Goal: Answer question/provide support

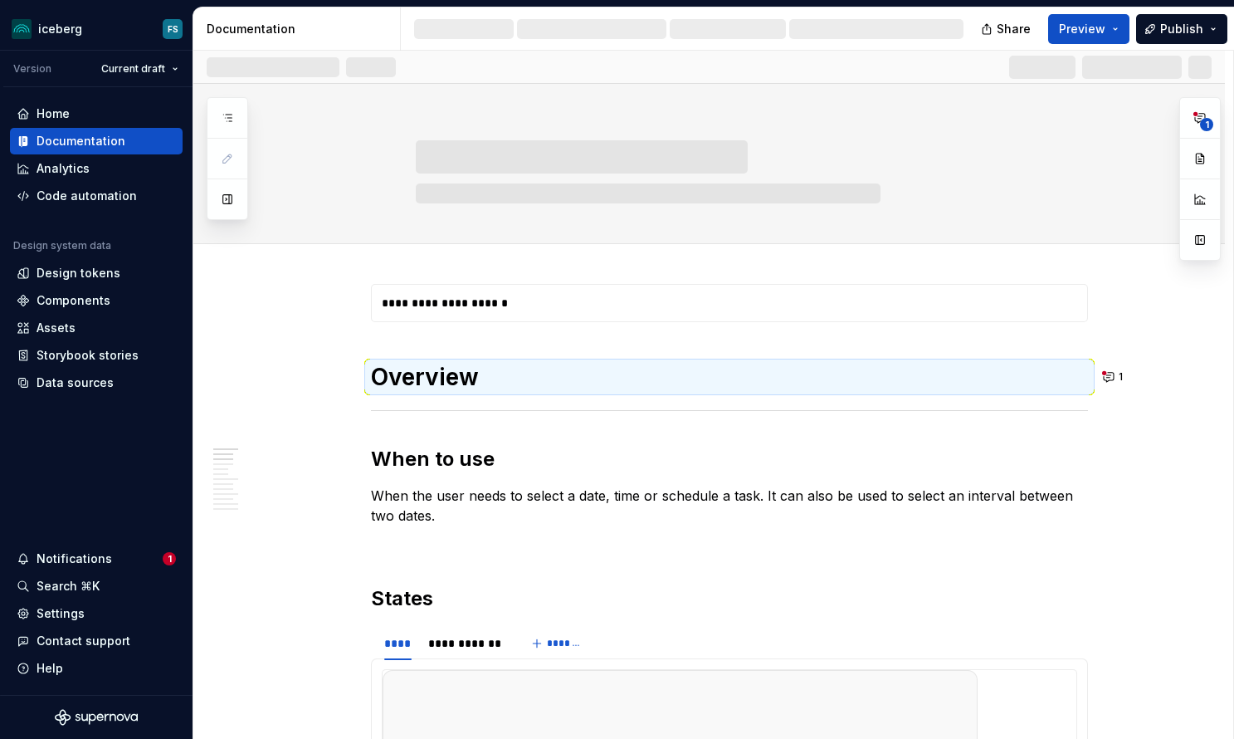
scroll to position [190, 0]
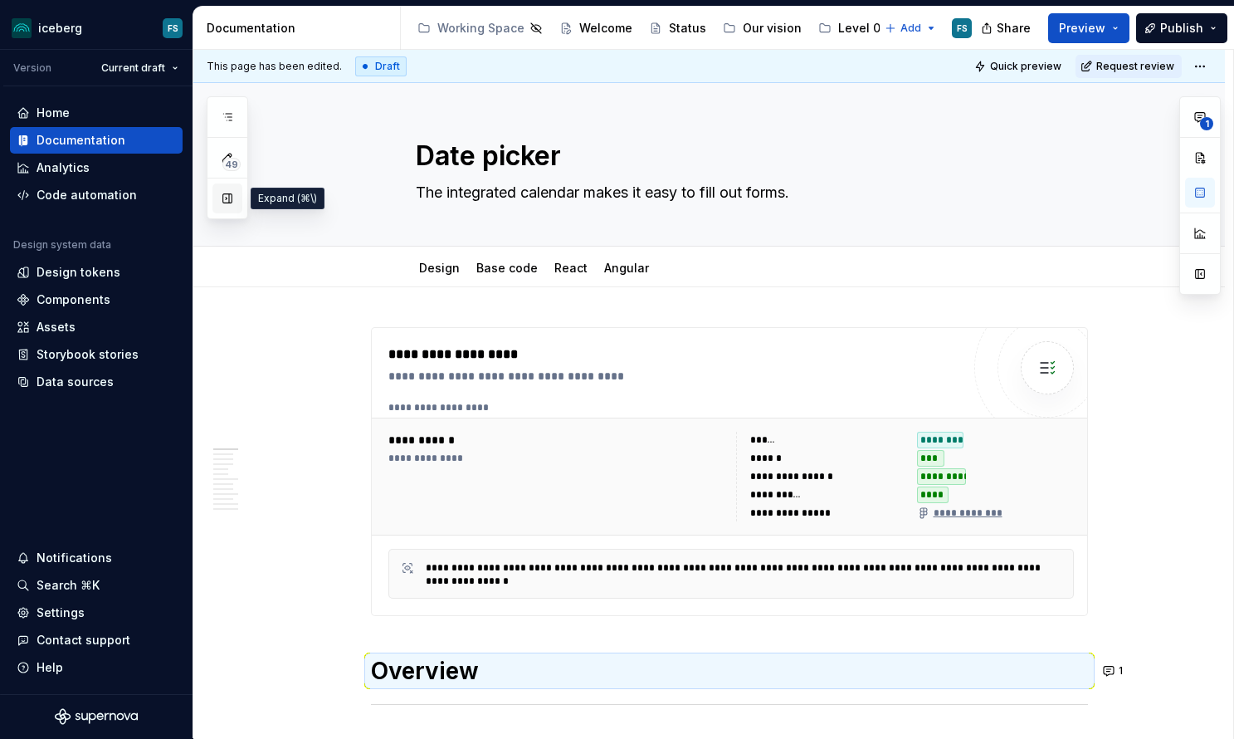
click at [236, 202] on button "button" at bounding box center [227, 198] width 30 height 30
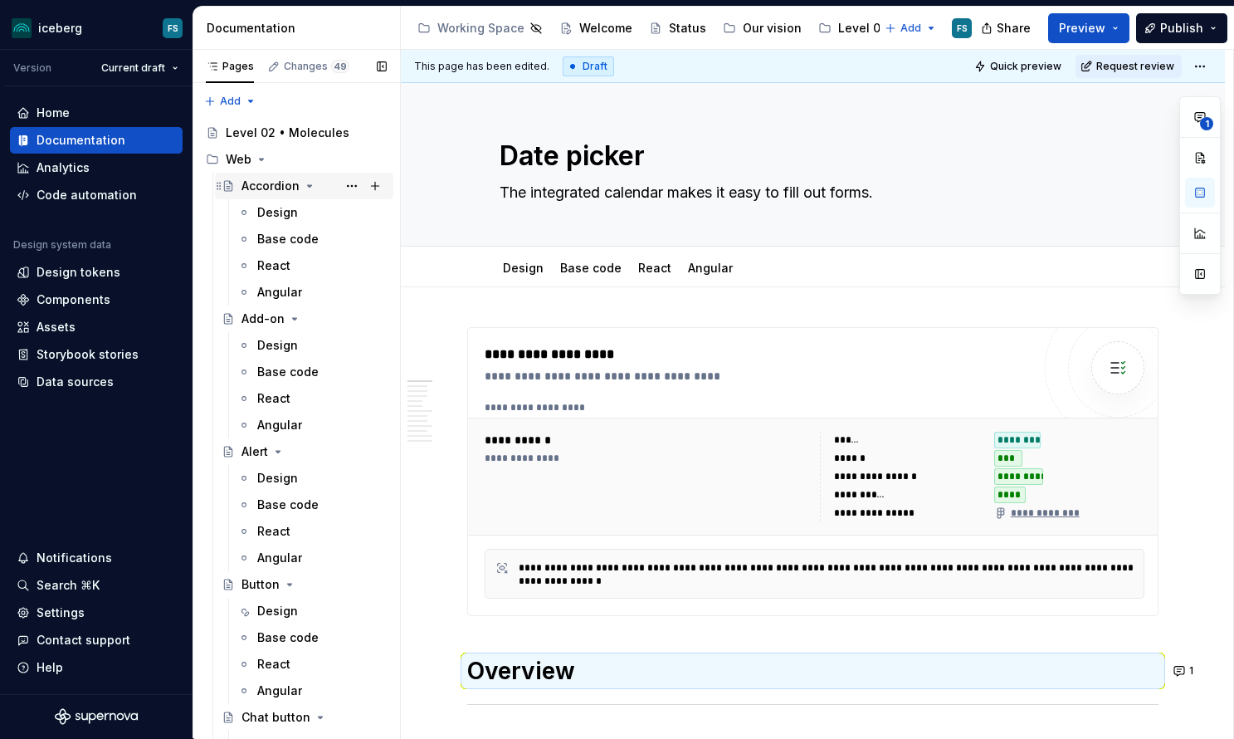
click at [266, 177] on div "Accordion" at bounding box center [313, 185] width 145 height 23
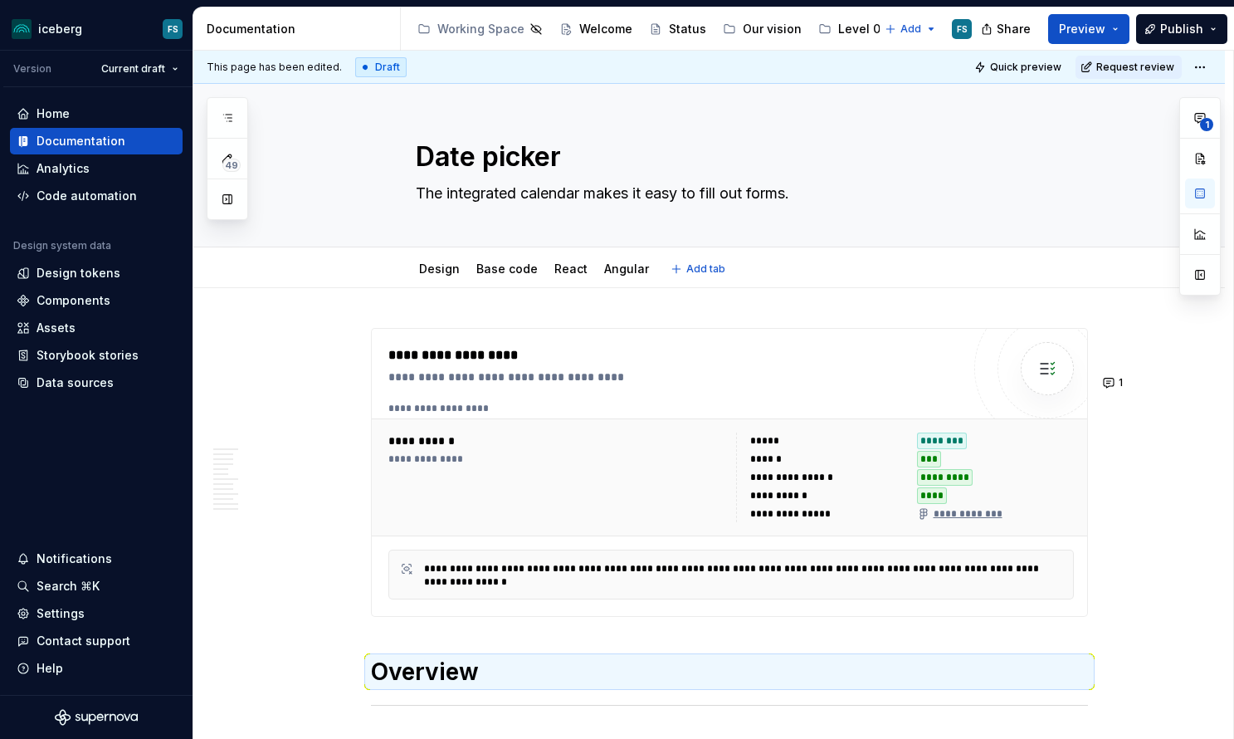
click at [551, 426] on div "**********" at bounding box center [731, 477] width 699 height 103
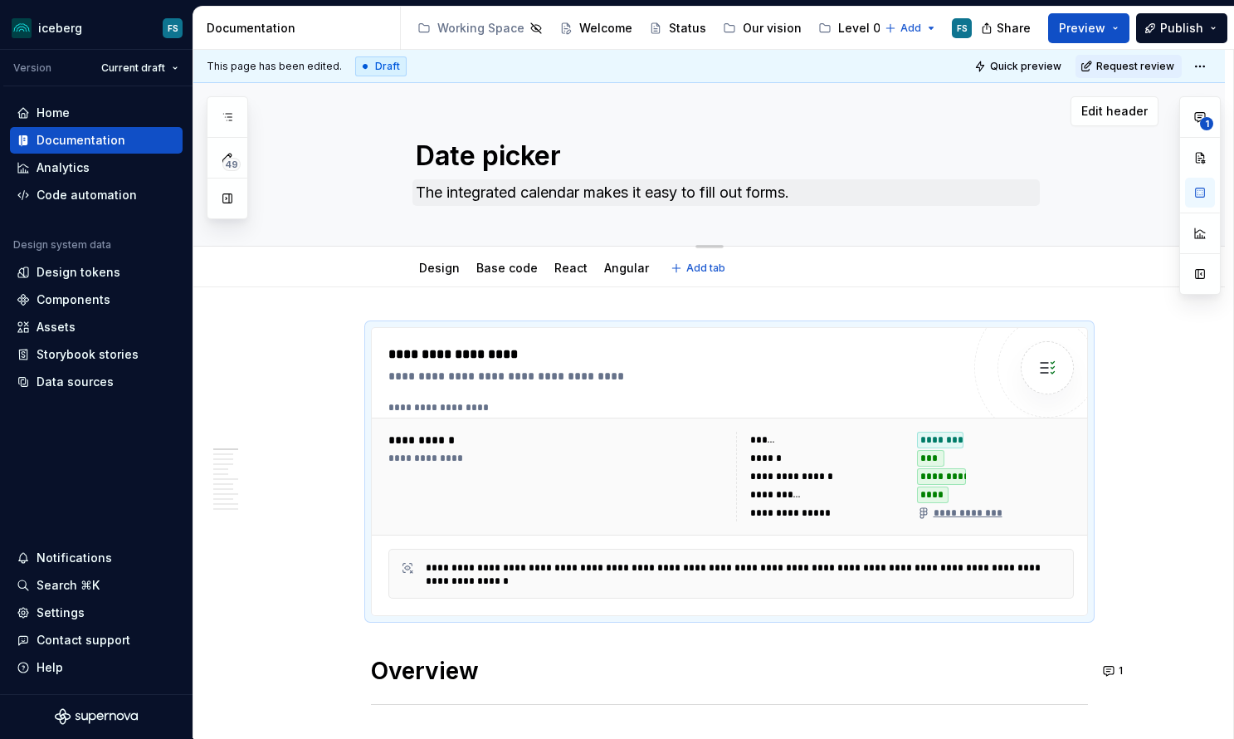
scroll to position [-1, 0]
click at [509, 197] on textarea "The integrated calendar makes it easy to fill out forms." at bounding box center [725, 192] width 627 height 27
click at [447, 192] on textarea "The integrated calendar makes it easy to fill out forms." at bounding box center [725, 192] width 627 height 27
type textarea "*"
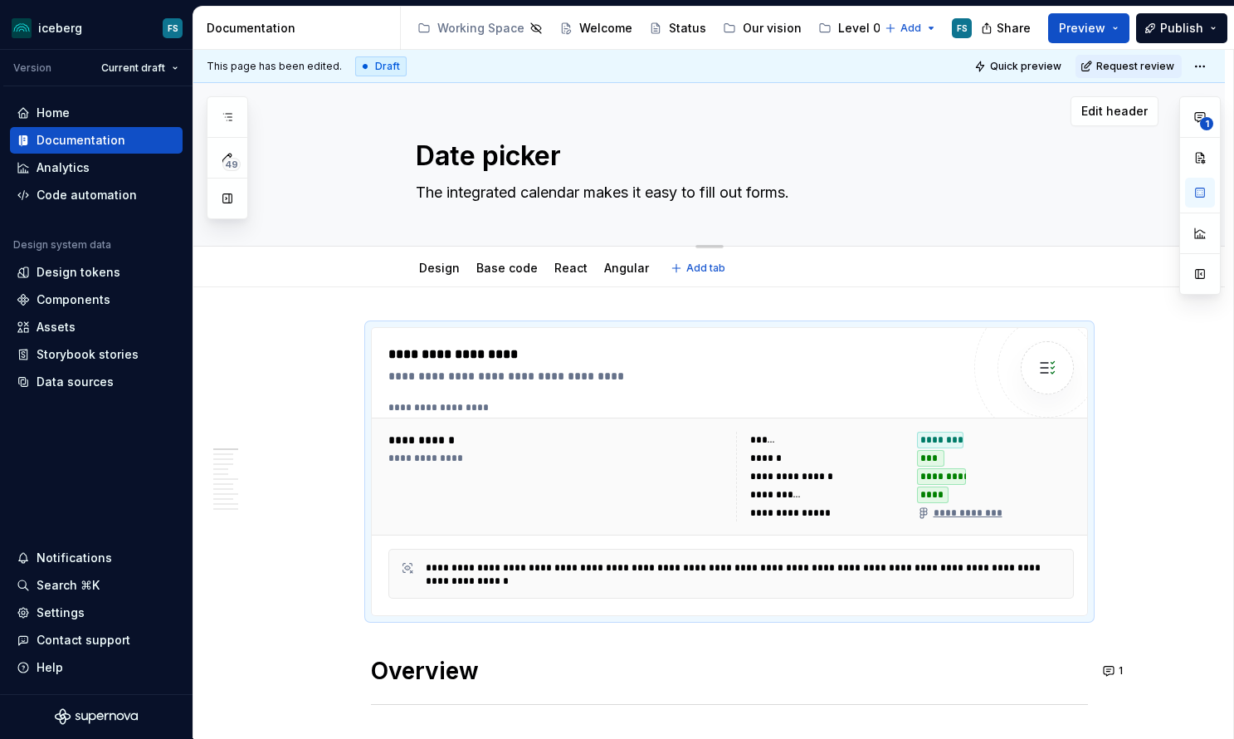
type textarea "Th integrated calendar makes it easy to fill out forms."
type textarea "*"
type textarea "T integrated calendar makes it easy to fill out forms."
type textarea "*"
type textarea "integrated calendar makes it easy to fill out forms."
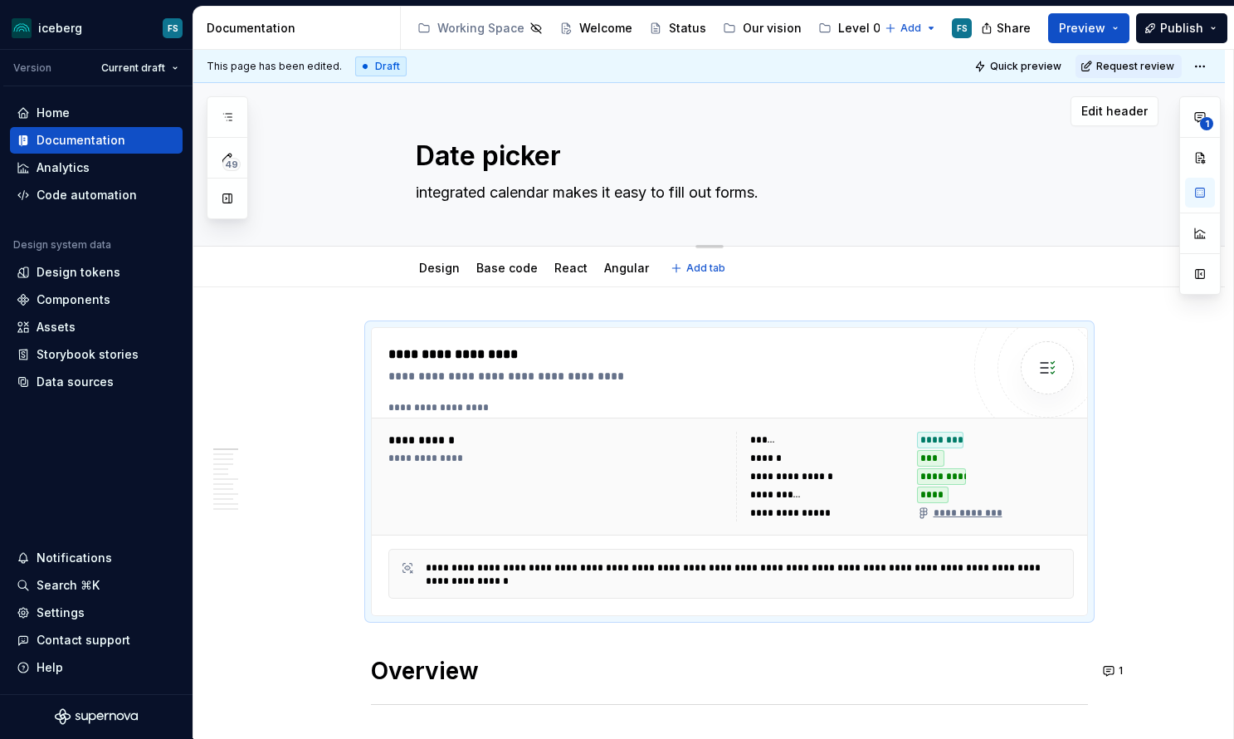
type textarea "*"
type textarea "A integrated calendar makes it easy to fill out forms."
type textarea "*"
type textarea "A integrated calendar makes it easy to fill out forms."
type textarea "*"
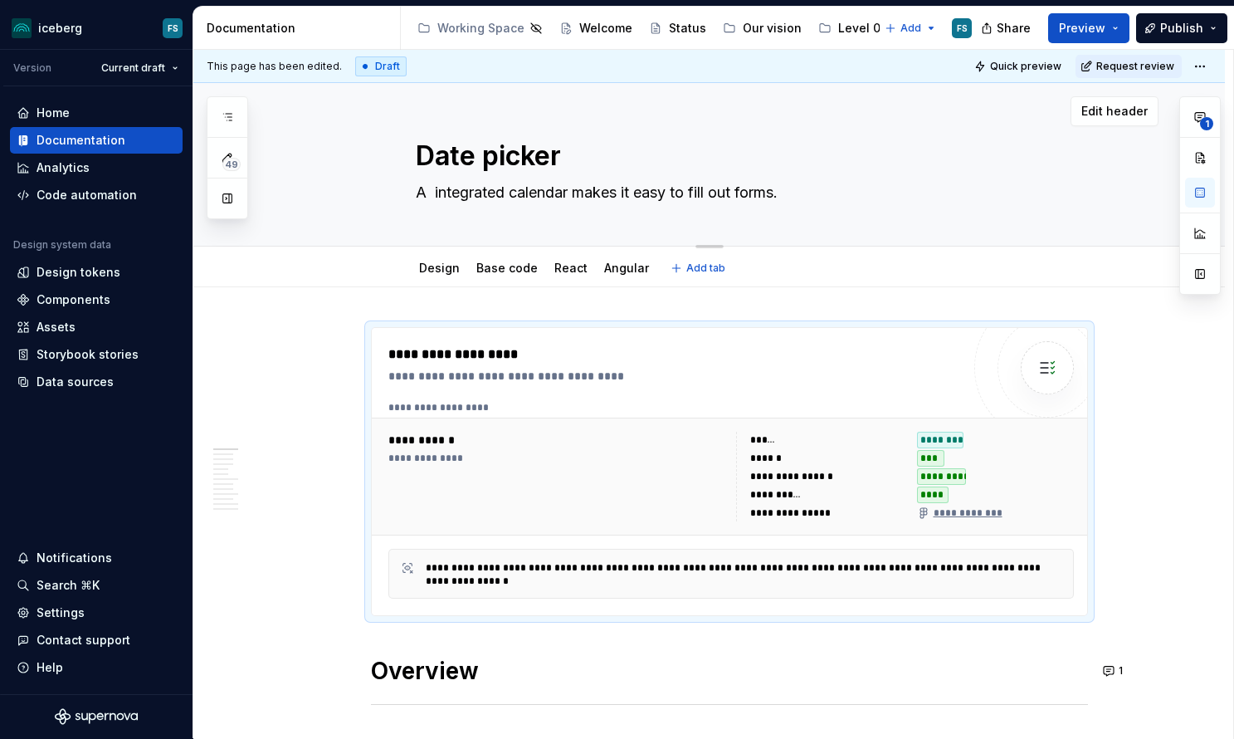
type textarea "A d integrated calendar makes it easy to fill out forms."
type textarea "*"
type textarea "A da integrated calendar makes it easy to fill out forms."
type textarea "*"
type textarea "A dat integrated calendar makes it easy to fill out forms."
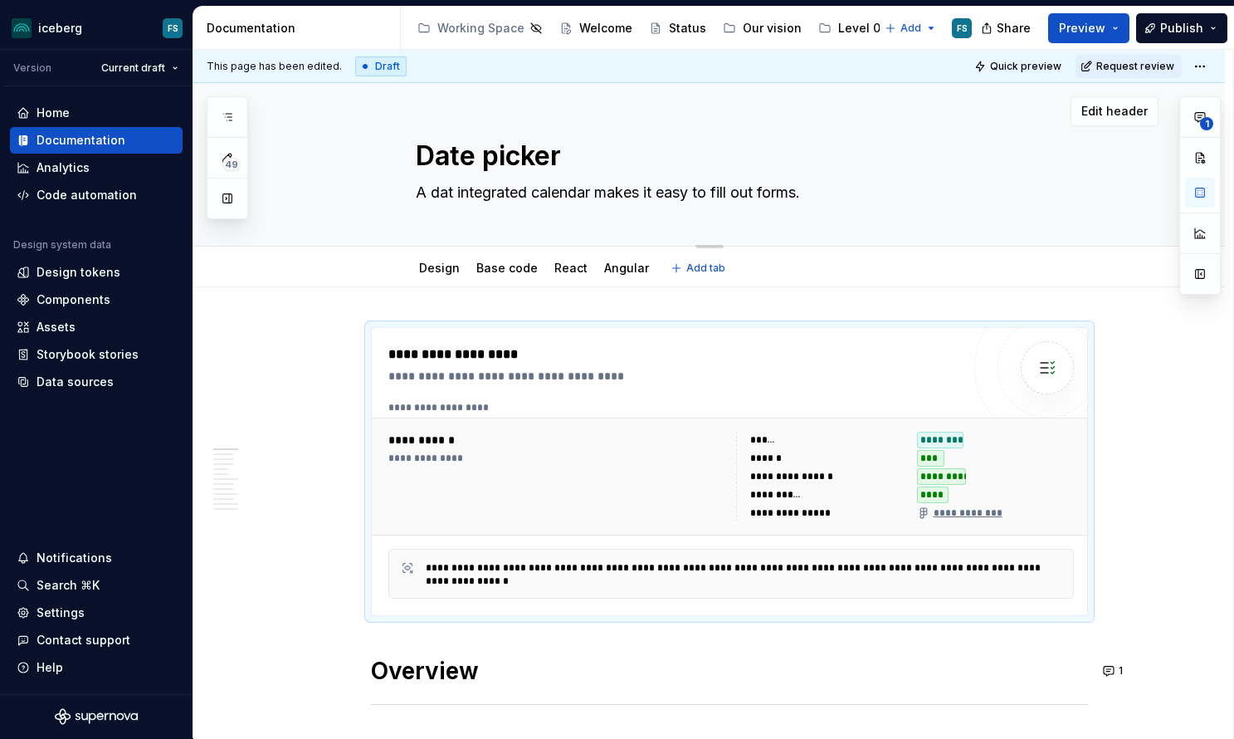
type textarea "*"
type textarea "A date integrated calendar makes it easy to fill out forms."
type textarea "*"
type textarea "A date integrated calendar makes it easy to fill out forms."
type textarea "*"
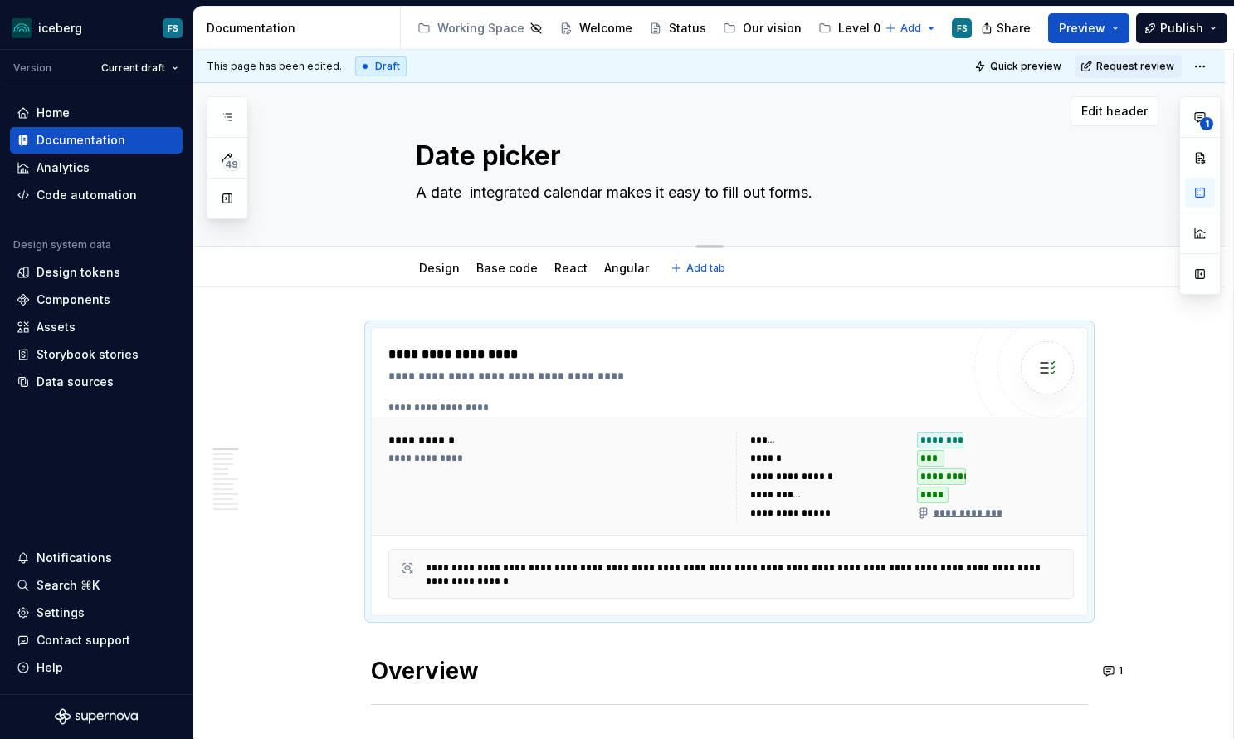
type textarea "A date p integrated calendar makes it easy to fill out forms."
type textarea "*"
type textarea "A date pi integrated calendar makes it easy to fill out forms."
type textarea "*"
type textarea "A date pic integrated calendar makes it easy to fill out forms."
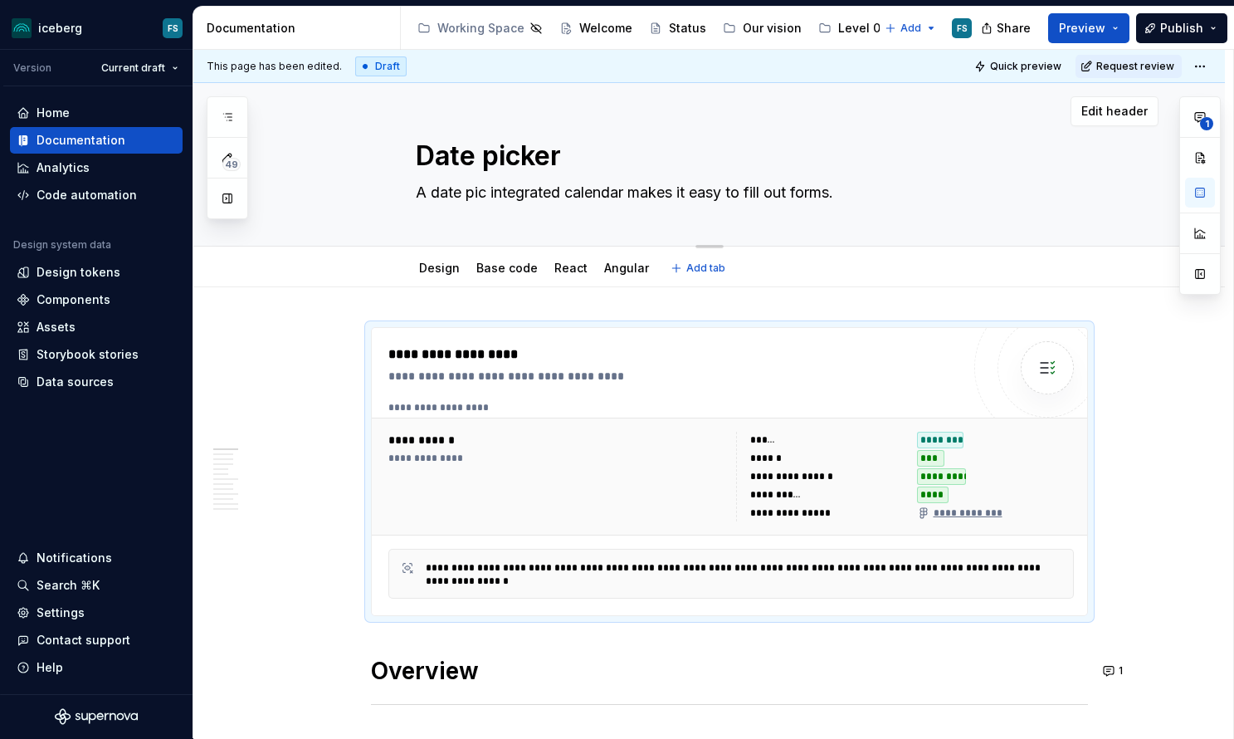
type textarea "*"
type textarea "A date pick integrated calendar makes it easy to fill out forms."
type textarea "*"
type textarea "A date picke integrated calendar makes it easy to fill out forms."
type textarea "*"
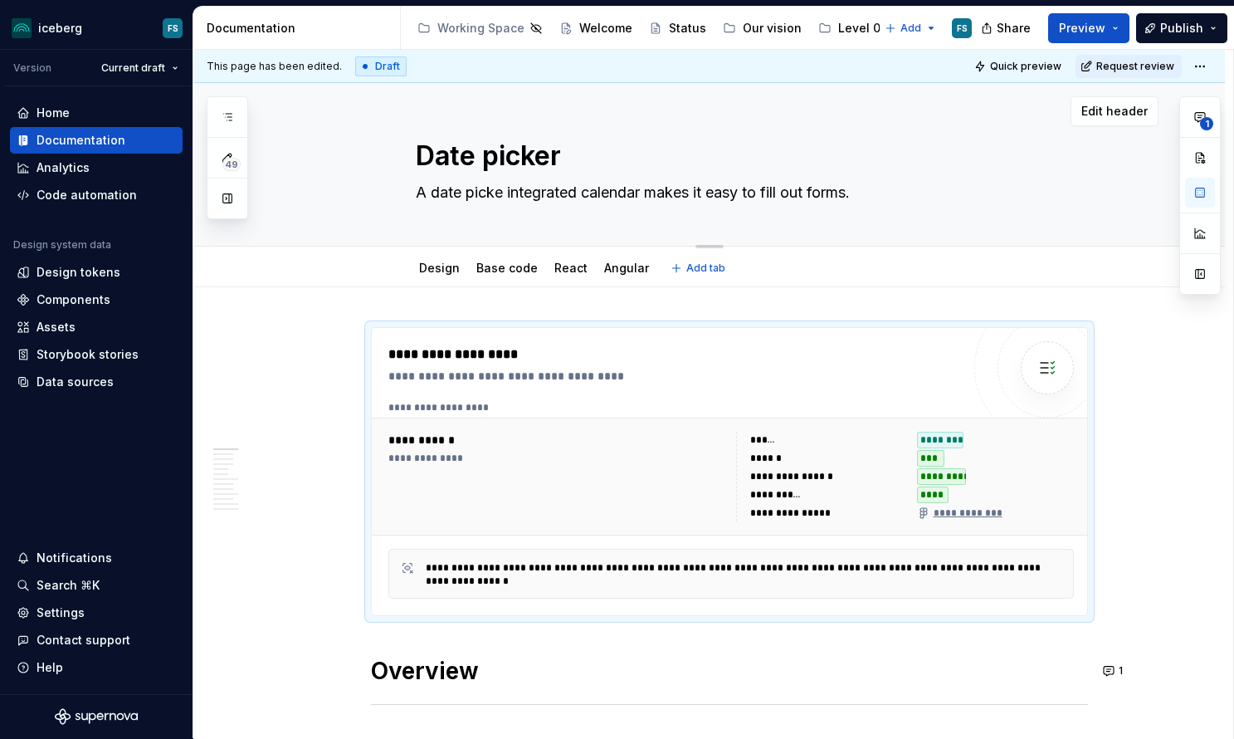
type textarea "A date picker integrated calendar makes it easy to fill out forms."
type textarea "*"
type textarea "A date picker integrated calendar makes it easy to fill out forms."
type textarea "*"
type textarea "A date picker i integrated calendar makes it easy to fill out forms."
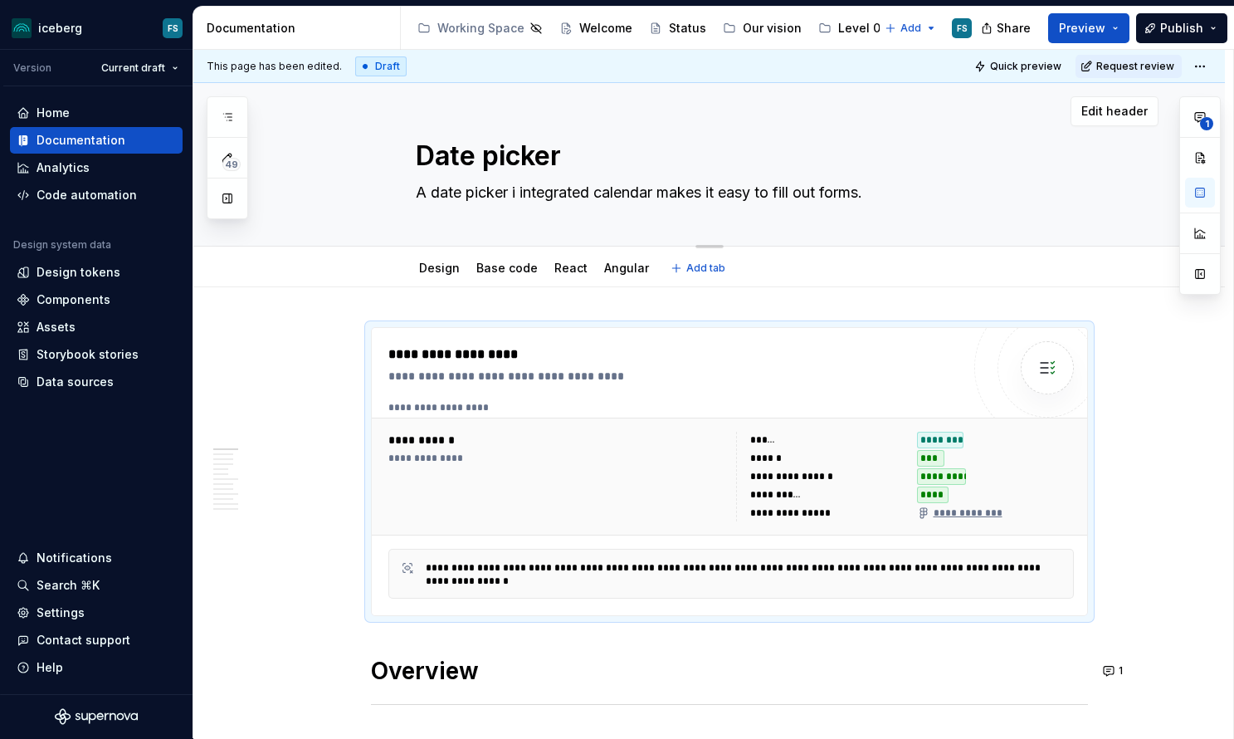
type textarea "*"
type textarea "A date picker is integrated calendar makes it easy to fill out forms."
type textarea "*"
type textarea "A date picker is integrated calendar makes it easy to fill out forms."
type textarea "*"
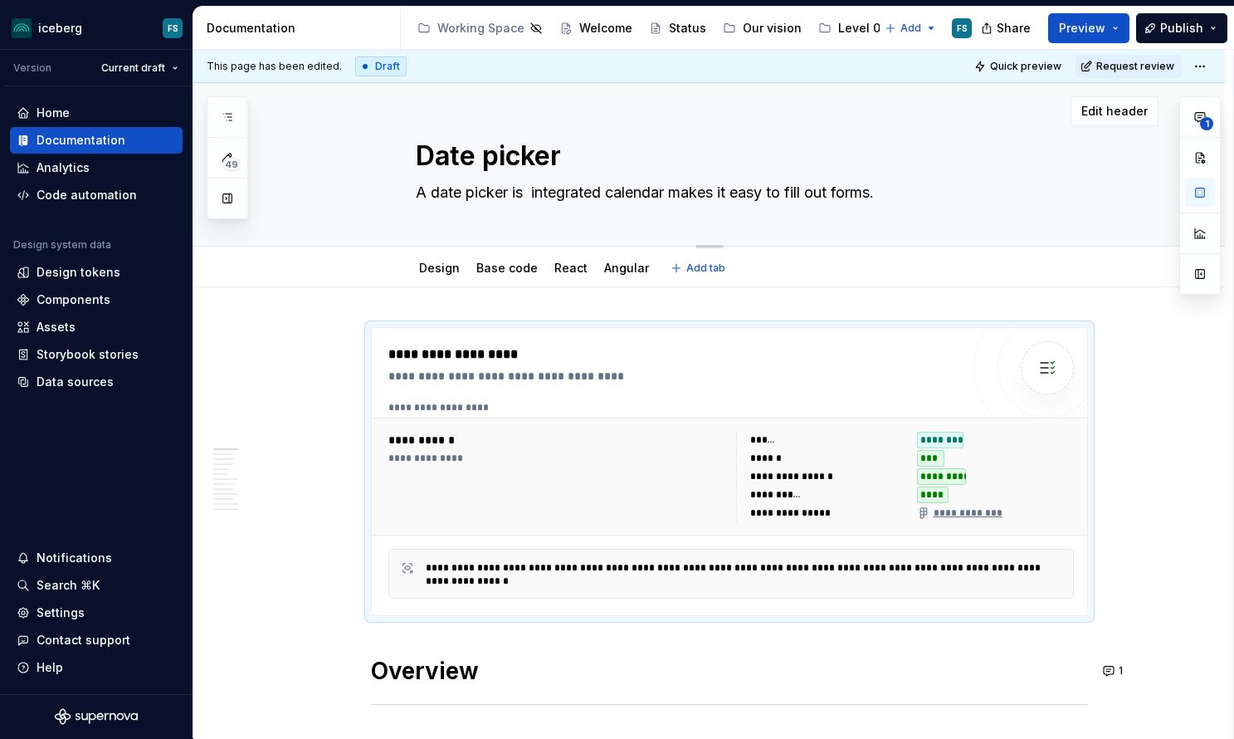
type textarea "A date picker is a integrated calendar makes it easy to fill out forms."
type textarea "*"
type textarea "A date picker is an integrated calendar makes it easy to fill out forms."
click at [697, 195] on textarea "A date picker is an integrated calendar makes it easy to fill out forms." at bounding box center [725, 192] width 627 height 27
type textarea "*"
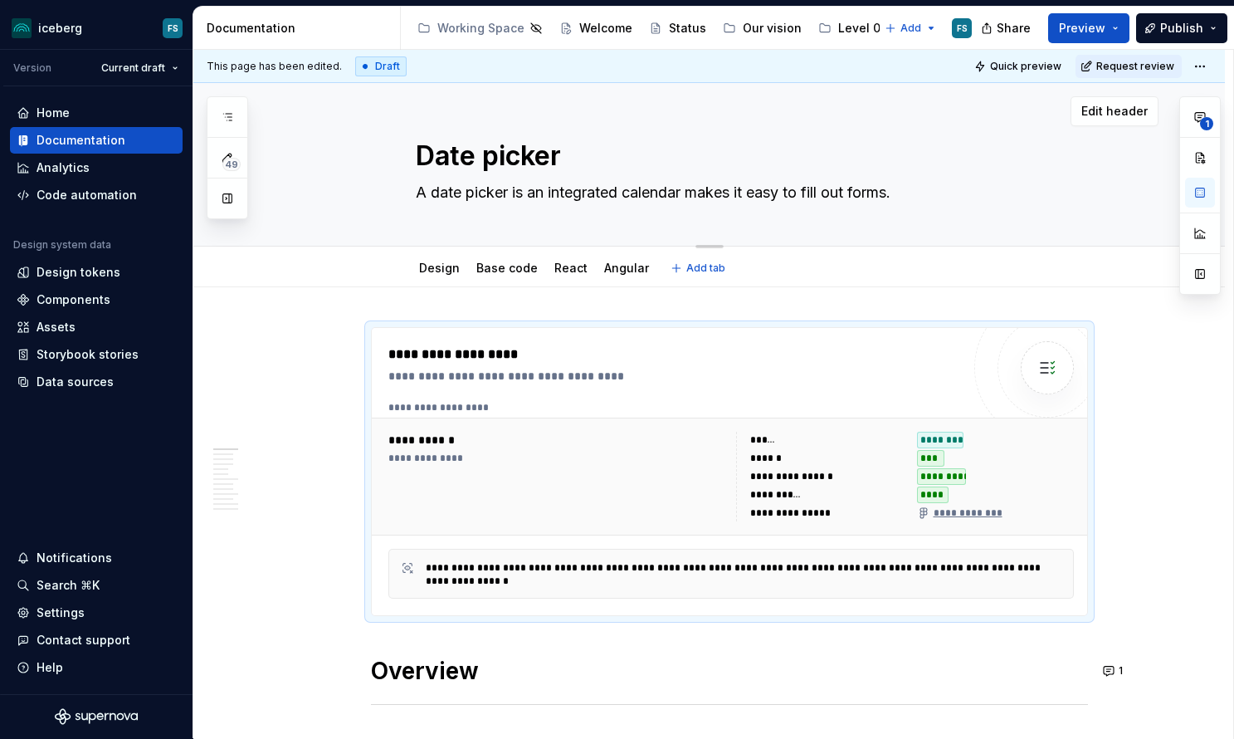
type textarea "A date picker is an integrated calendar tmakes it easy to fill out forms."
type textarea "*"
type textarea "A date picker is an integrated calendar thmakes it easy to fill out forms."
type textarea "*"
type textarea "A date picker is an integrated calendar thamakes it easy to fill out forms."
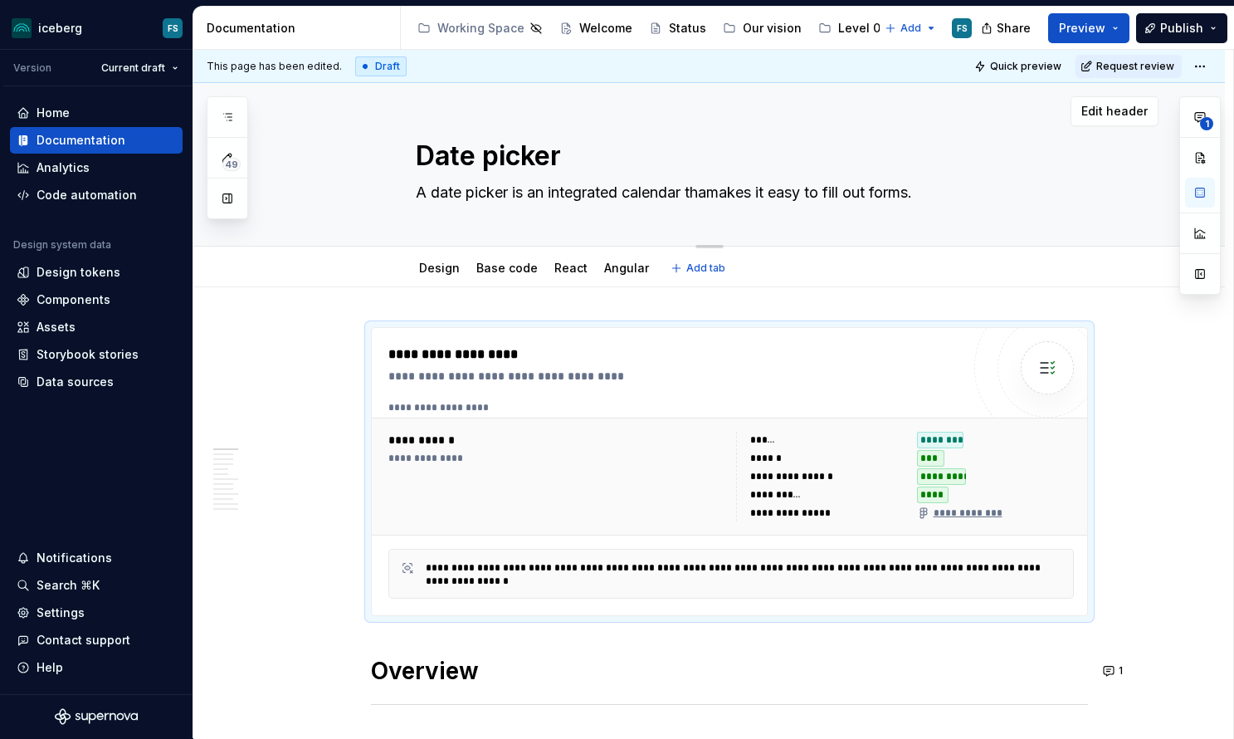
type textarea "*"
type textarea "A date picker is an integrated calendar thatmakes it easy to fill out forms."
type textarea "*"
type textarea "A date picker is an integrated calendar that makes it easy to fill out forms."
click at [848, 195] on textarea "A date picker is an integrated calendar that makes it easy to fill out forms." at bounding box center [725, 192] width 627 height 27
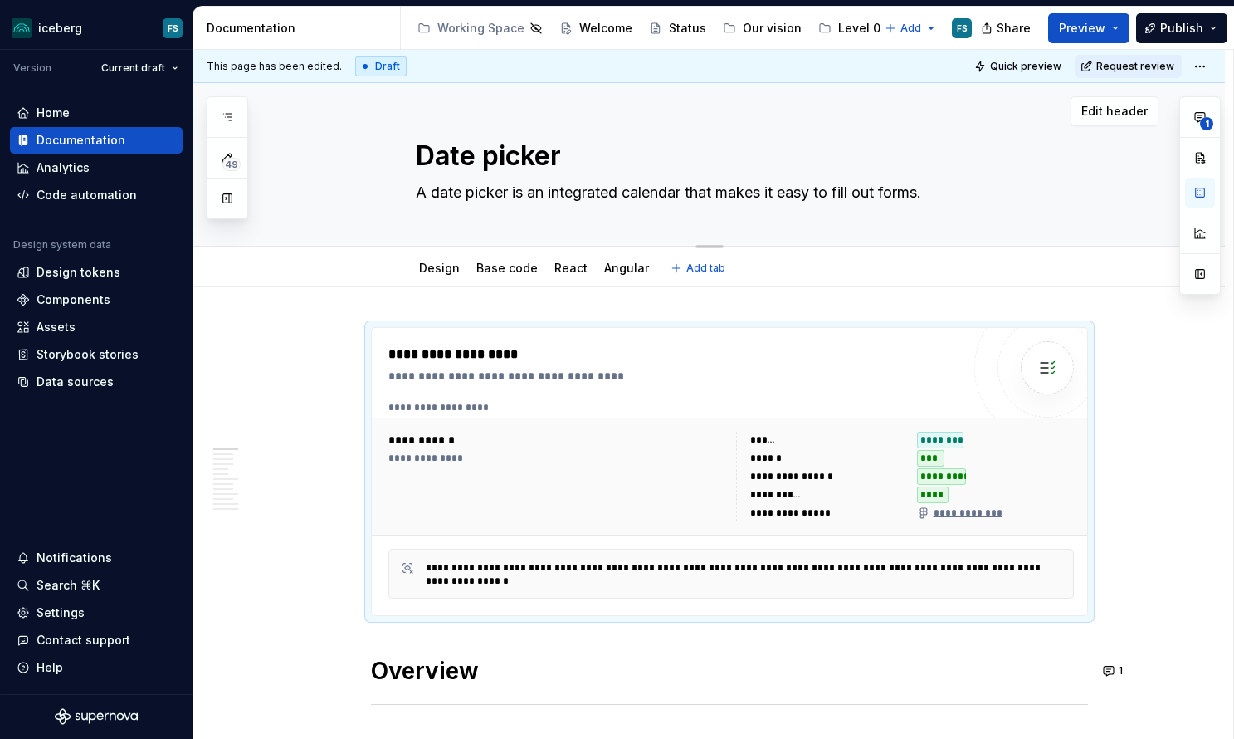
type textarea "*"
type textarea "A date picker is an integrated calendar that makes it easy to sfill out forms."
type textarea "*"
type textarea "A date picker is an integrated calendar that makes it easy to sefill out forms."
type textarea "*"
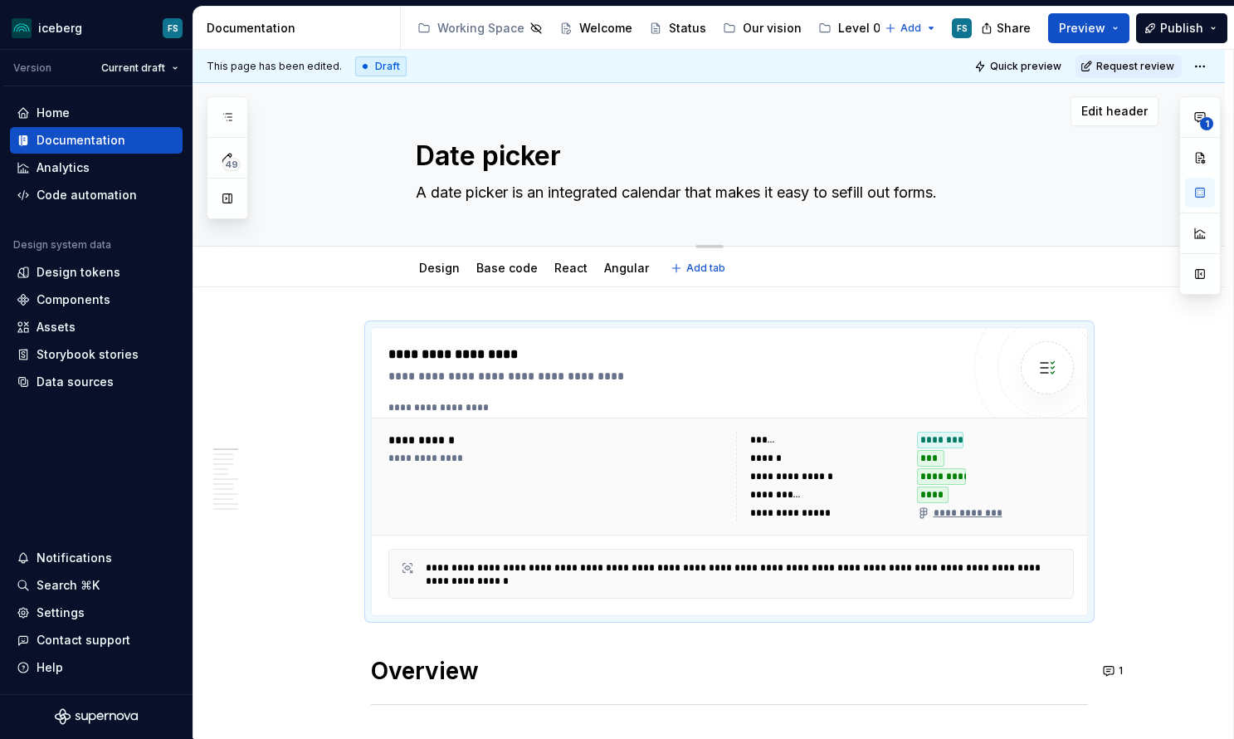
type textarea "A date picker is an integrated calendar that makes it easy to selfill out forms."
type textarea "*"
type textarea "A date picker is an integrated calendar that makes it easy to selefill out form…"
type textarea "*"
type textarea "A date picker is an integrated calendar that makes it easy to selecfill out for…"
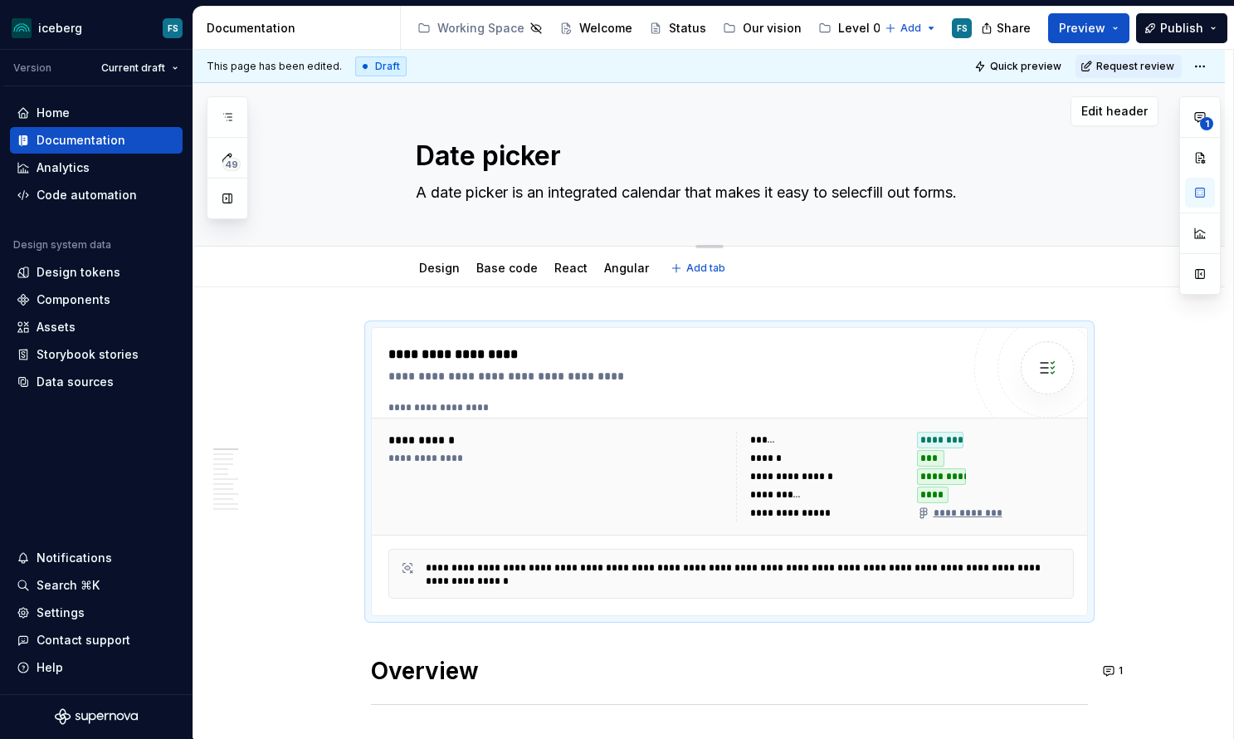
type textarea "*"
type textarea "A date picker is an integrated calendar that makes it easy to selectfill out fo…"
type textarea "*"
type textarea "A date picker is an integrated calendar that makes it easy to select afill out …"
type textarea "*"
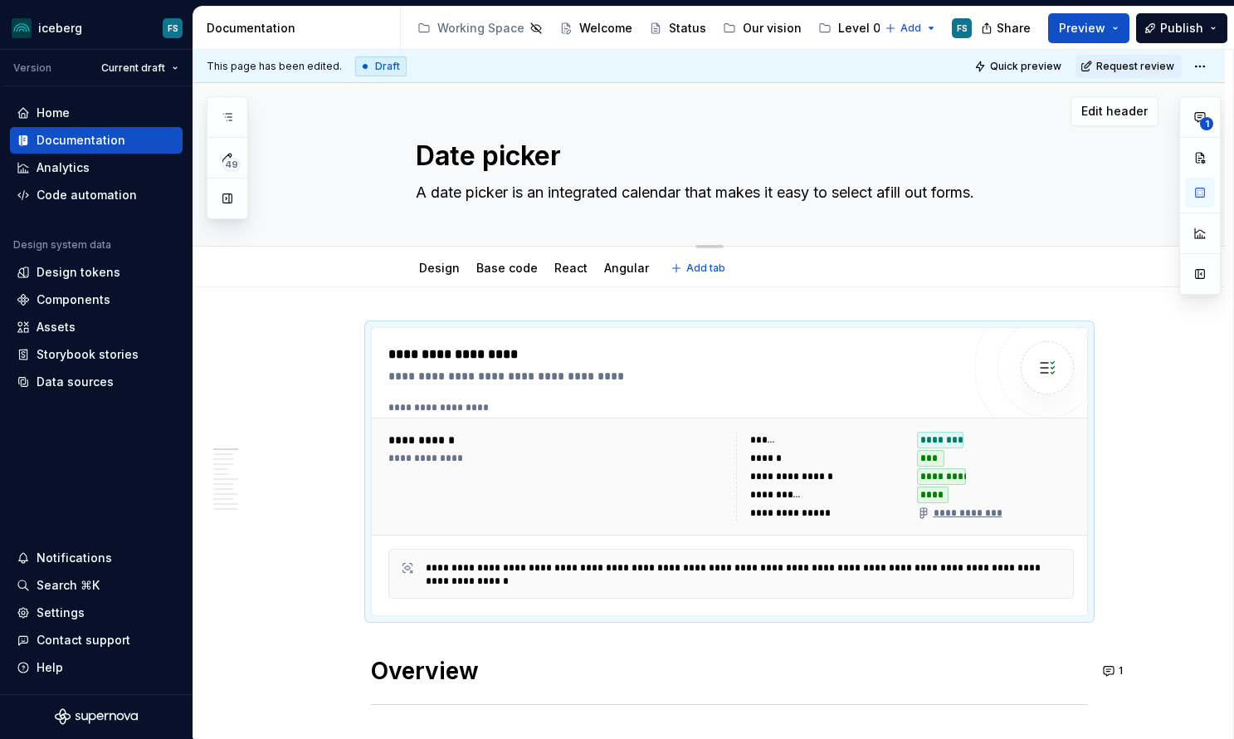
type textarea "A date picker is an integrated calendar that makes it easy to select a fill out…"
type textarea "*"
type textarea "A date picker is an integrated calendar that makes it easy to select a dfill ou…"
type textarea "*"
type textarea "A date picker is an integrated calendar that makes it easy to select a dffill o…"
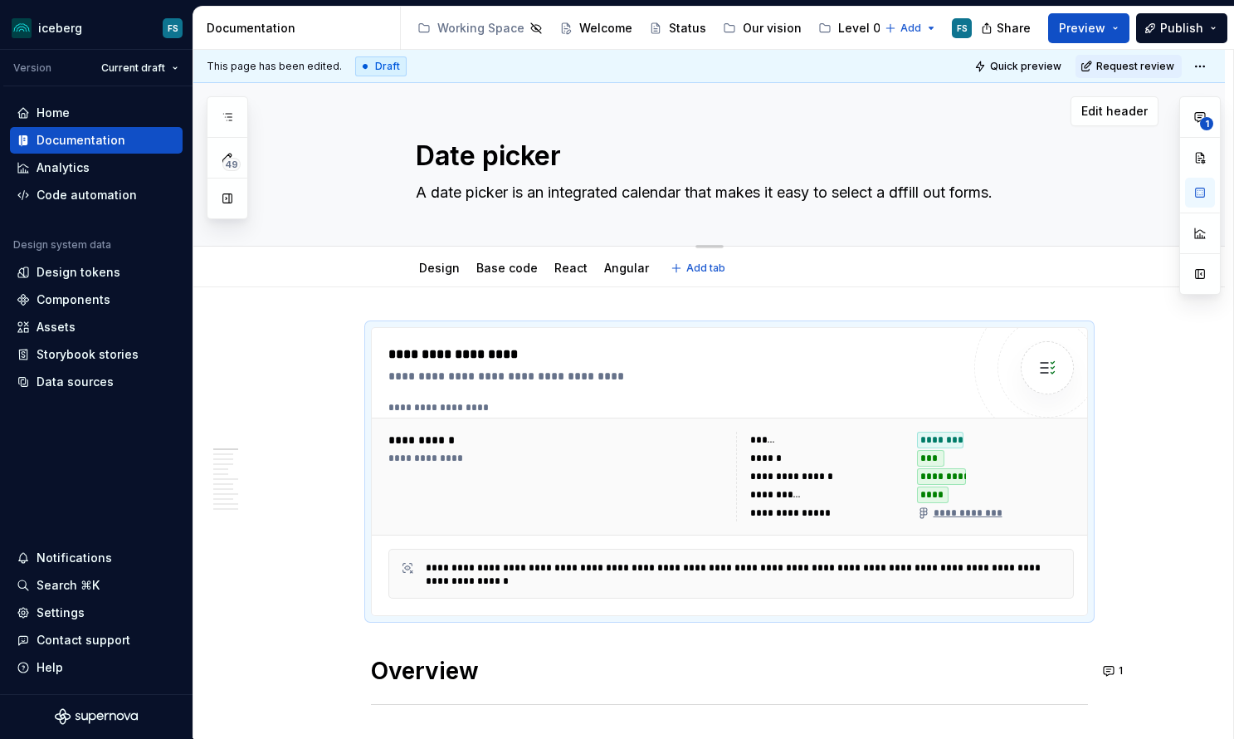
type textarea "*"
type textarea "A date picker is an integrated calendar that makes it easy to select a dfafill …"
type textarea "*"
type textarea "A date picker is an integrated calendar that makes it easy to select a dffill o…"
type textarea "*"
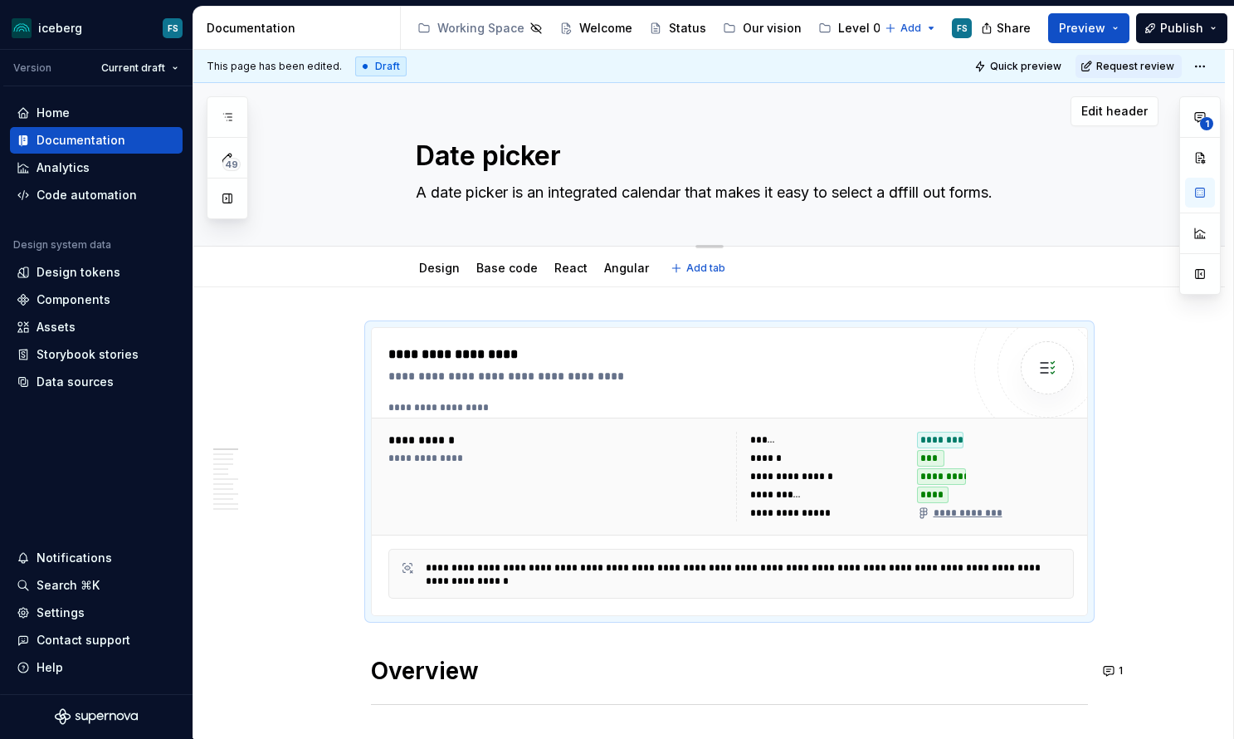
type textarea "A date picker is an integrated calendar that makes it easy to select a dfill ou…"
type textarea "*"
type textarea "A date picker is an integrated calendar that makes it easy to select a dafill o…"
type textarea "*"
type textarea "A date picker is an integrated calendar that makes it easy to select a datfill …"
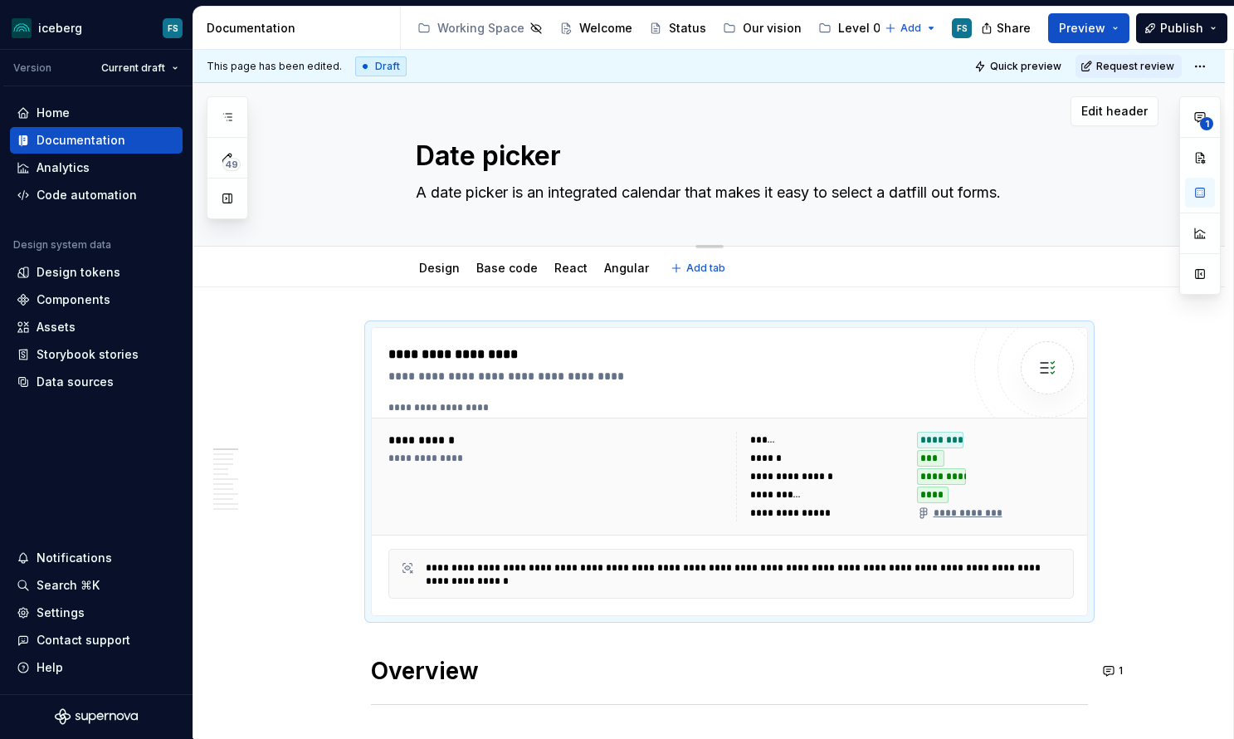
type textarea "*"
type textarea "A date picker is an integrated calendar that makes it easy to select a datefill…"
type textarea "*"
type textarea "A date picker is an integrated calendar that makes it easy to select a date fil…"
type textarea "*"
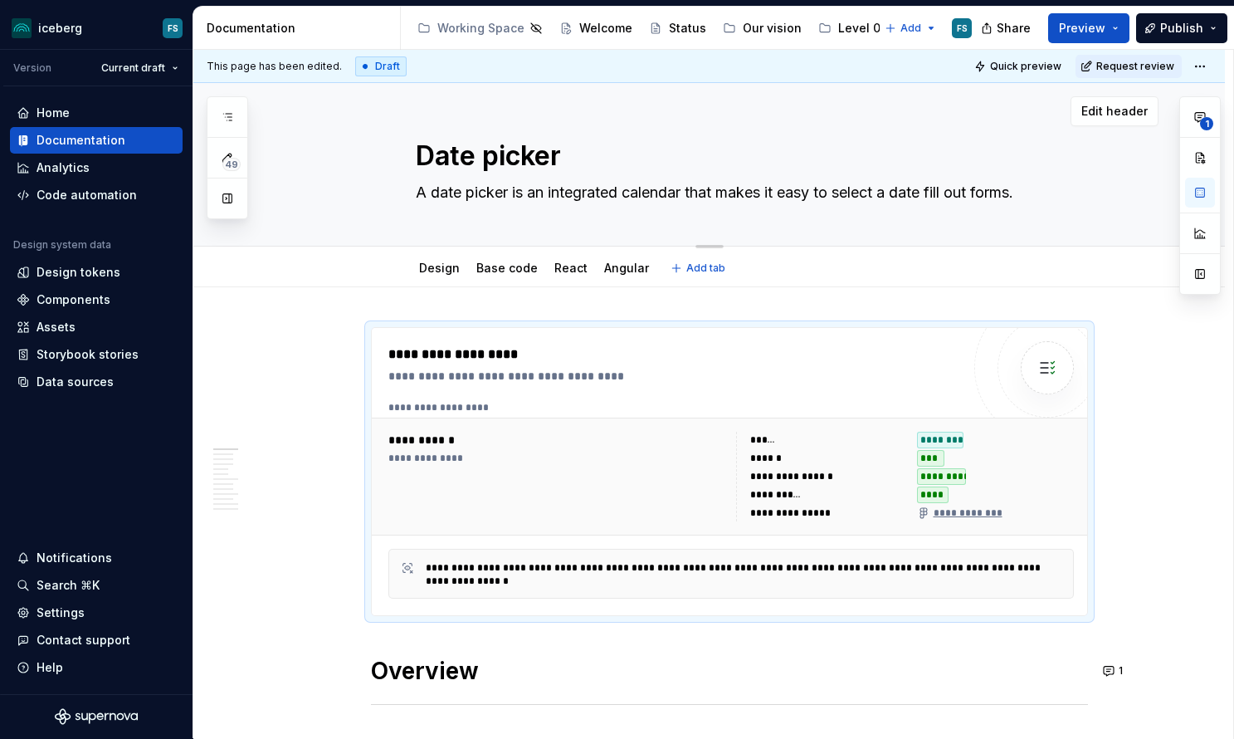
type textarea "A date picker is an integrated calendar that makes it easy to select a date afi…"
type textarea "*"
type textarea "A date picker is an integrated calendar that makes it easy to select a date anf…"
type textarea "*"
type textarea "A date picker is an integrated calendar that makes it easy to select a date and…"
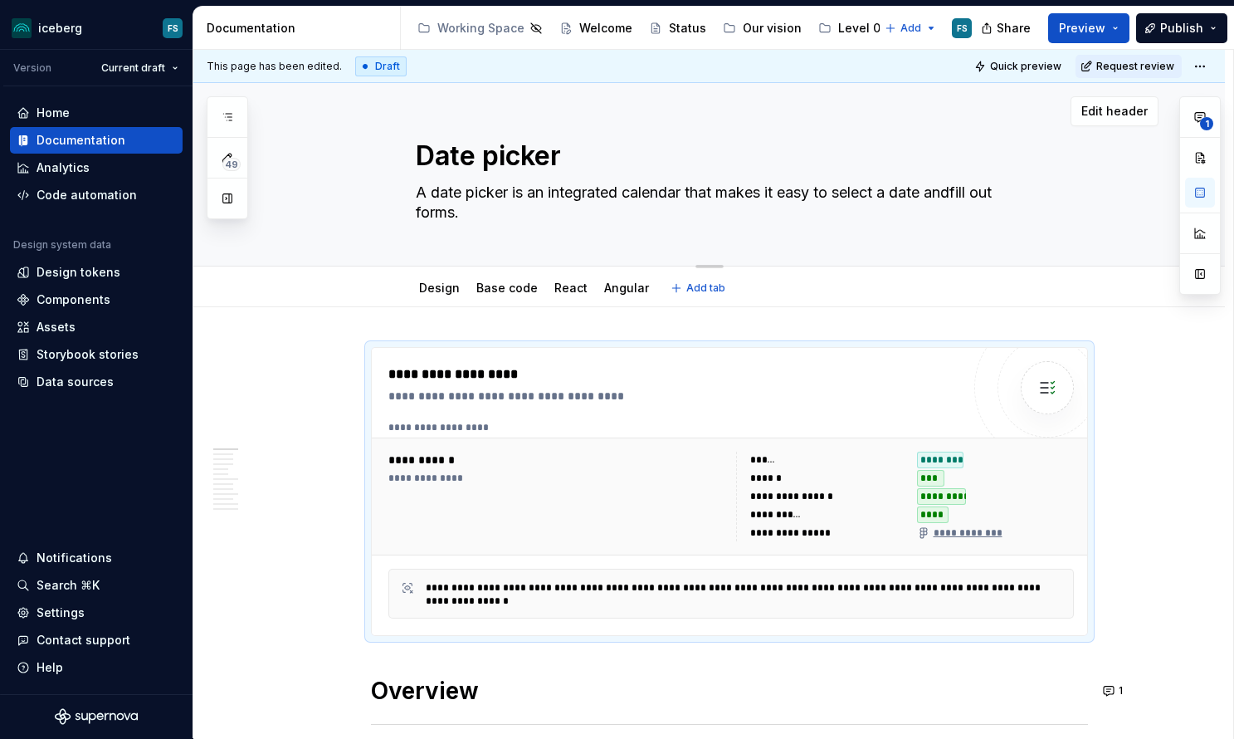
type textarea "*"
type textarea "A date picker is an integrated calendar that makes it easy to select a date and…"
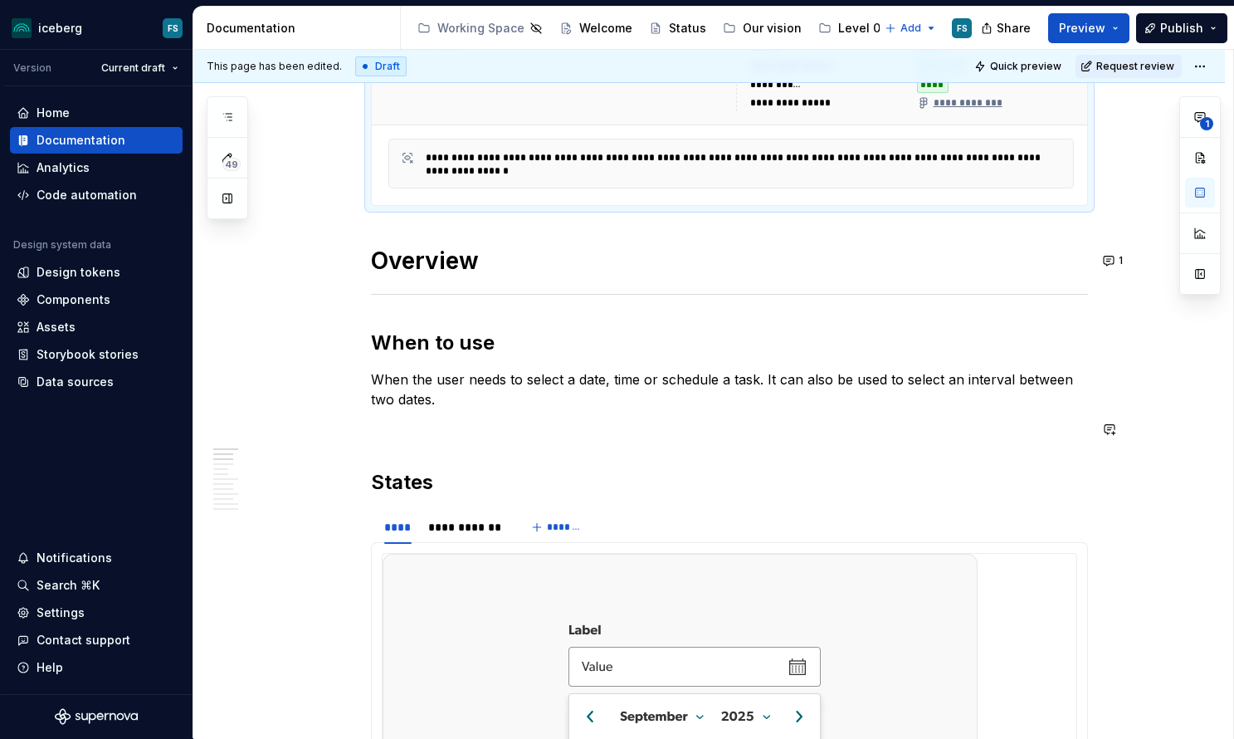
scroll to position [438, 0]
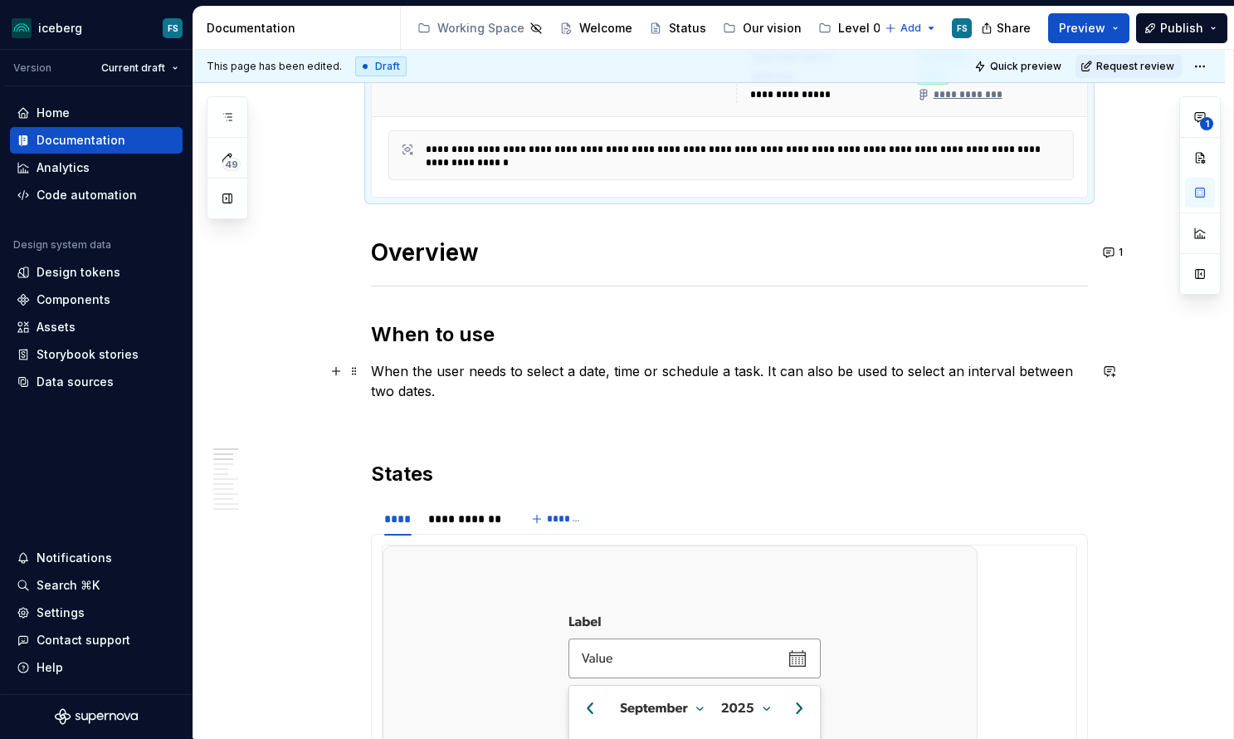
type textarea "*"
type textarea "A date picker is an integrated calendar that makes it easy to select a date and…"
drag, startPoint x: 466, startPoint y: 391, endPoint x: 485, endPoint y: 390, distance: 18.3
click at [466, 391] on p "When the user needs to select a date, time or schedule a task. It can also be u…" at bounding box center [729, 381] width 717 height 40
type textarea "*"
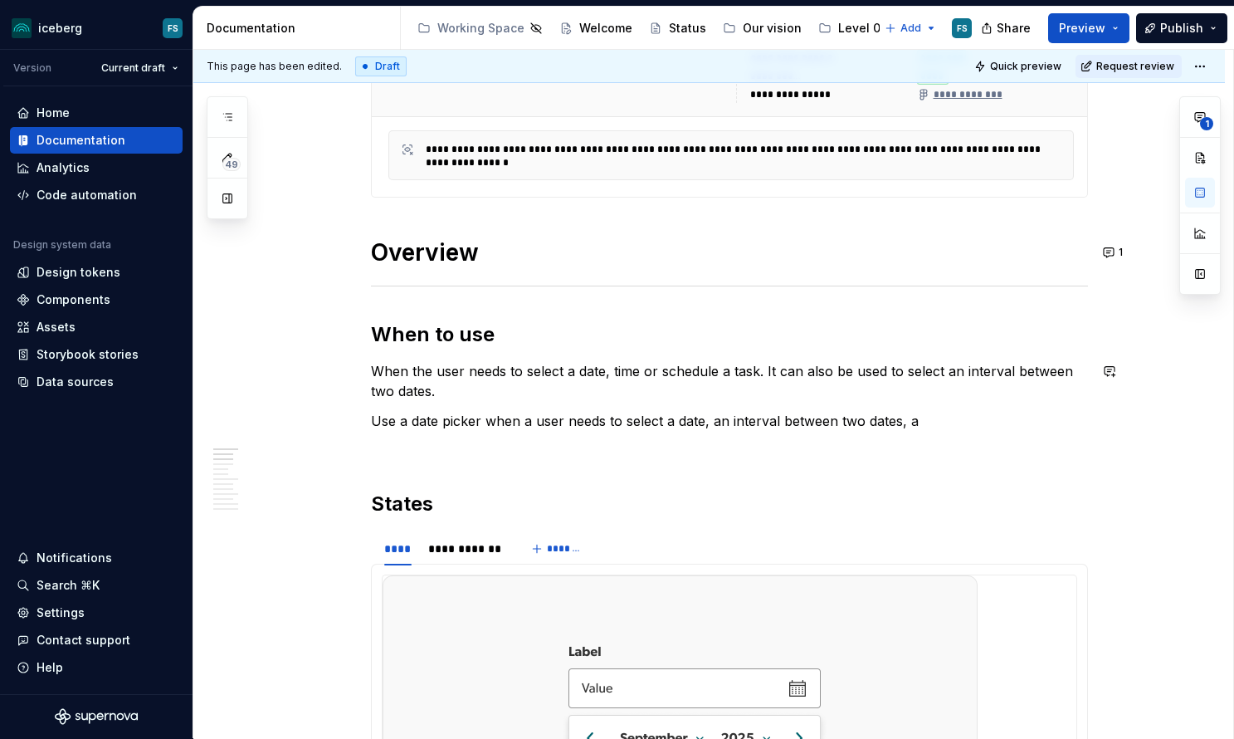
type textarea "*"
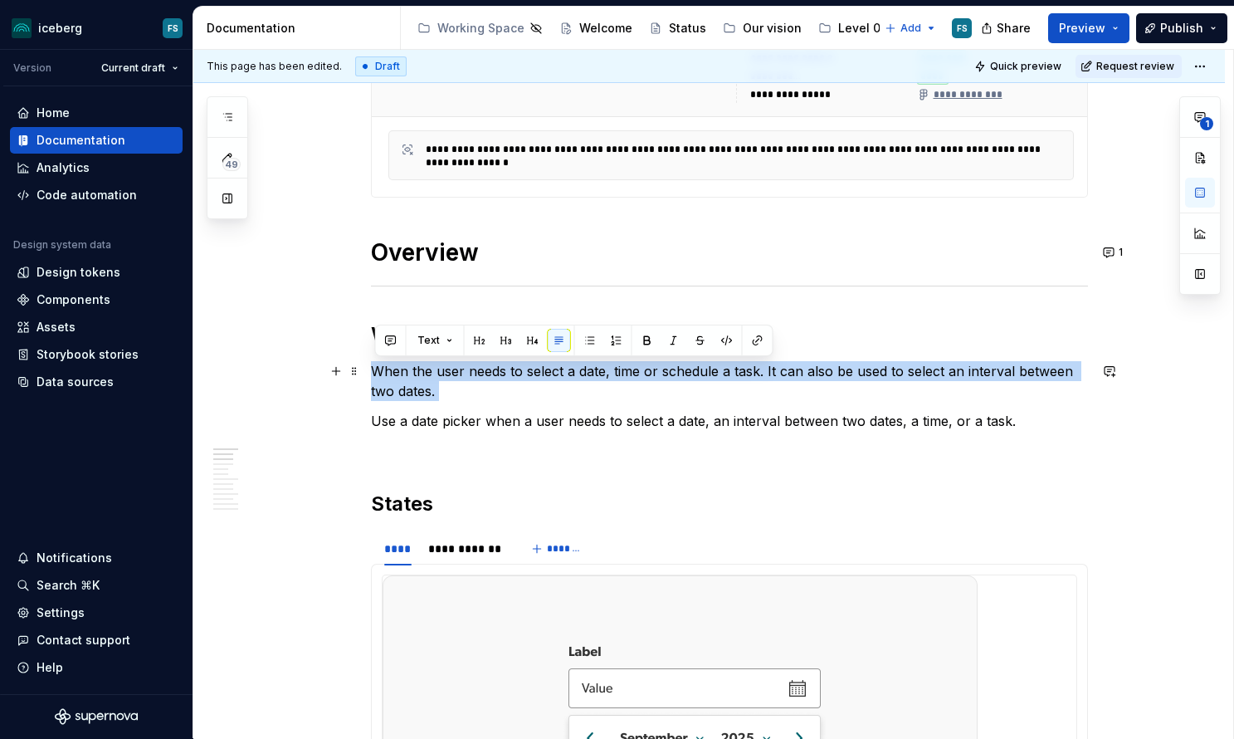
drag, startPoint x: 375, startPoint y: 420, endPoint x: 376, endPoint y: 377, distance: 43.2
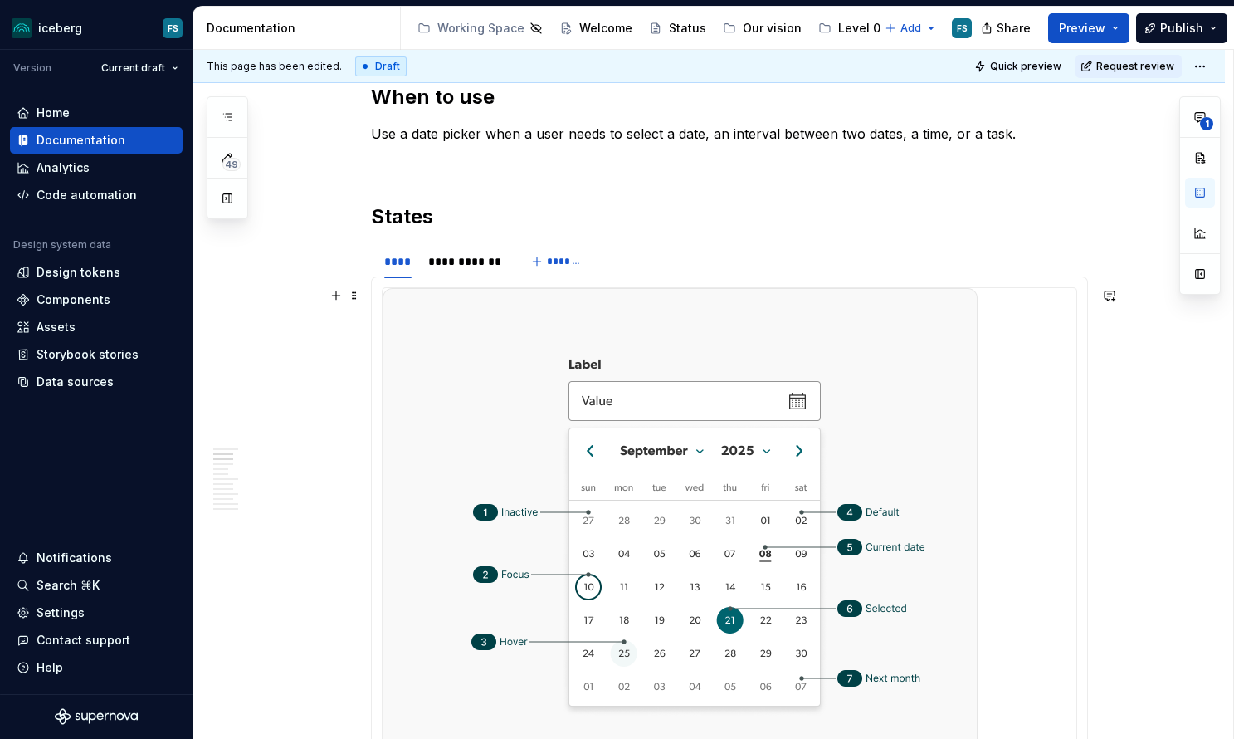
scroll to position [676, 0]
click at [478, 258] on div "**********" at bounding box center [465, 260] width 75 height 17
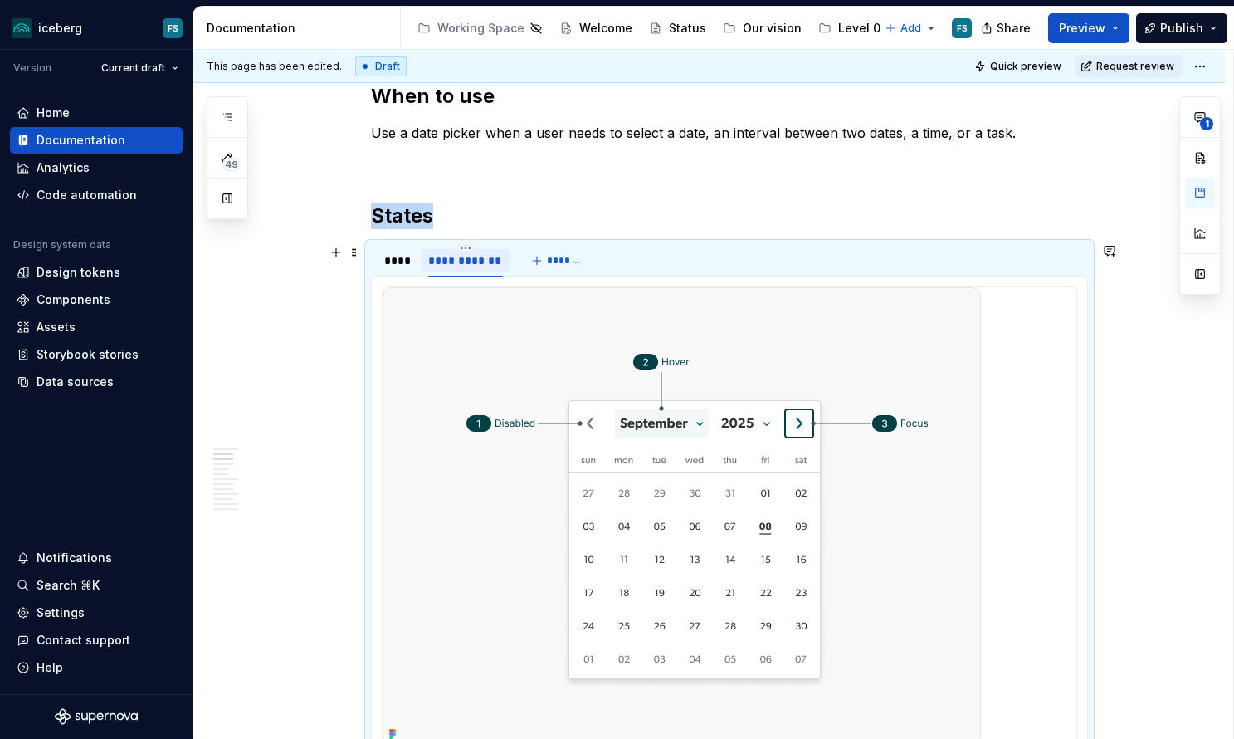
click at [473, 263] on div "**********" at bounding box center [465, 260] width 75 height 17
click at [475, 261] on input "**********" at bounding box center [466, 260] width 88 height 30
type input "**********"
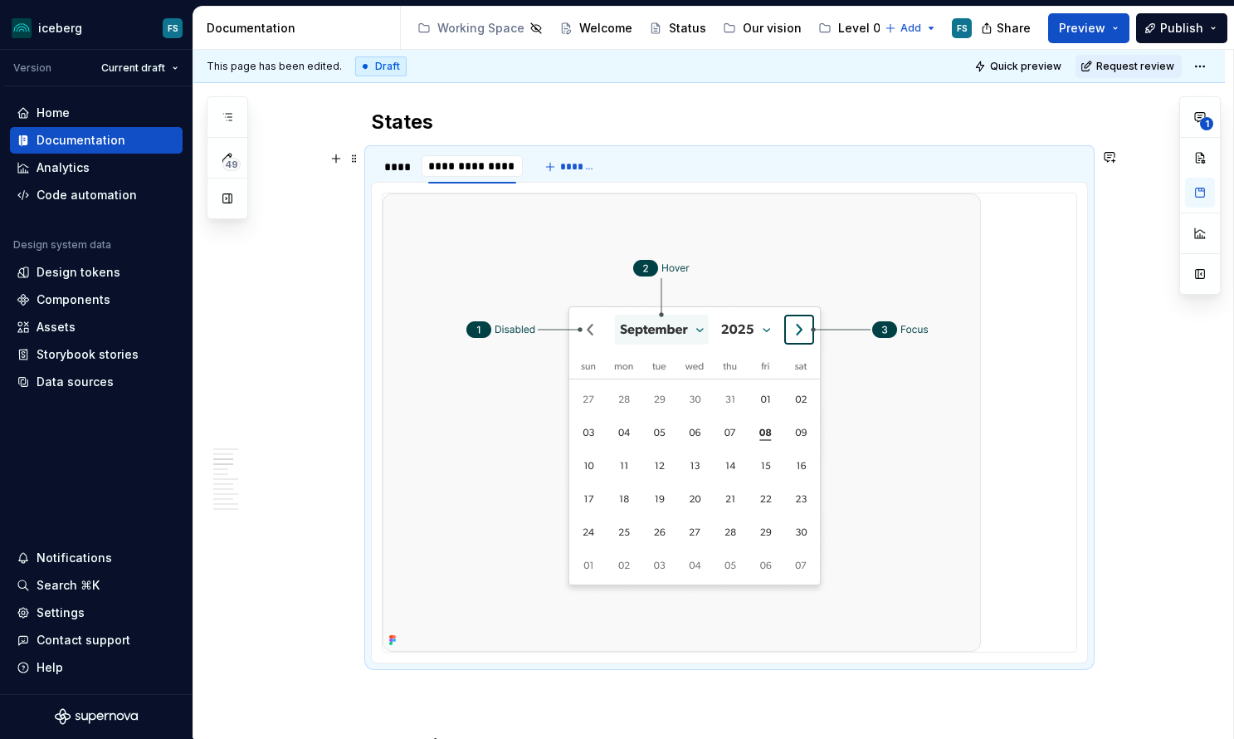
scroll to position [773, 0]
click at [395, 162] on div "****" at bounding box center [397, 163] width 27 height 17
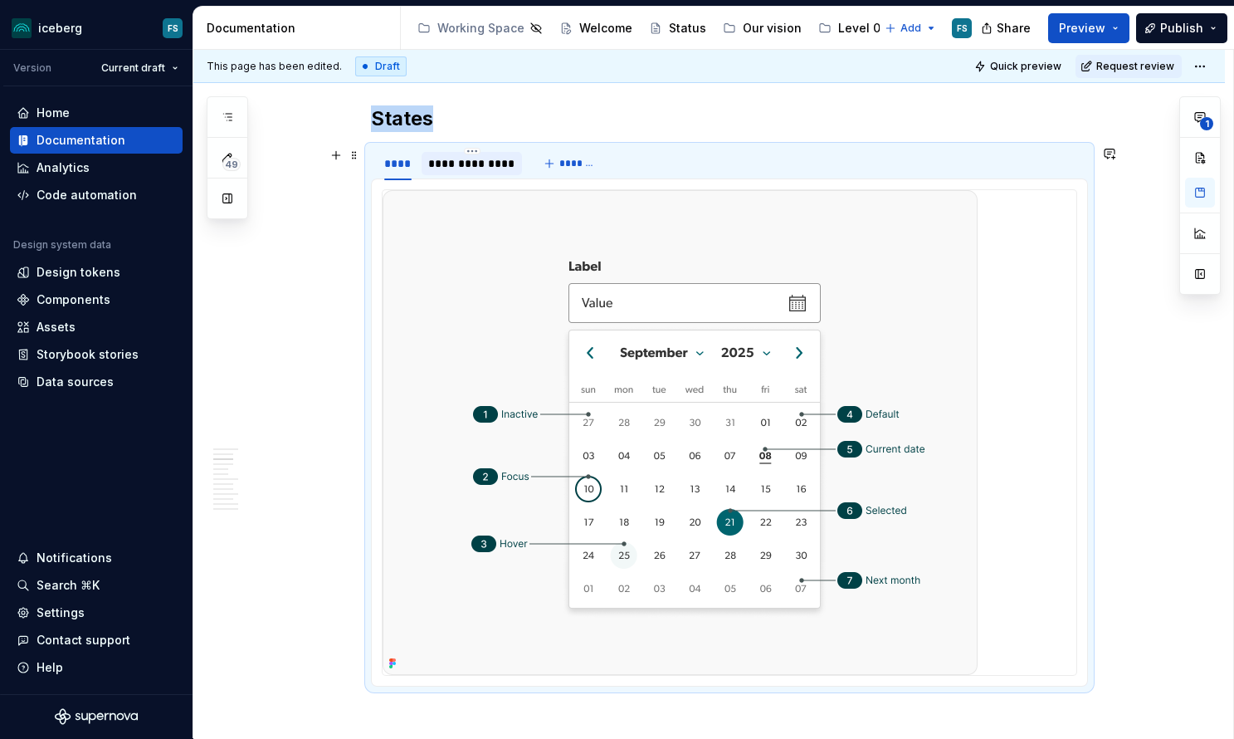
click at [452, 163] on div "**********" at bounding box center [472, 163] width 88 height 17
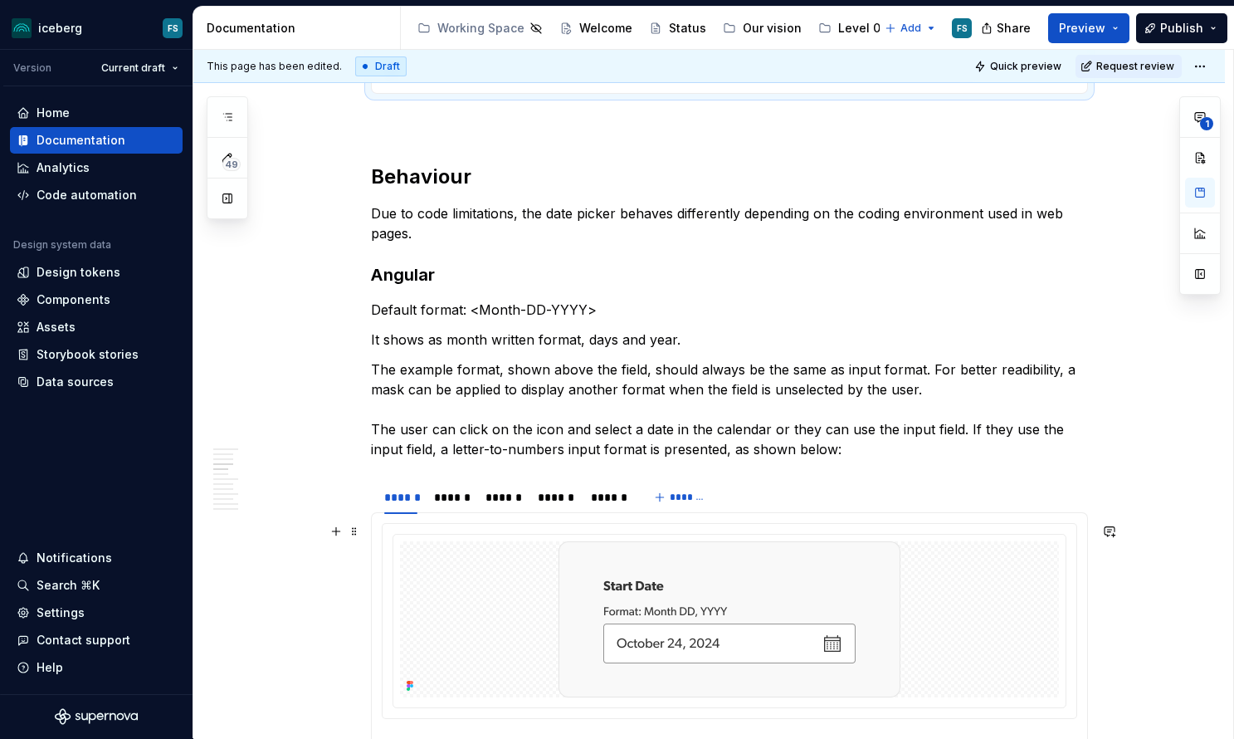
scroll to position [1347, 0]
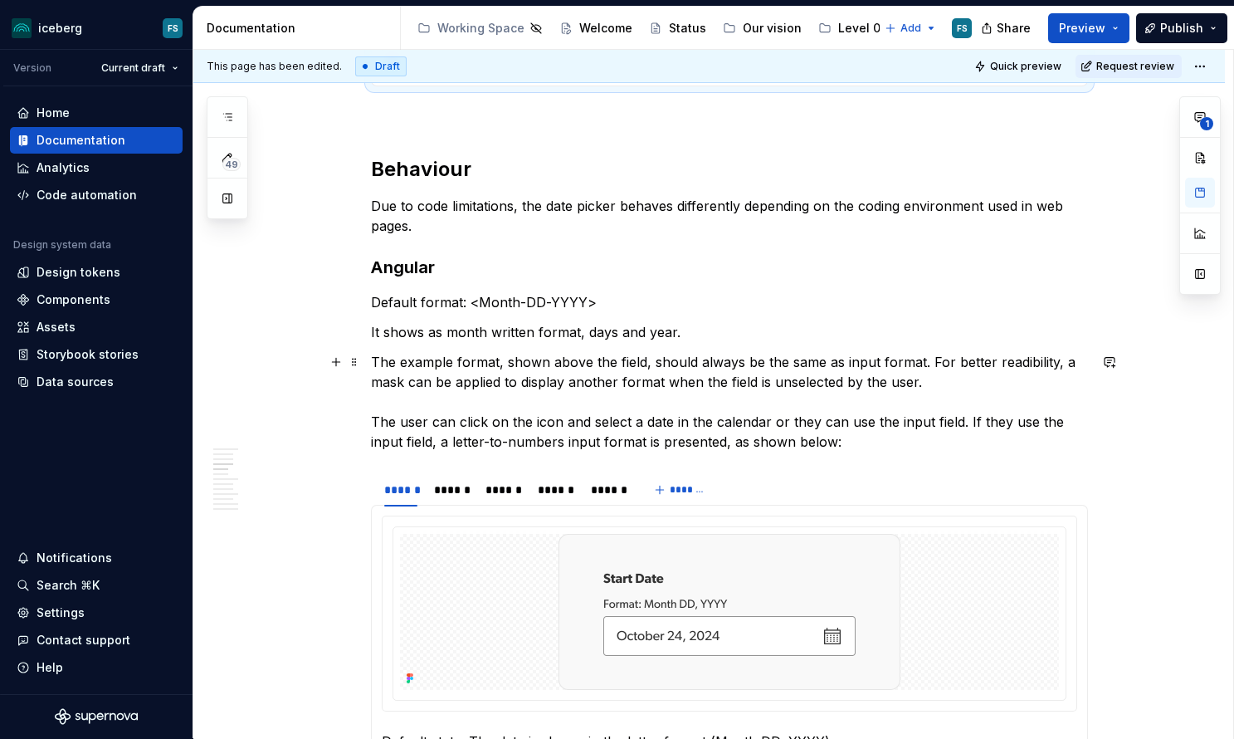
click at [768, 423] on p "The example format, shown above the field, should always be the same as input f…" at bounding box center [729, 402] width 717 height 100
click at [875, 422] on p "The example format, shown above the field, should always be the same as input f…" at bounding box center [729, 402] width 717 height 100
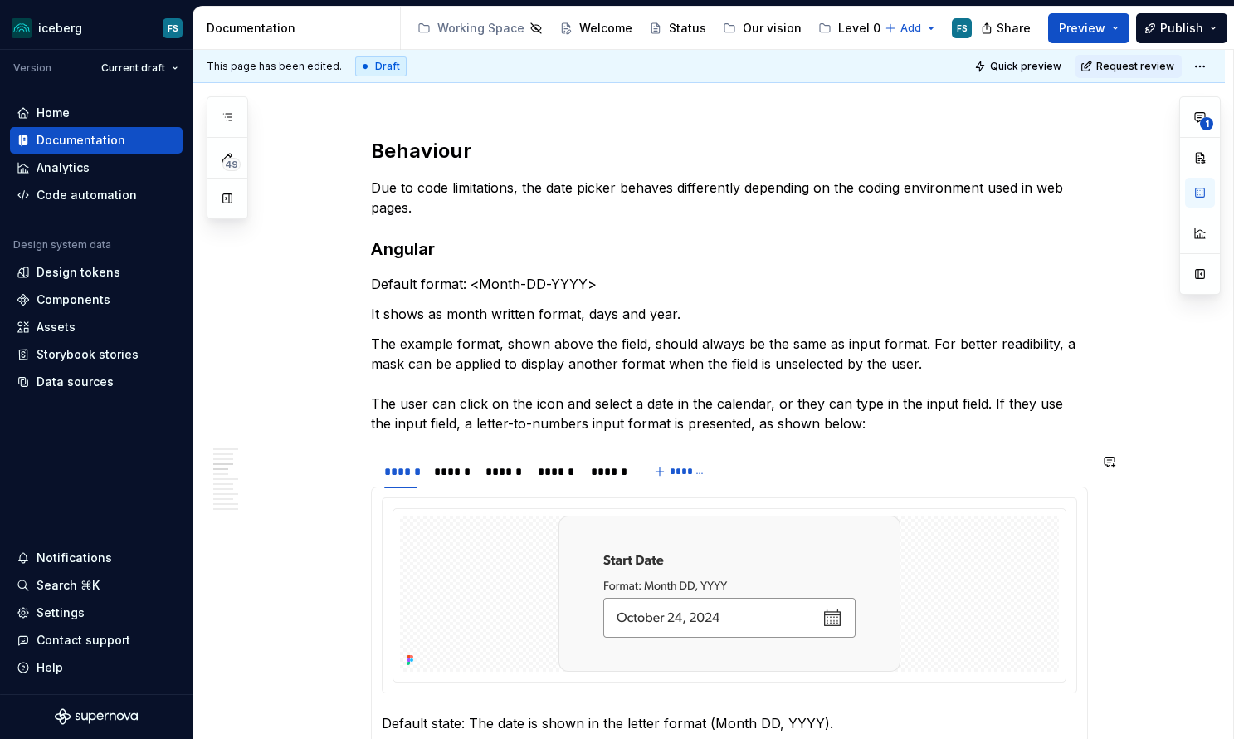
scroll to position [1373, 0]
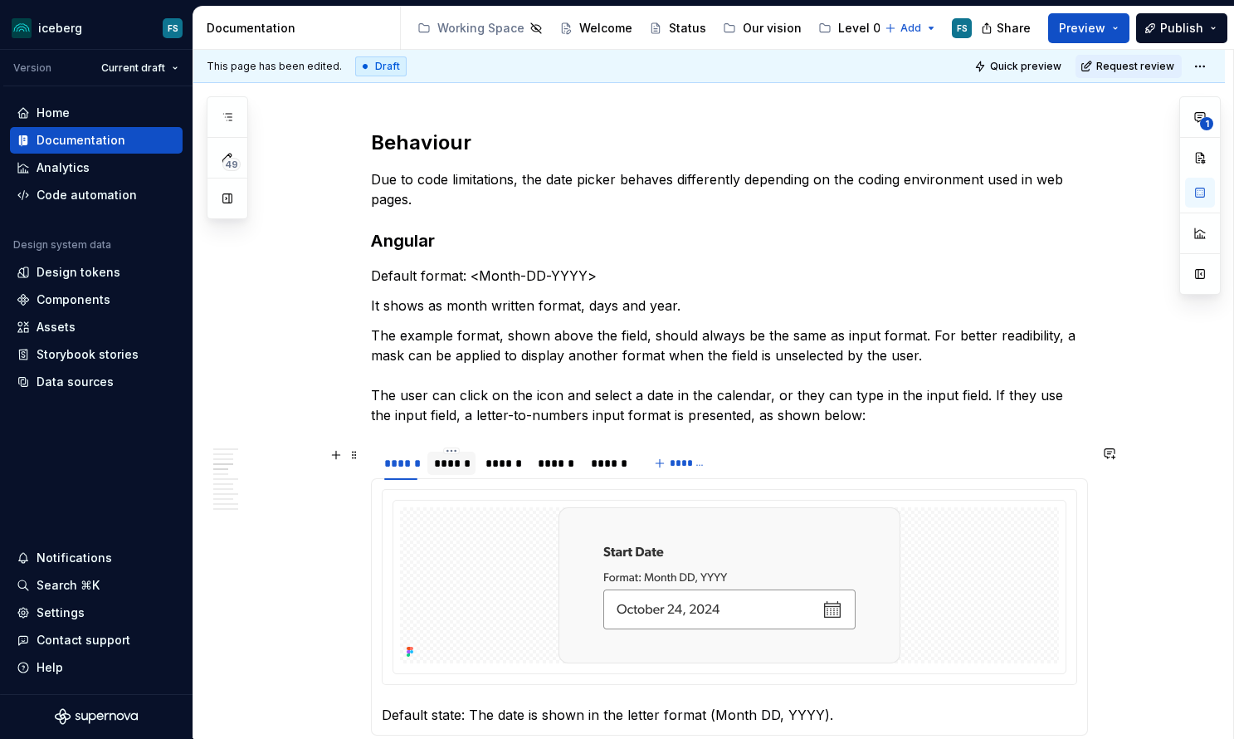
click at [450, 466] on div "******" at bounding box center [452, 463] width 36 height 17
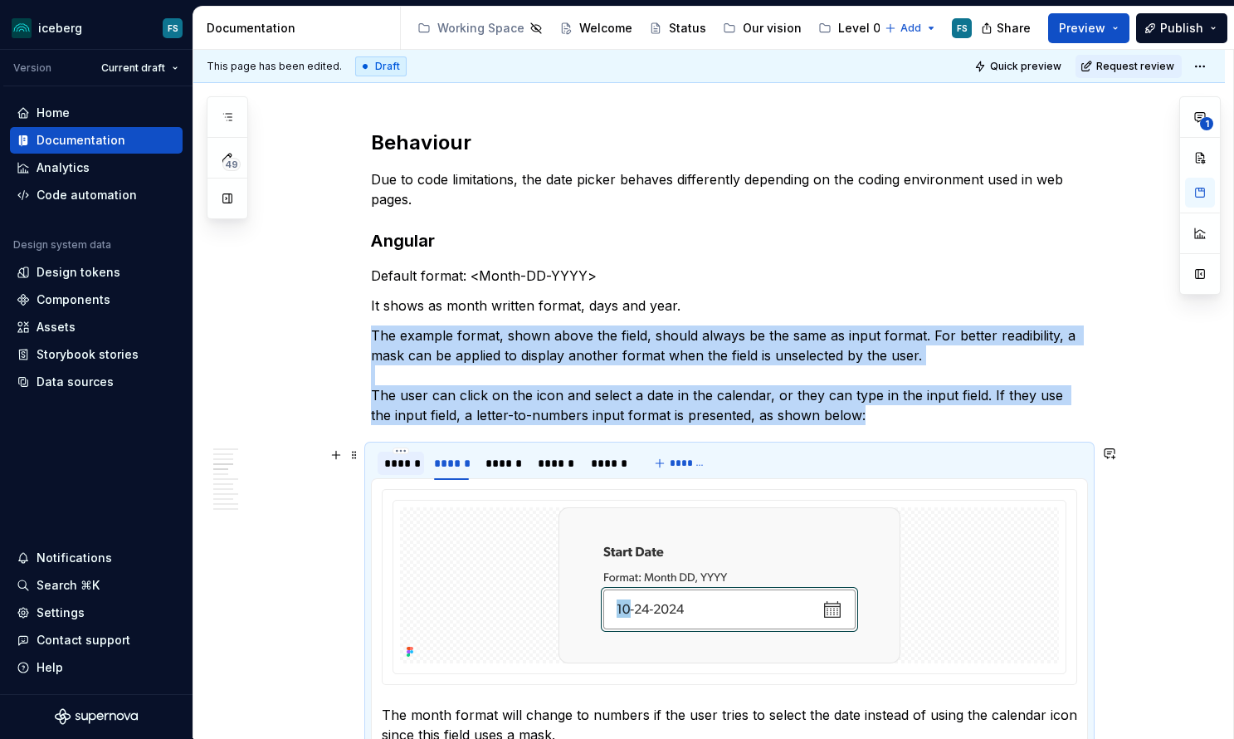
click at [404, 468] on div "******" at bounding box center [400, 463] width 33 height 17
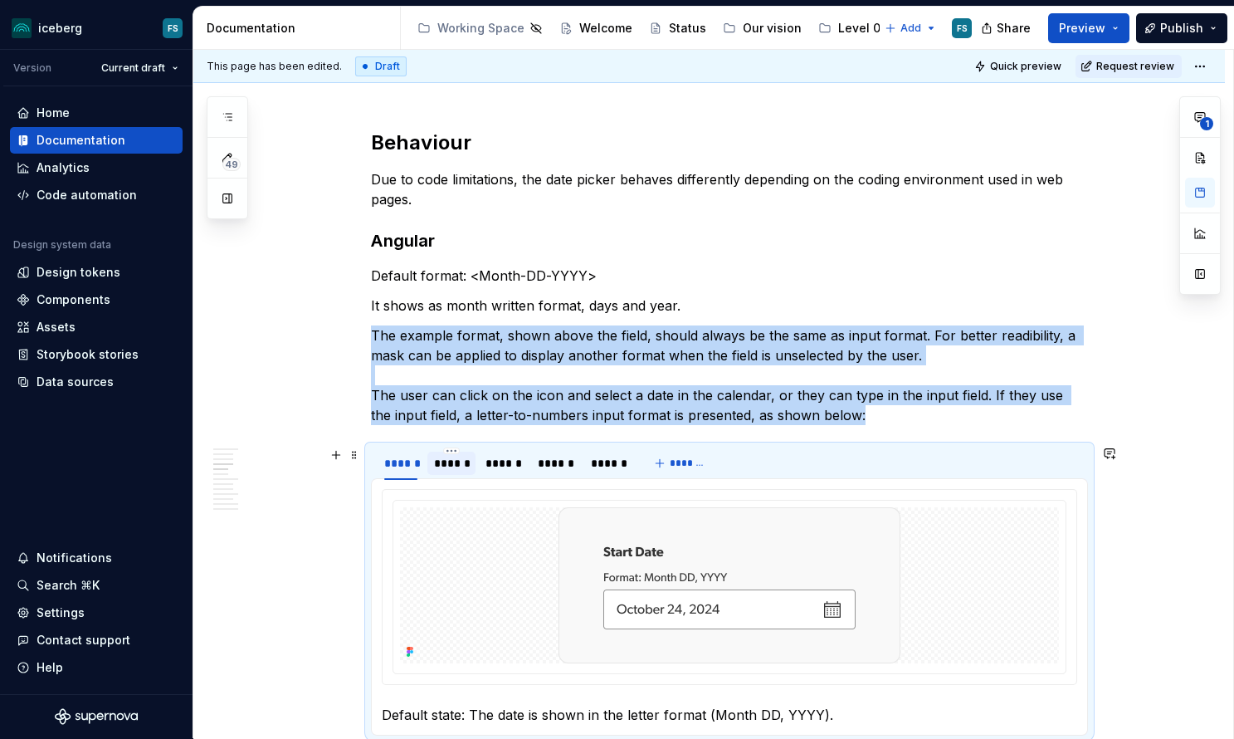
click at [454, 464] on div "******" at bounding box center [452, 463] width 36 height 17
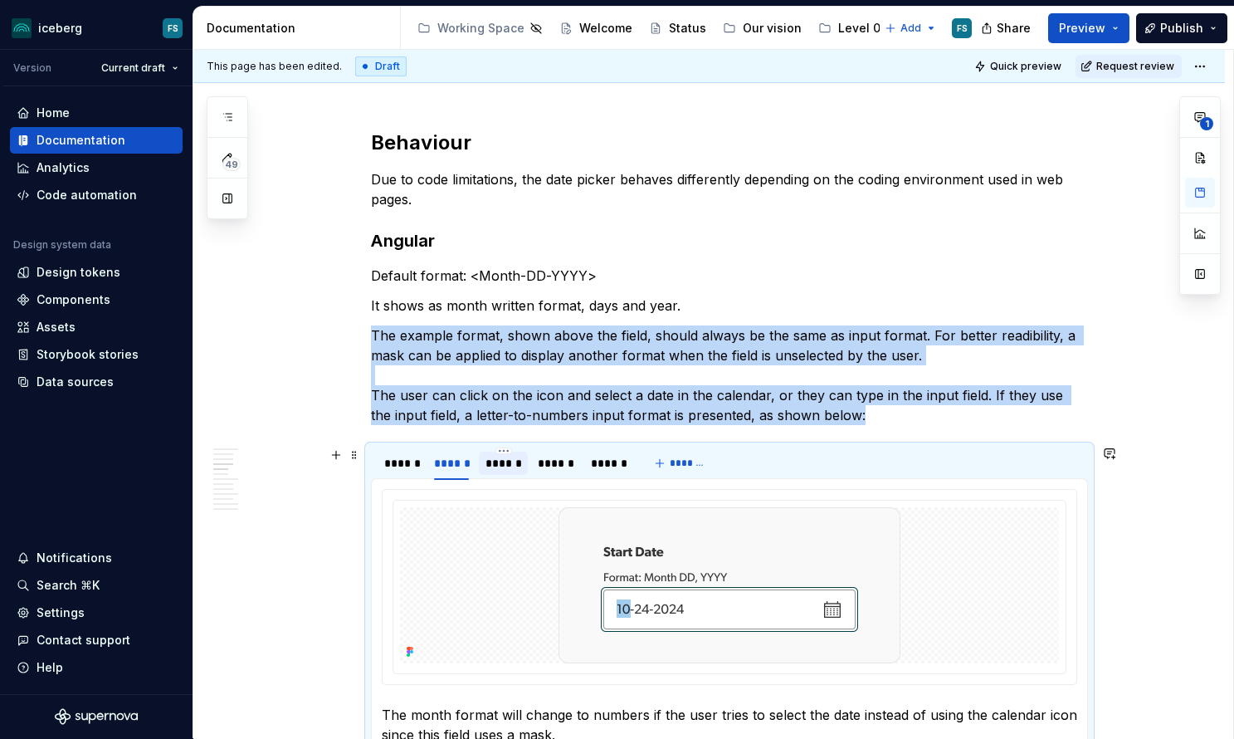
click at [511, 468] on div "******" at bounding box center [503, 463] width 36 height 17
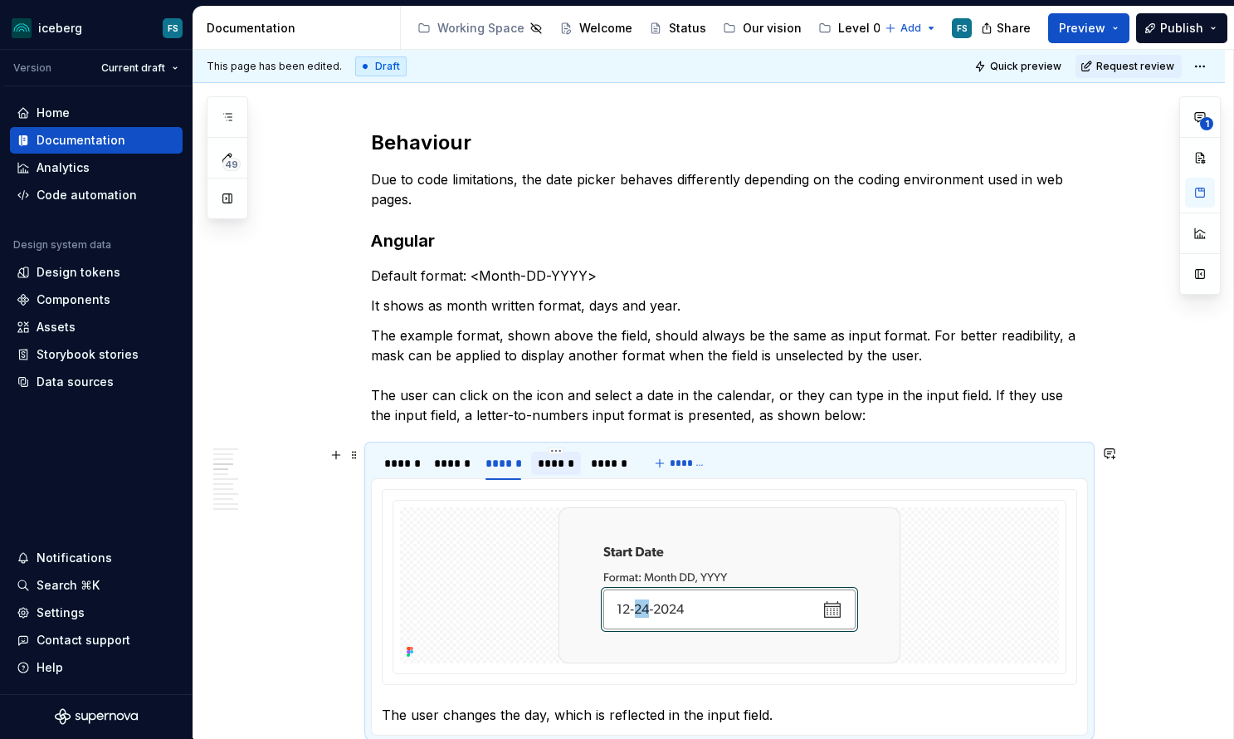
click at [561, 467] on div "******" at bounding box center [556, 463] width 36 height 17
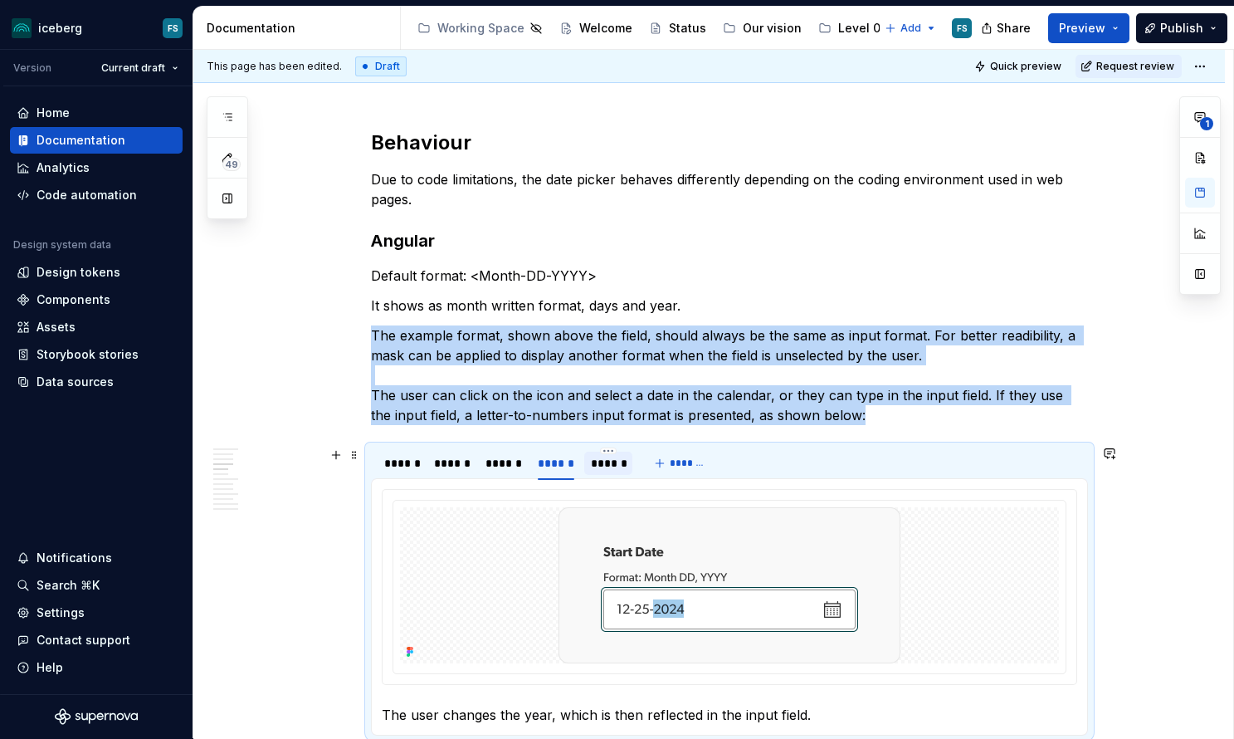
click at [620, 468] on div "******" at bounding box center [609, 463] width 36 height 17
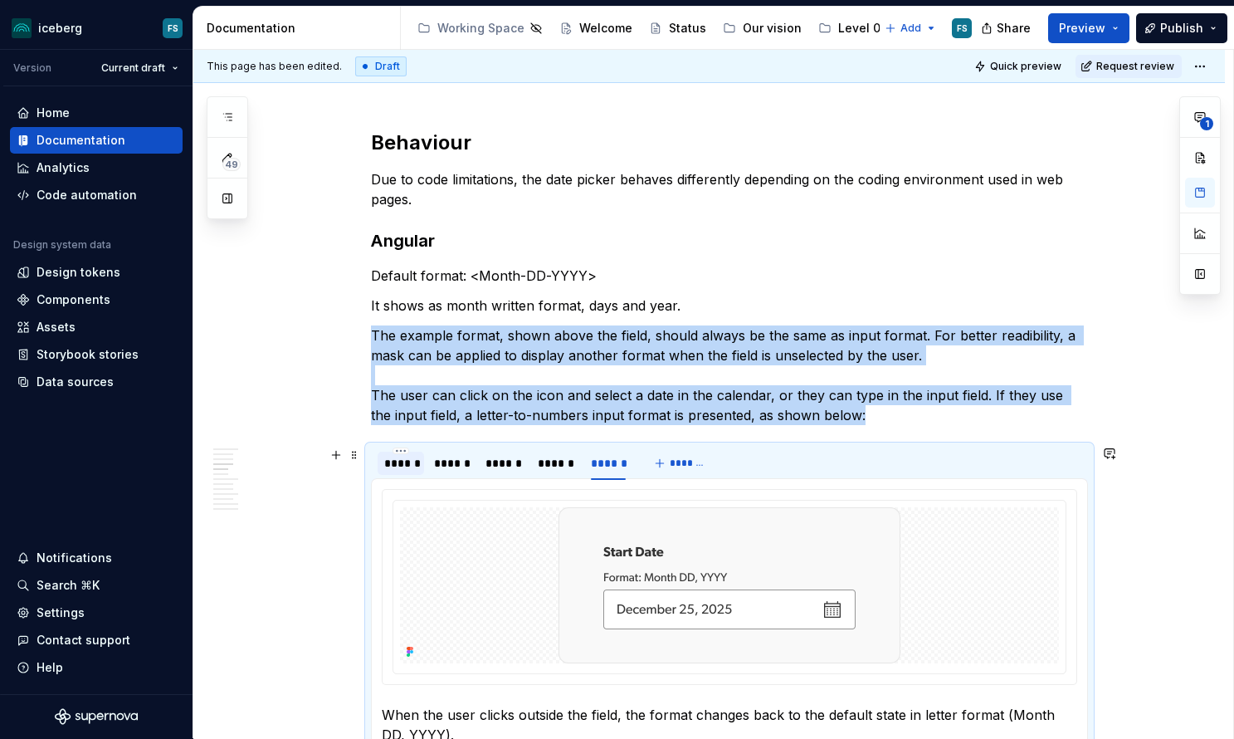
click at [402, 475] on div "******" at bounding box center [401, 463] width 46 height 27
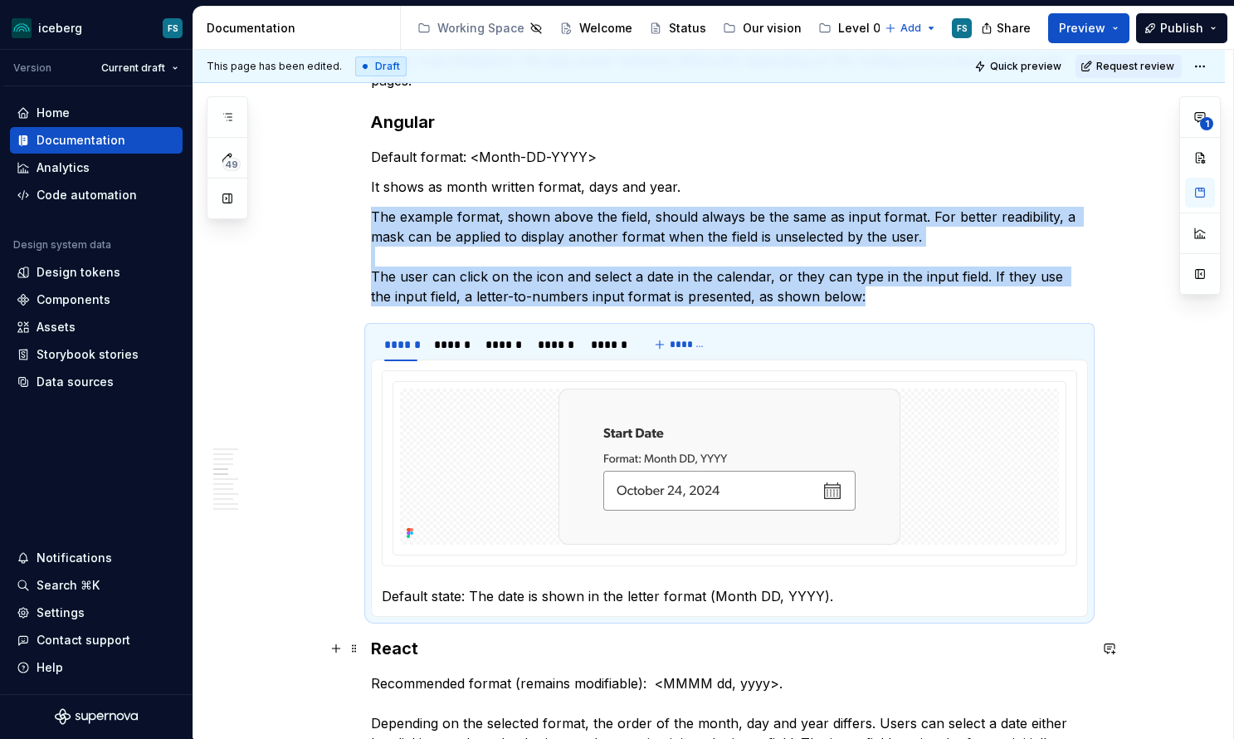
scroll to position [1495, 0]
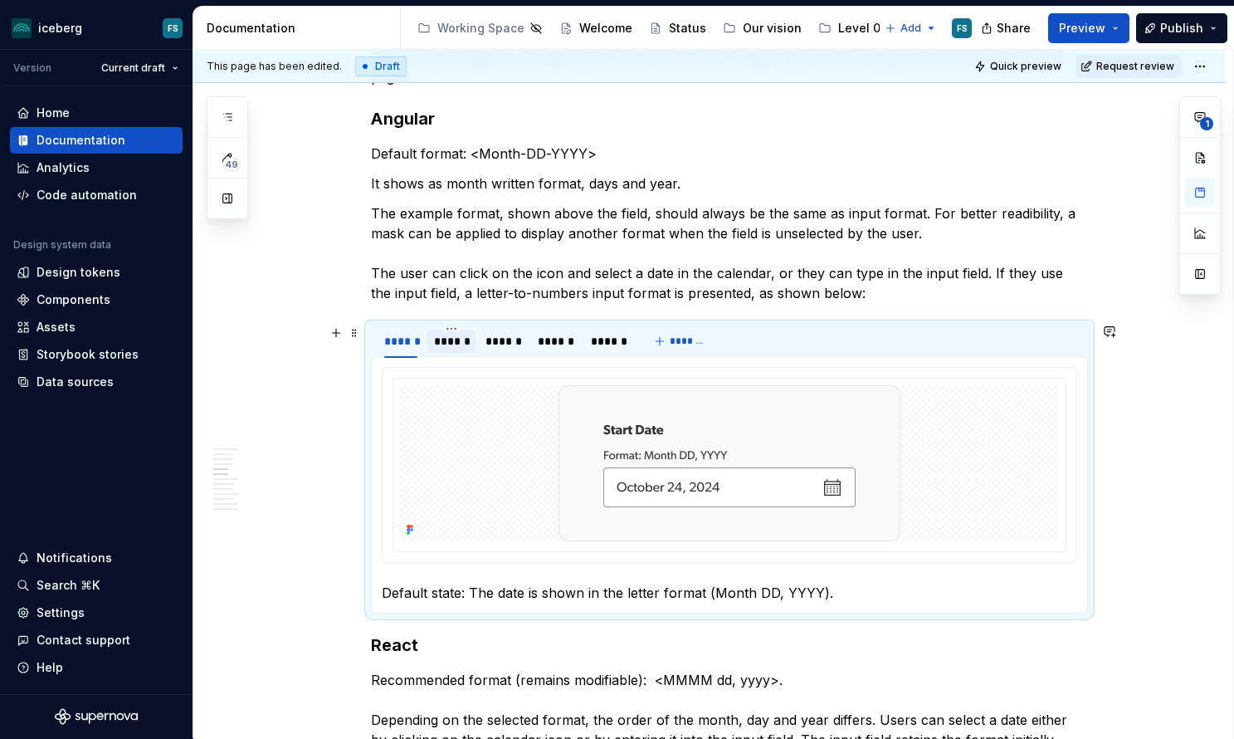
click at [446, 339] on div "******" at bounding box center [452, 341] width 36 height 17
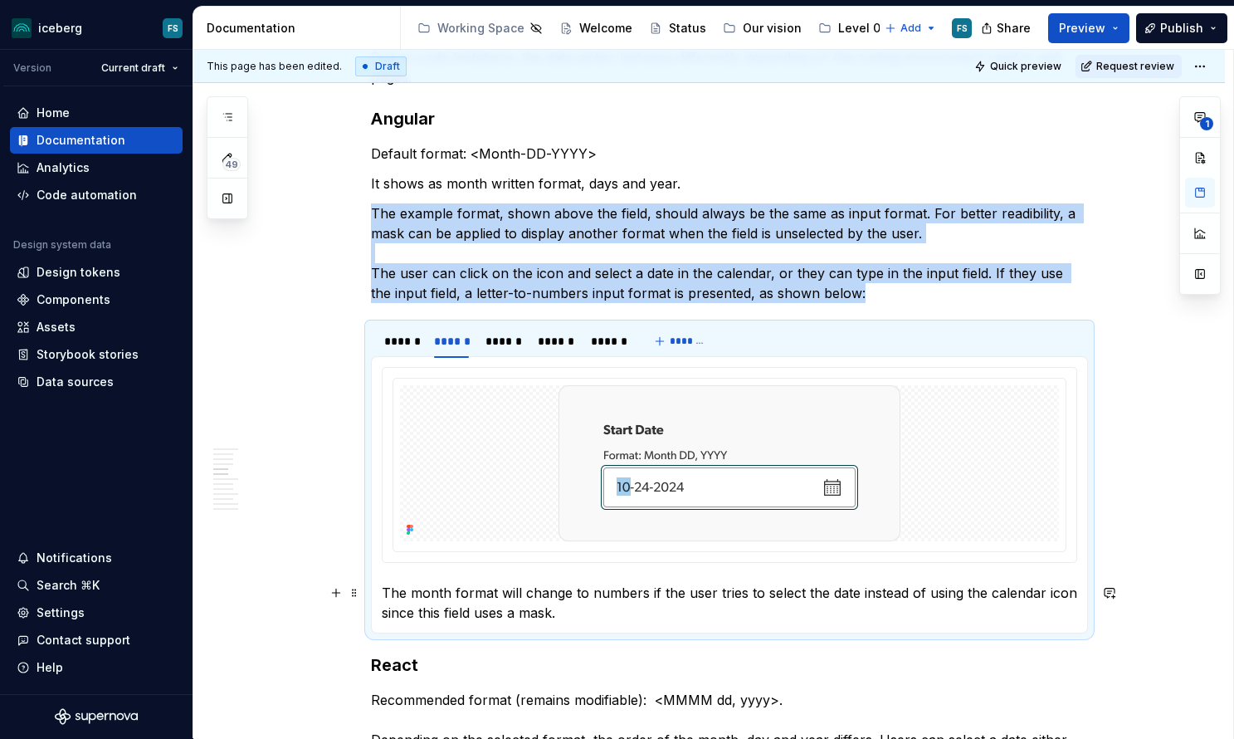
click at [600, 609] on p "The month format will change to numbers if the user tries to select the date in…" at bounding box center [729, 603] width 695 height 40
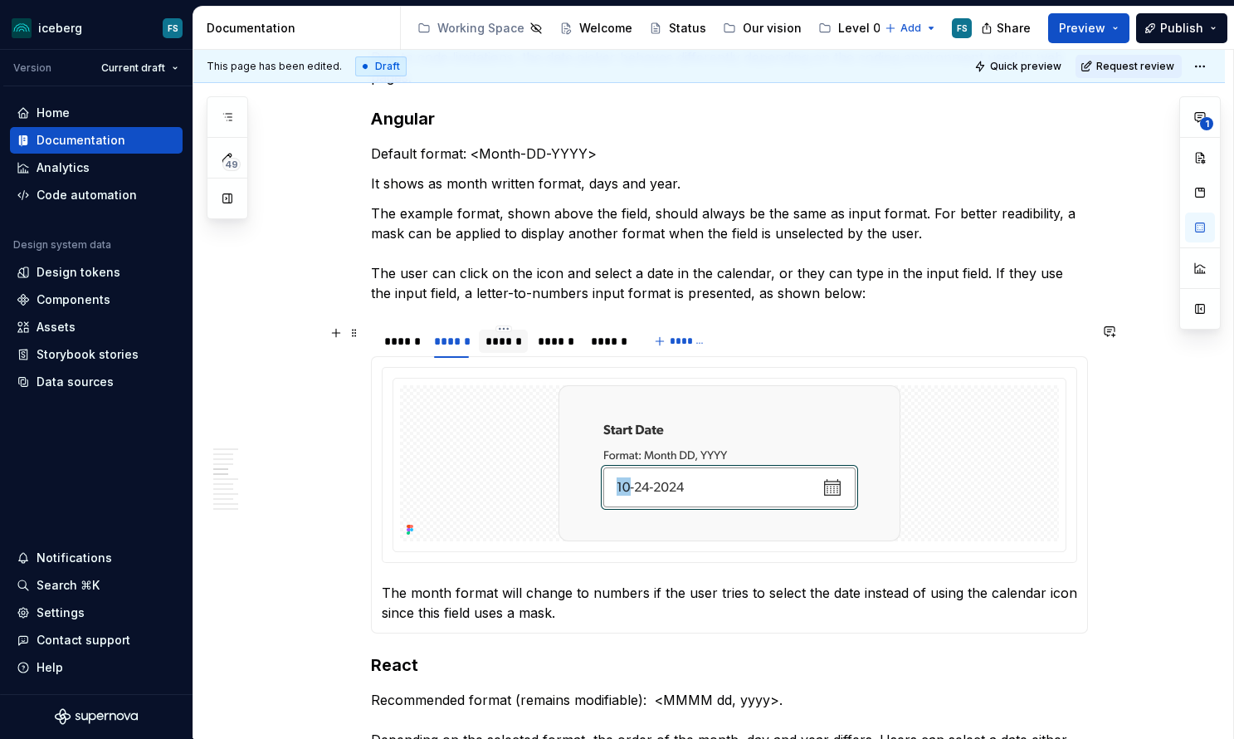
click at [505, 339] on div "******" at bounding box center [503, 341] width 36 height 17
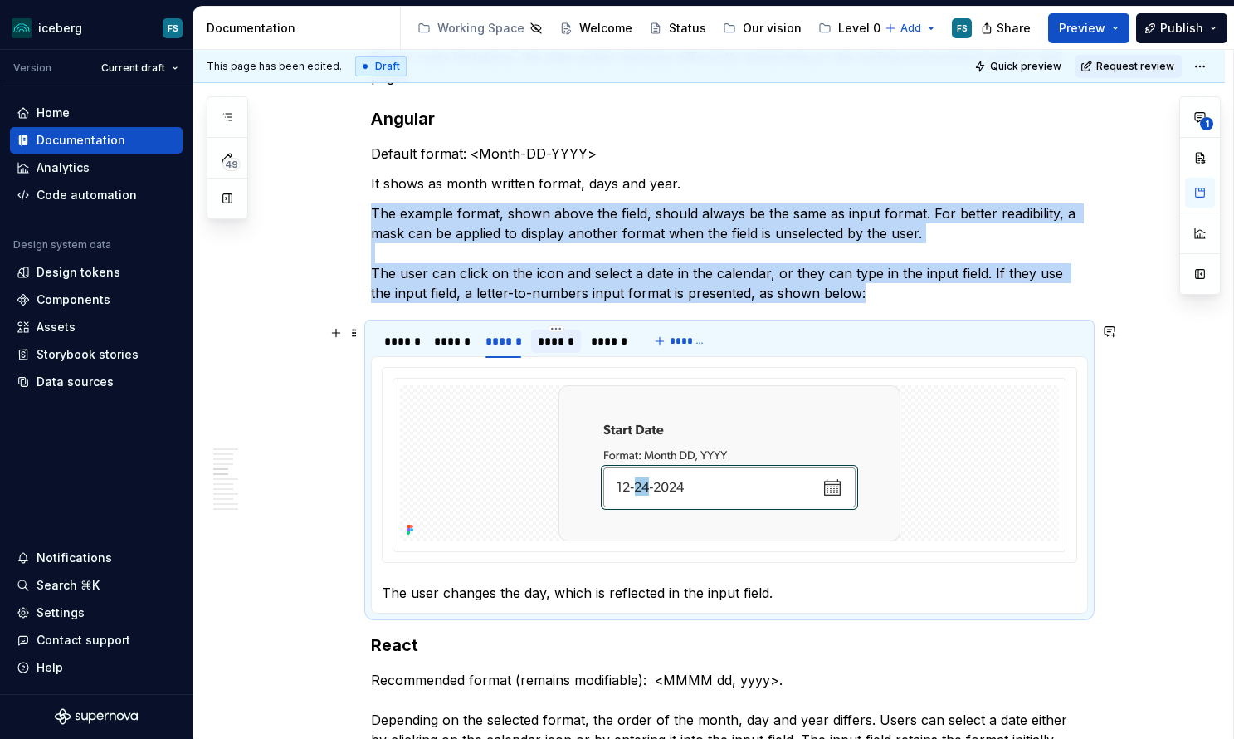
click at [565, 335] on div "******" at bounding box center [556, 341] width 36 height 17
click at [609, 337] on div "******" at bounding box center [609, 341] width 36 height 17
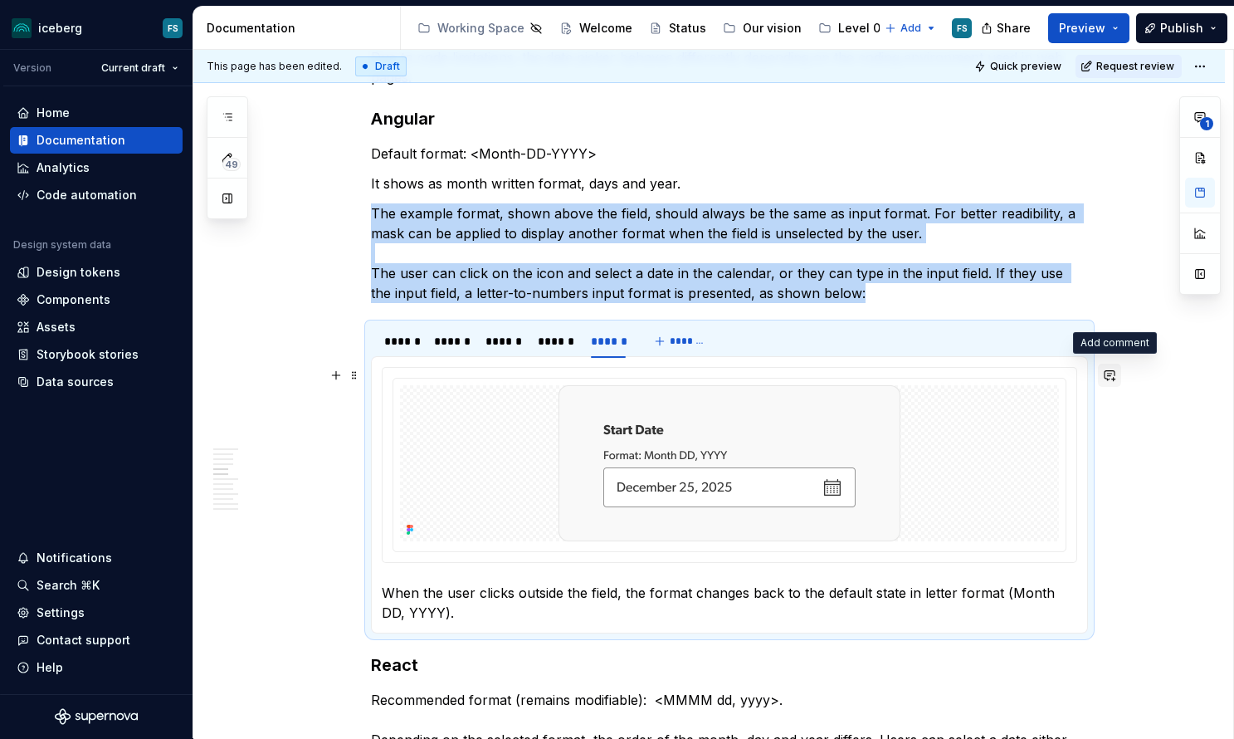
click at [1114, 380] on button "button" at bounding box center [1109, 374] width 23 height 23
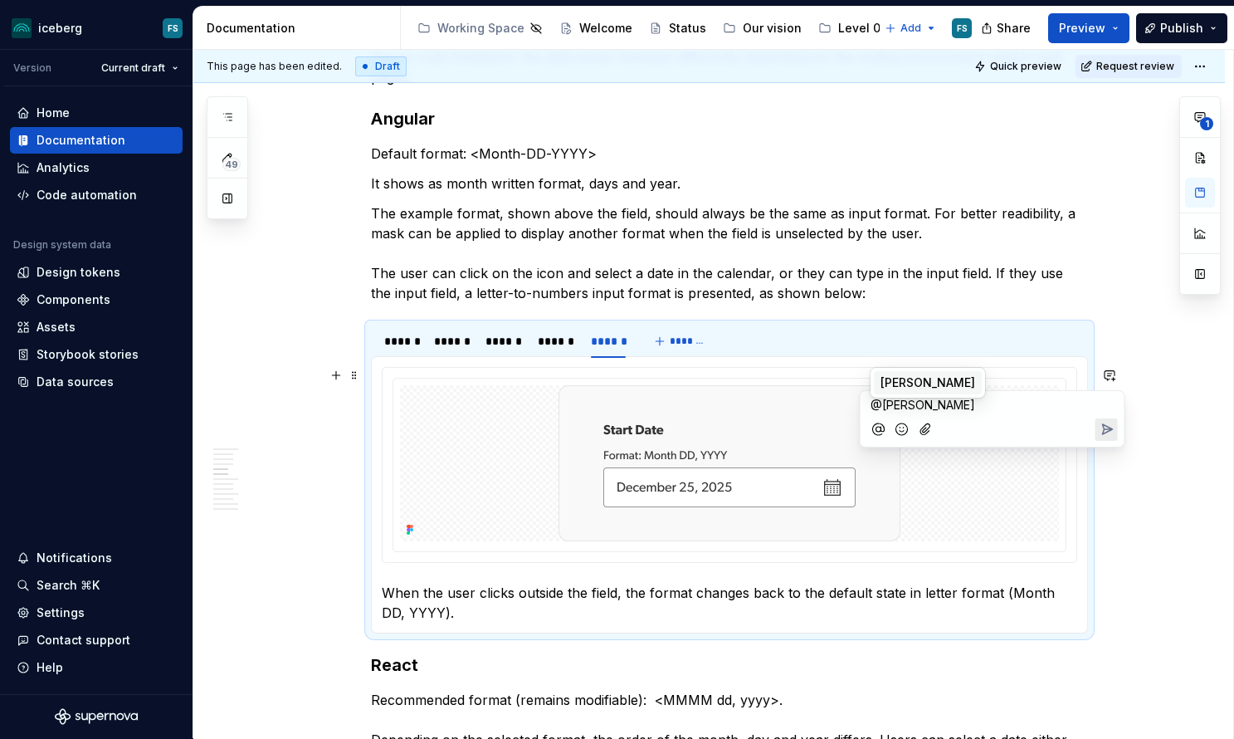
click at [930, 383] on span "[PERSON_NAME]" at bounding box center [927, 382] width 95 height 17
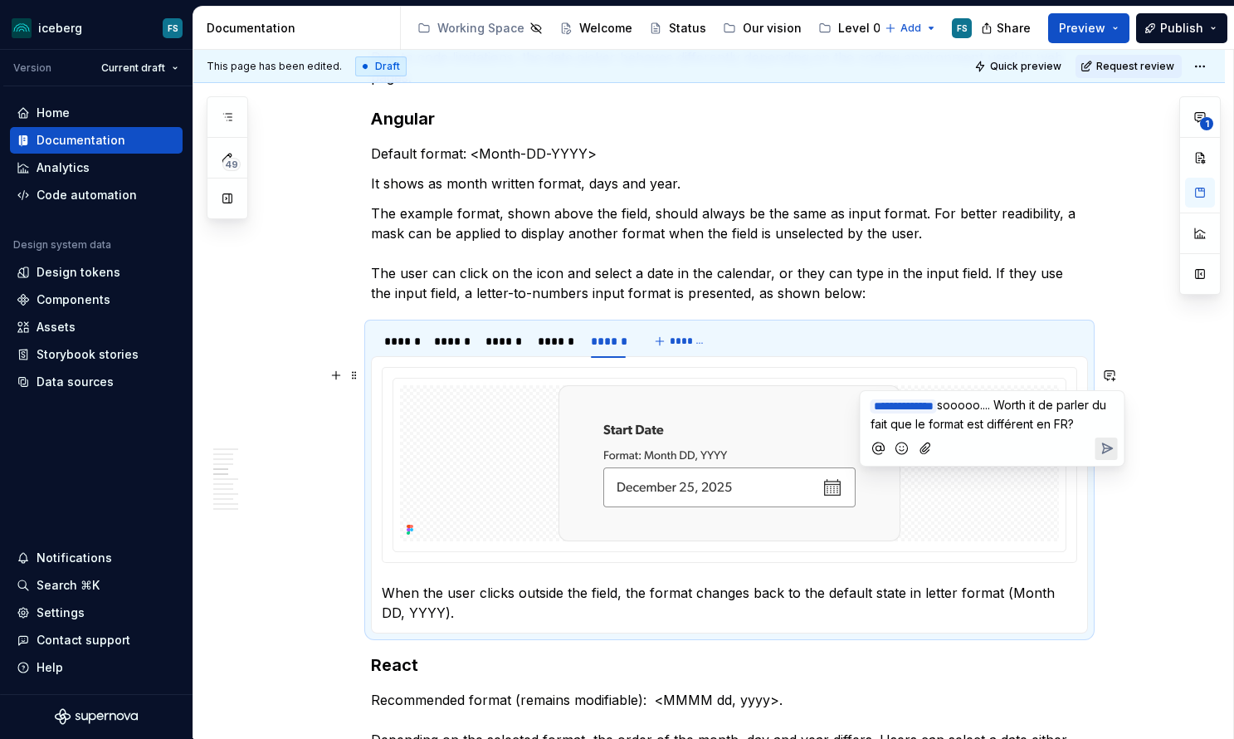
click at [1109, 456] on icon "Send" at bounding box center [1106, 448] width 17 height 17
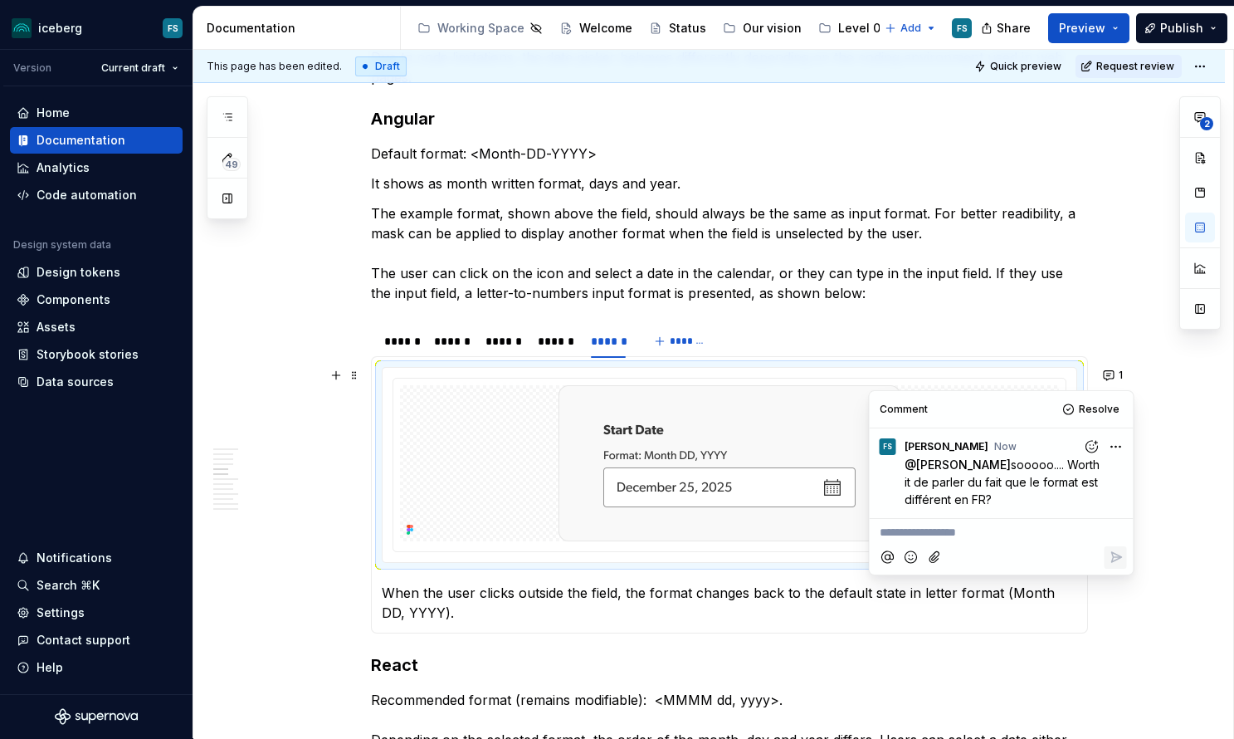
click at [472, 217] on p "The example format, shown above the field, should always be the same as input f…" at bounding box center [729, 253] width 717 height 100
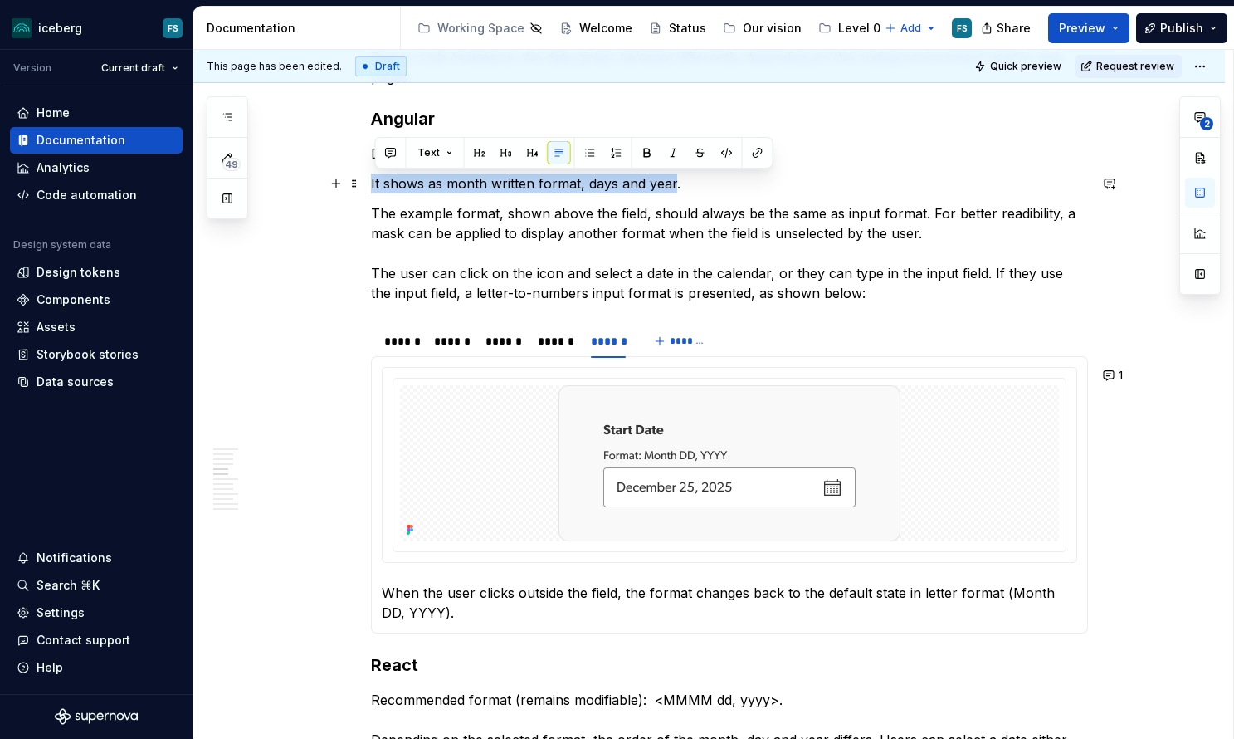
drag, startPoint x: 374, startPoint y: 184, endPoint x: 676, endPoint y: 188, distance: 302.1
click at [676, 188] on p "It shows as month written format, days and year." at bounding box center [729, 183] width 717 height 20
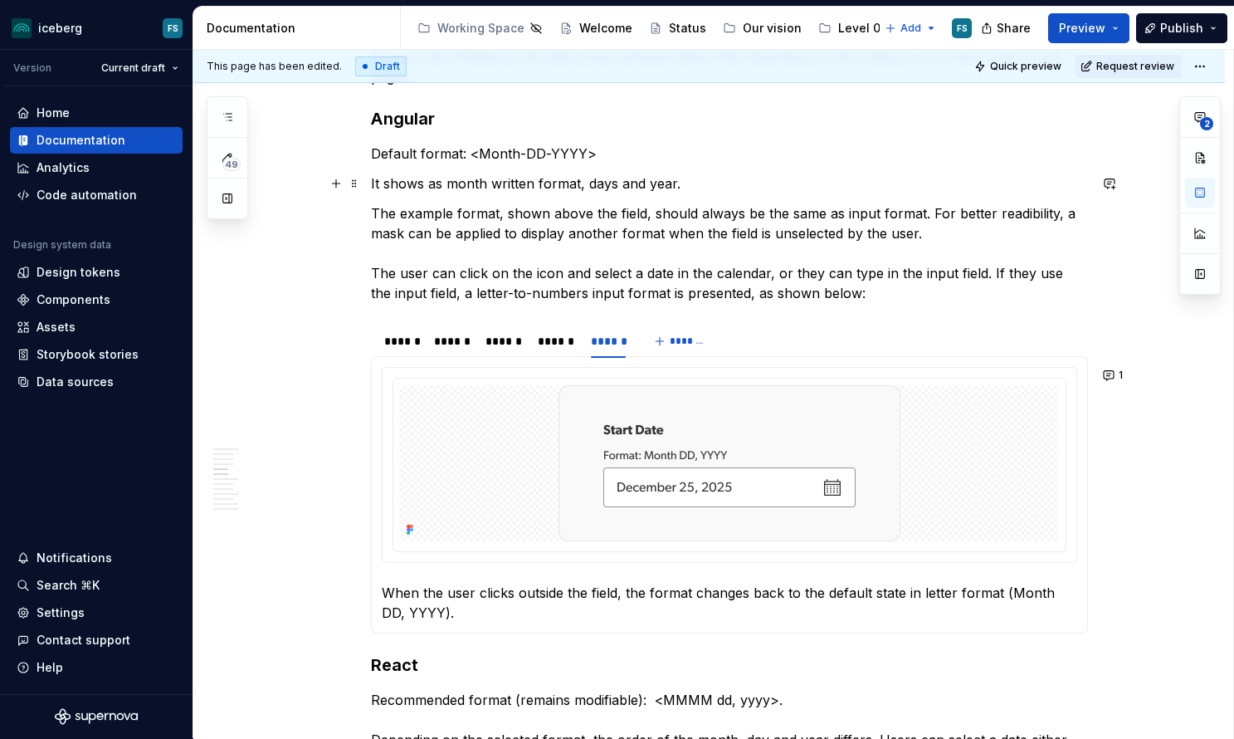
drag, startPoint x: 377, startPoint y: 186, endPoint x: 392, endPoint y: 188, distance: 15.9
click at [378, 186] on p "It shows as month written format, days and year." at bounding box center [729, 183] width 717 height 20
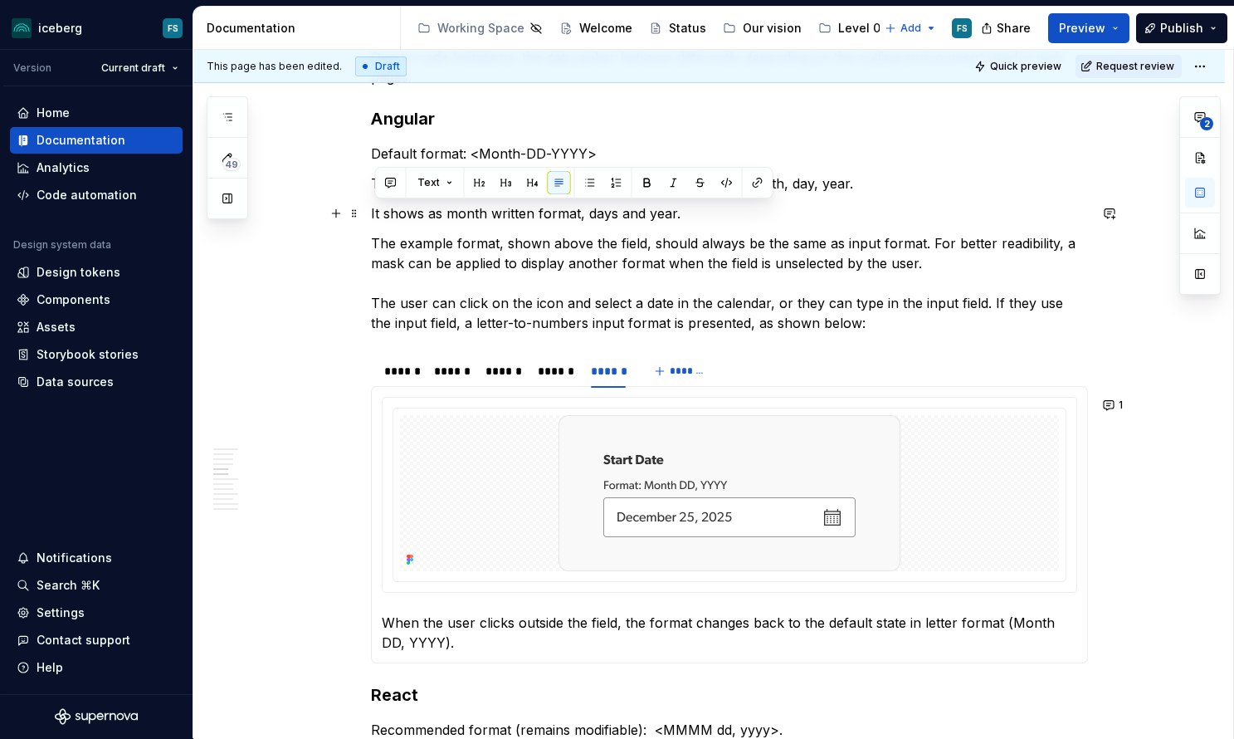
drag, startPoint x: 696, startPoint y: 213, endPoint x: 378, endPoint y: 212, distance: 318.6
click at [376, 212] on p "It shows as month written format, days and year." at bounding box center [729, 213] width 717 height 20
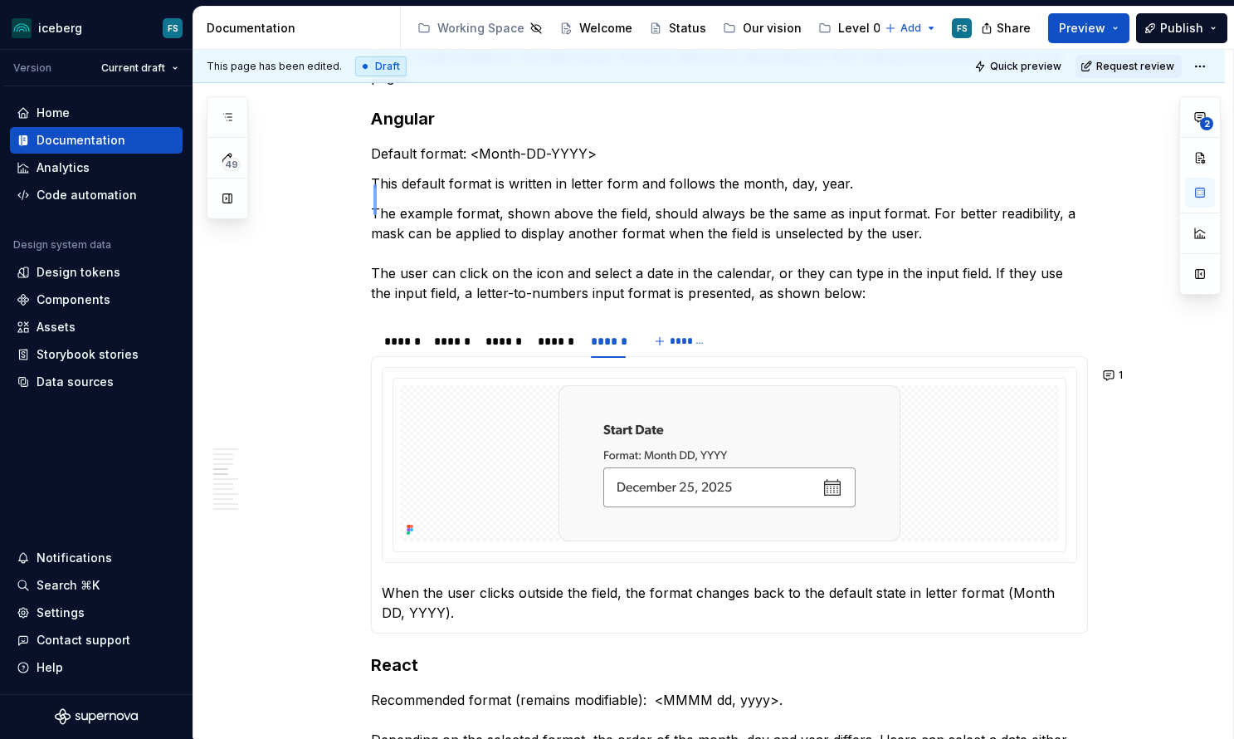
drag, startPoint x: 373, startPoint y: 215, endPoint x: 377, endPoint y: 184, distance: 30.9
click at [377, 184] on div "**********" at bounding box center [713, 394] width 1040 height 689
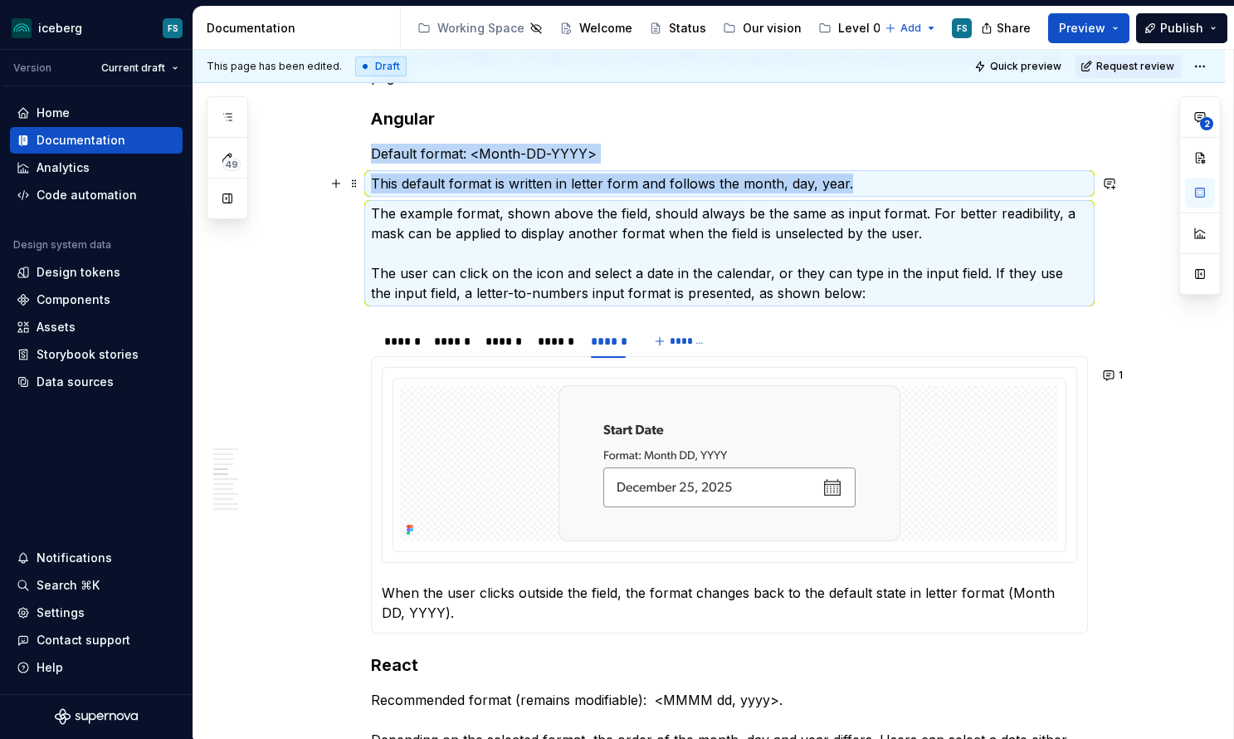
click at [400, 190] on p "This default format is written in letter form and follows the month, day, year." at bounding box center [729, 183] width 717 height 20
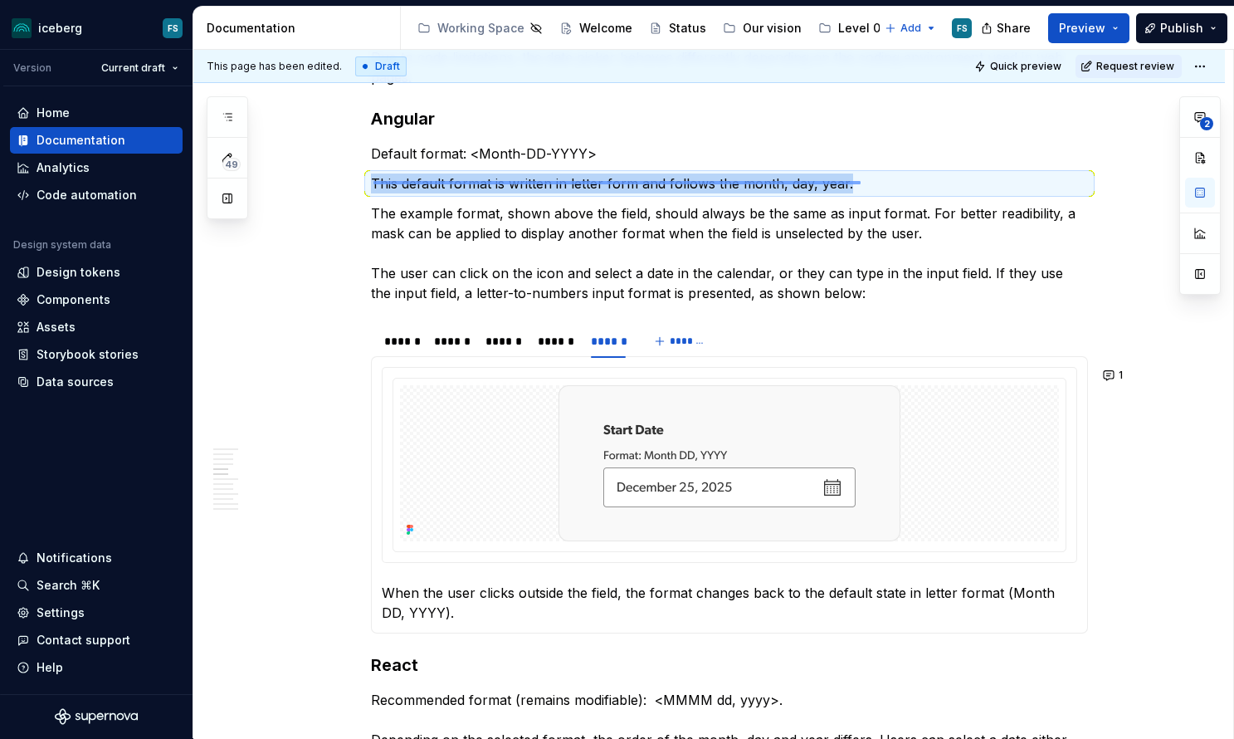
drag, startPoint x: 373, startPoint y: 181, endPoint x: 860, endPoint y: 182, distance: 487.1
click at [860, 182] on div "**********" at bounding box center [713, 394] width 1040 height 689
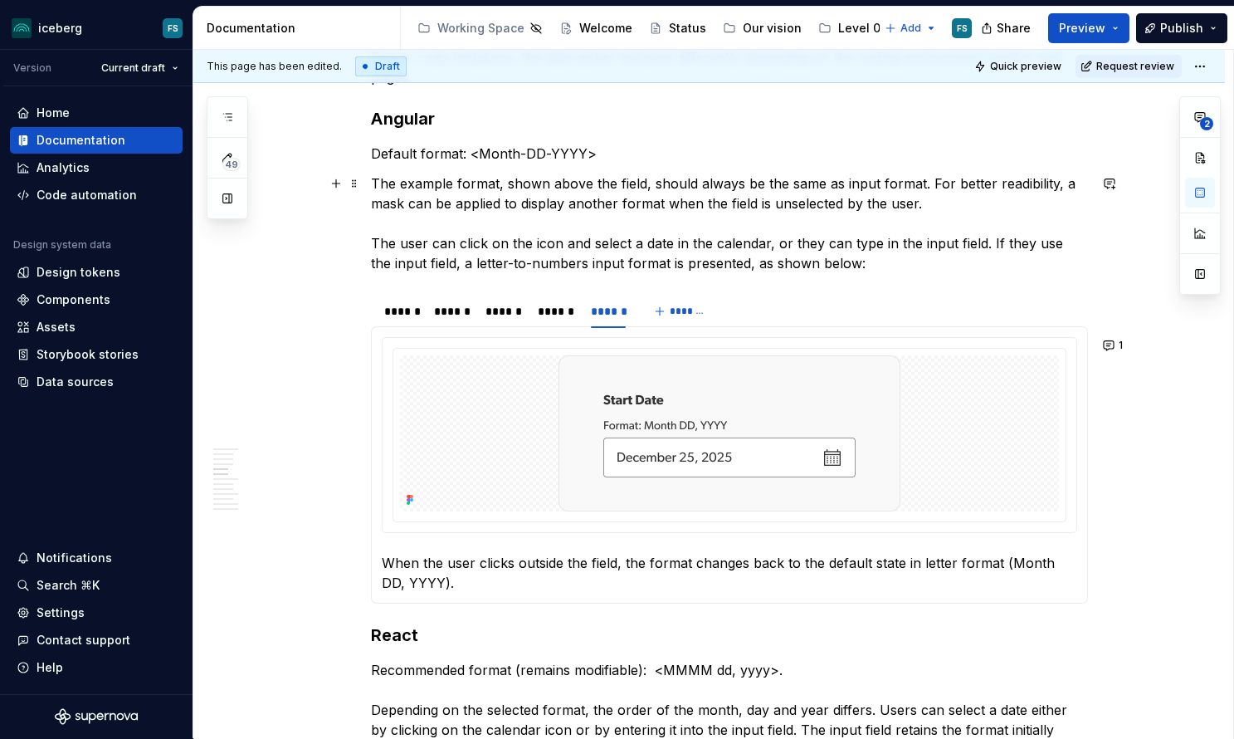
click at [646, 186] on p "The example format, shown above the field, should always be the same as input f…" at bounding box center [729, 223] width 717 height 100
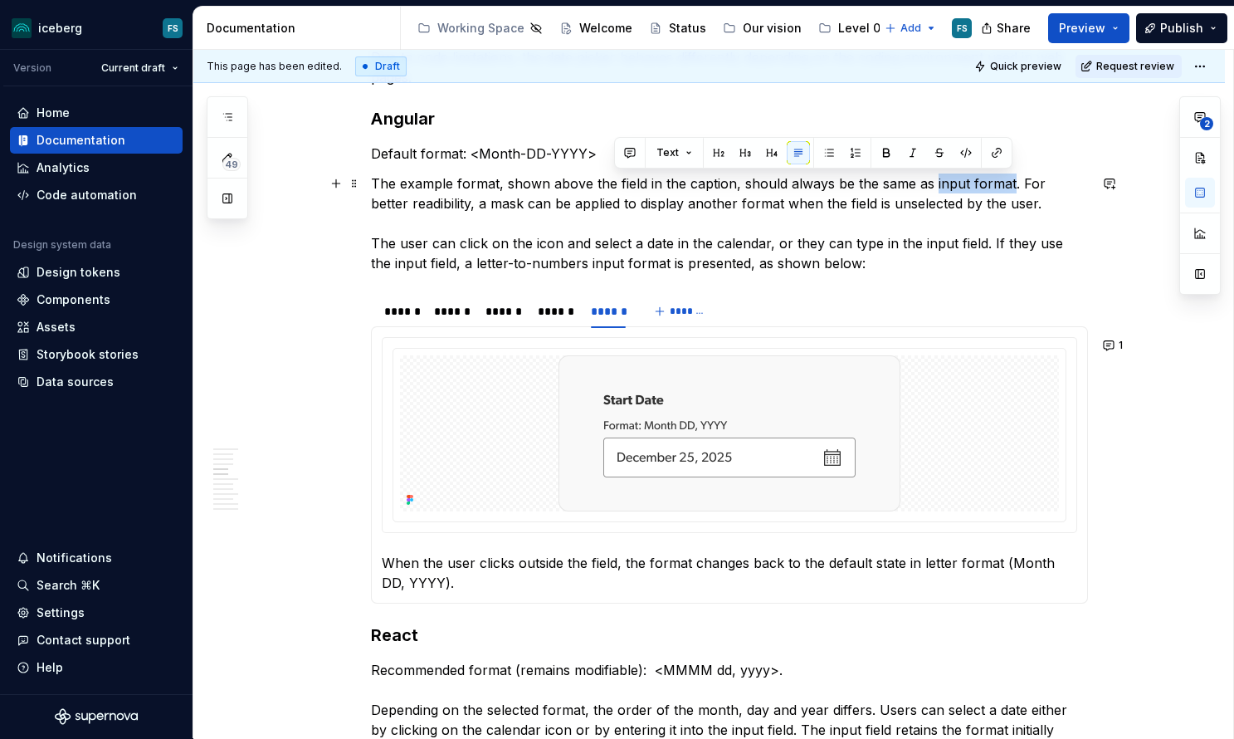
drag, startPoint x: 1010, startPoint y: 182, endPoint x: 946, endPoint y: 187, distance: 64.1
click at [933, 182] on p "The example format, shown above the field in the caption, should always be the …" at bounding box center [729, 223] width 717 height 100
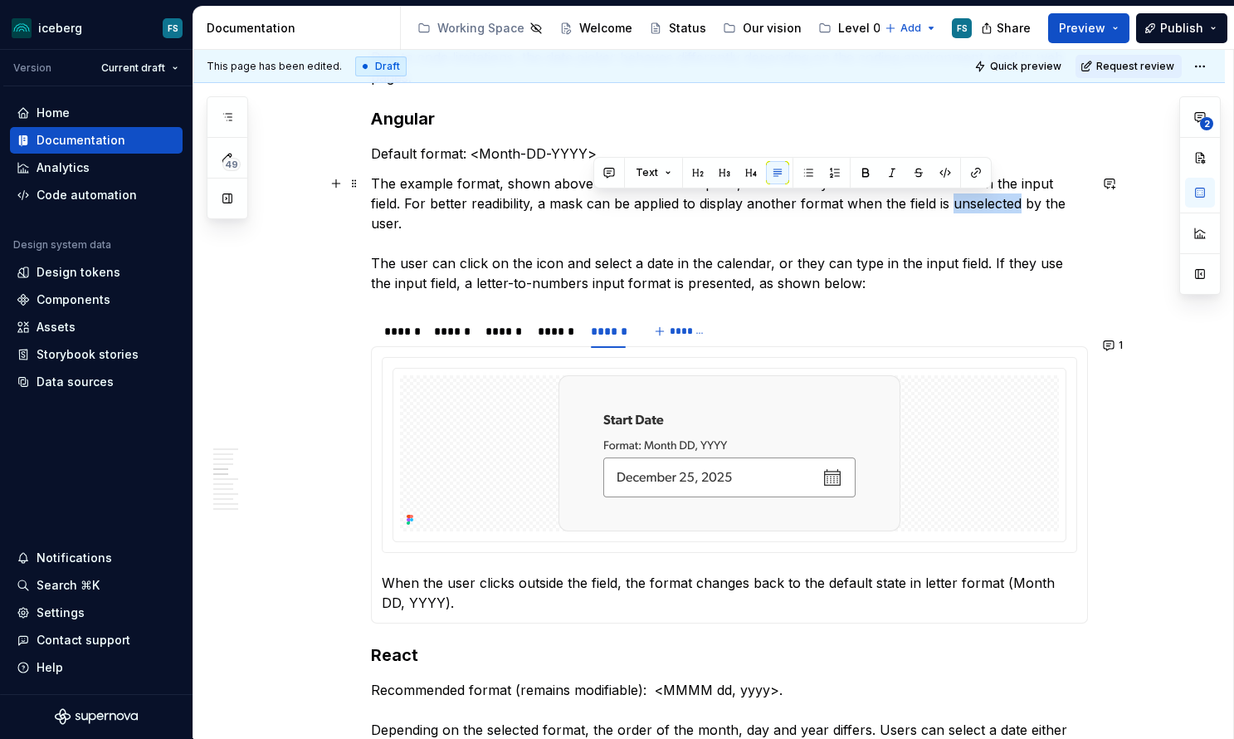
drag, startPoint x: 982, startPoint y: 205, endPoint x: 921, endPoint y: 207, distance: 60.6
click at [921, 207] on p "The example format, shown above the field in the caption, should always be the …" at bounding box center [729, 232] width 717 height 119
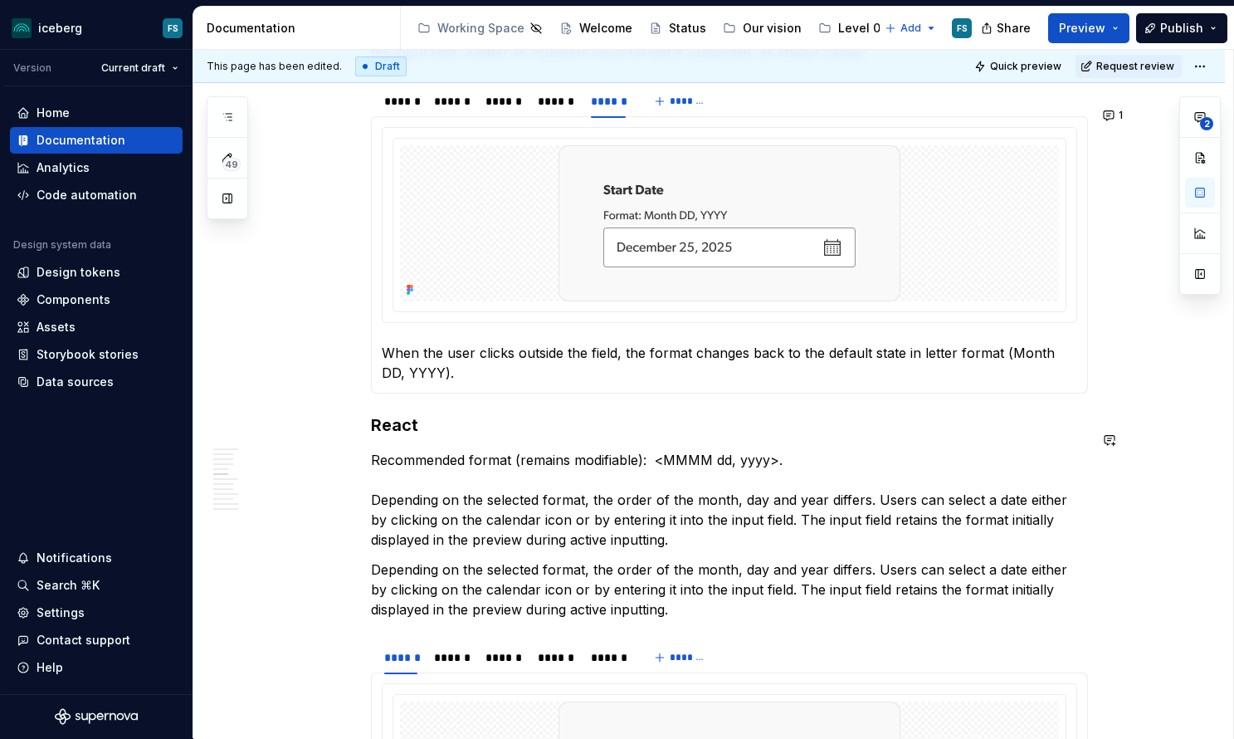
scroll to position [1732, 0]
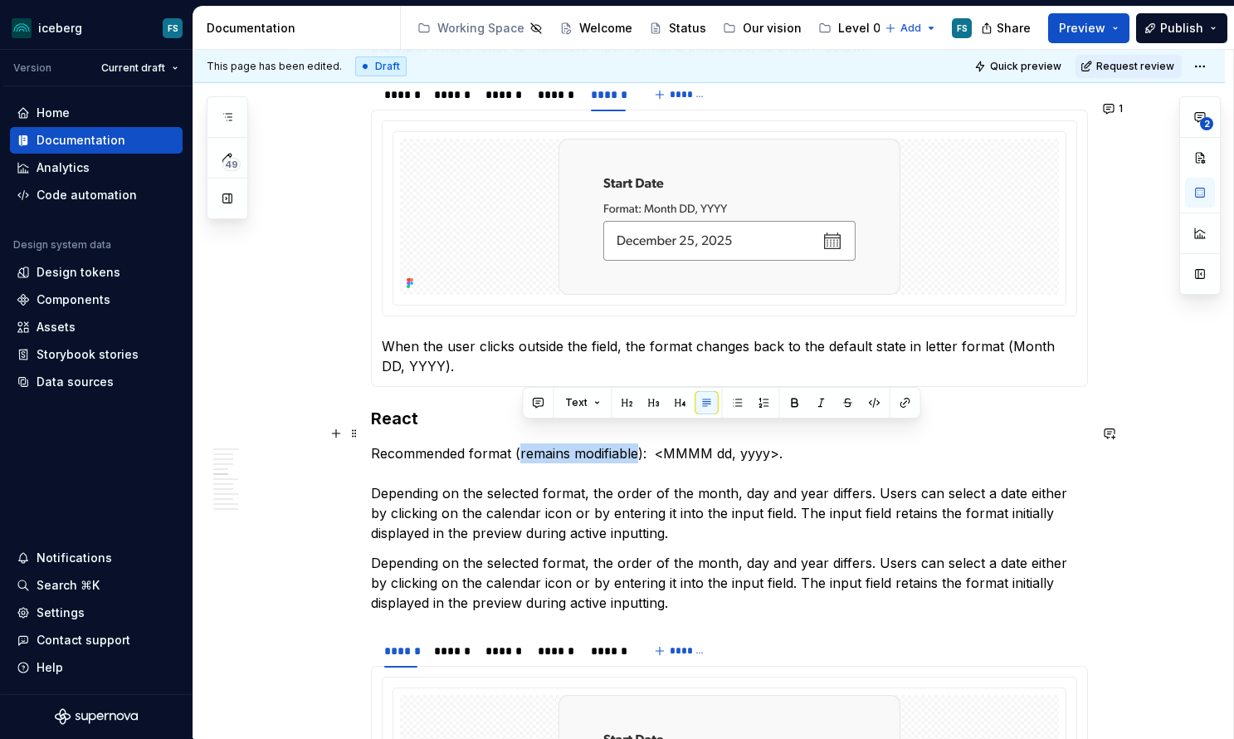
drag, startPoint x: 640, startPoint y: 436, endPoint x: 522, endPoint y: 441, distance: 117.9
click at [522, 443] on p "Recommended format (remains modifiable): <MMMM dd, yyyy>. Depending on the sele…" at bounding box center [729, 493] width 717 height 100
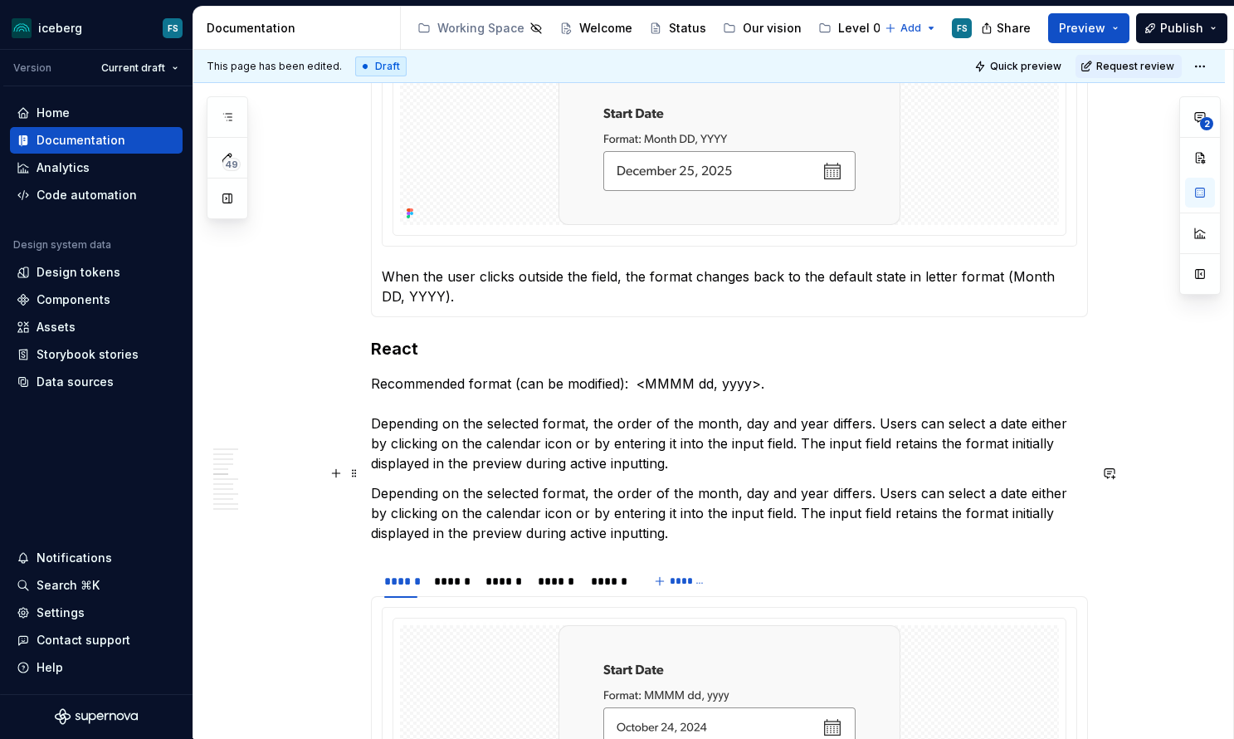
scroll to position [1810, 0]
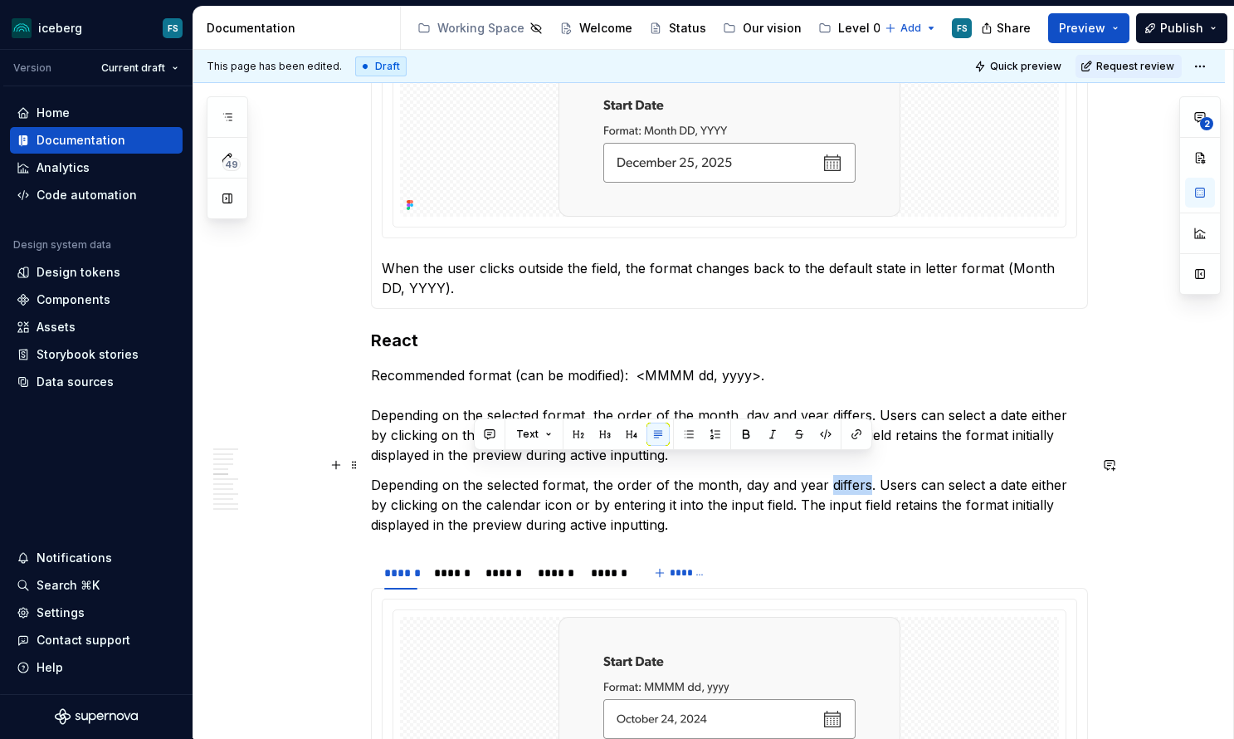
drag, startPoint x: 869, startPoint y: 463, endPoint x: 831, endPoint y: 463, distance: 38.2
click at [831, 475] on p "Depending on the selected format, the order of the month, day and year differs.…" at bounding box center [729, 505] width 717 height 60
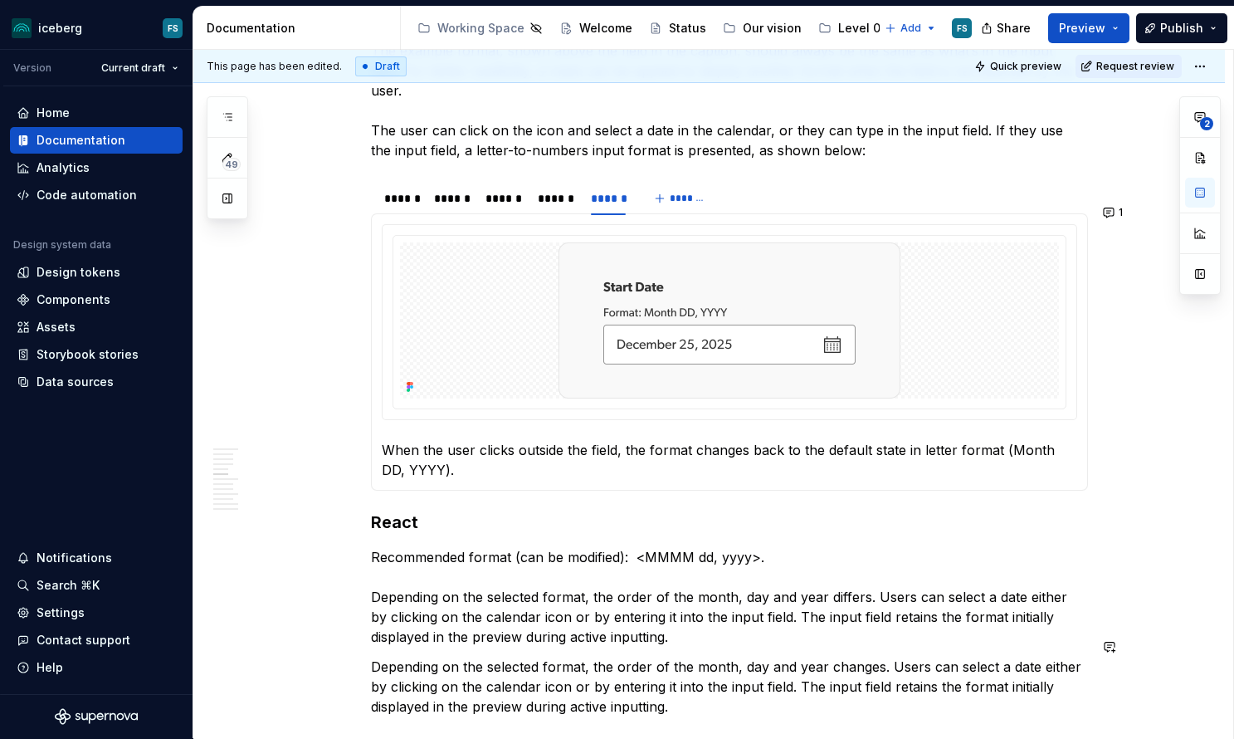
scroll to position [1639, 0]
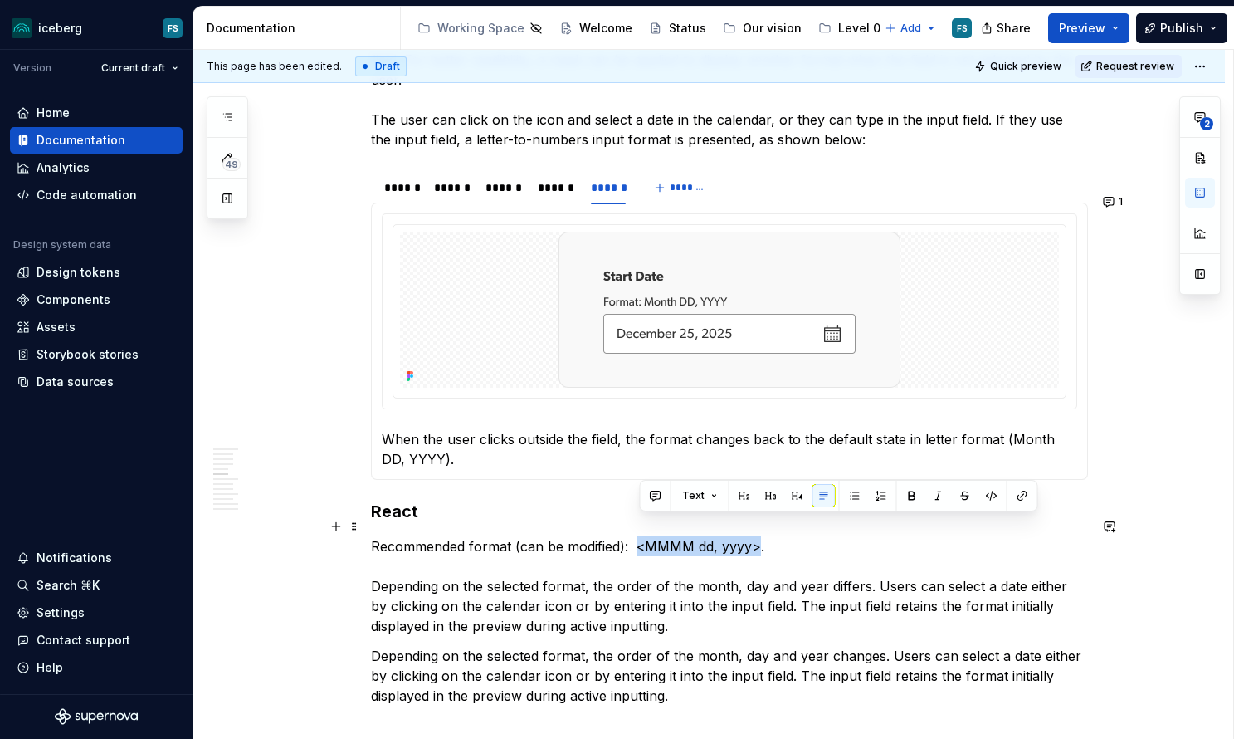
drag, startPoint x: 762, startPoint y: 527, endPoint x: 642, endPoint y: 529, distance: 119.5
click at [642, 536] on p "Recommended format (can be modified): <MMMM dd, yyyy>. Depending on the selecte…" at bounding box center [729, 586] width 717 height 100
drag, startPoint x: 656, startPoint y: 497, endPoint x: 667, endPoint y: 502, distance: 11.9
click at [656, 497] on button "button" at bounding box center [655, 495] width 23 height 23
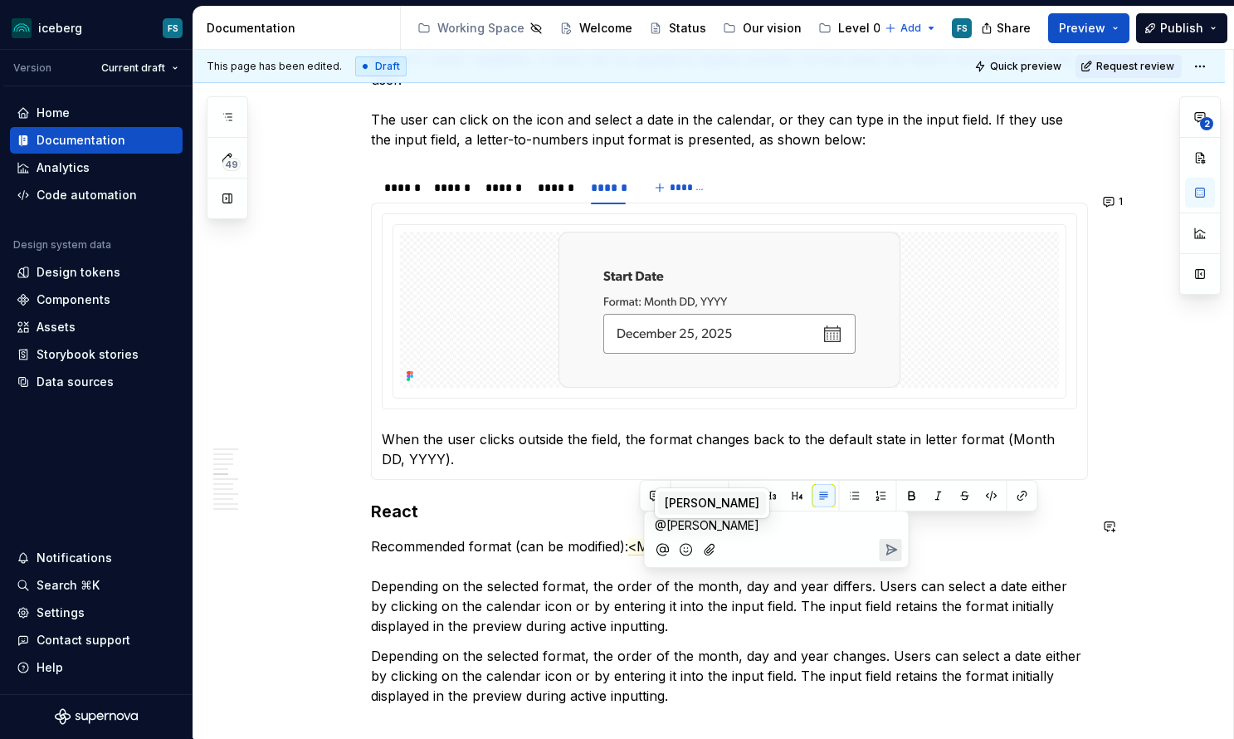
click at [708, 501] on span "[PERSON_NAME]" at bounding box center [712, 503] width 95 height 17
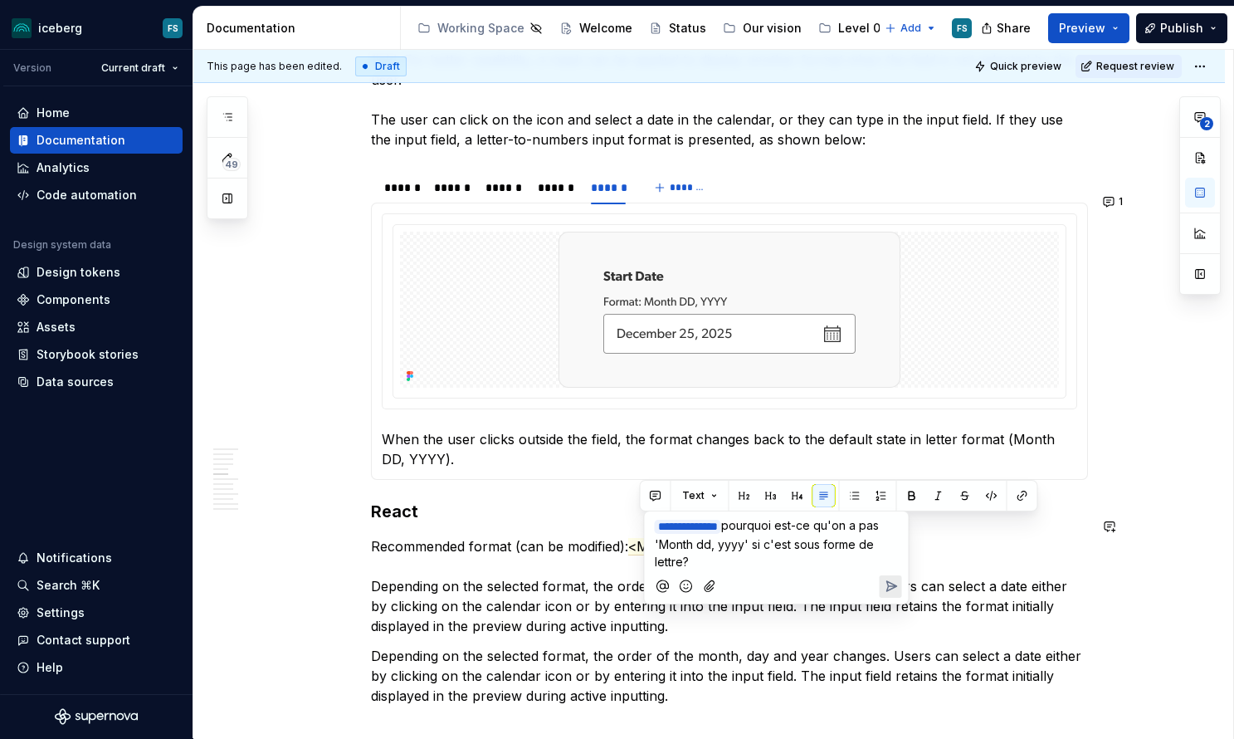
click at [887, 582] on icon "Send" at bounding box center [891, 586] width 10 height 10
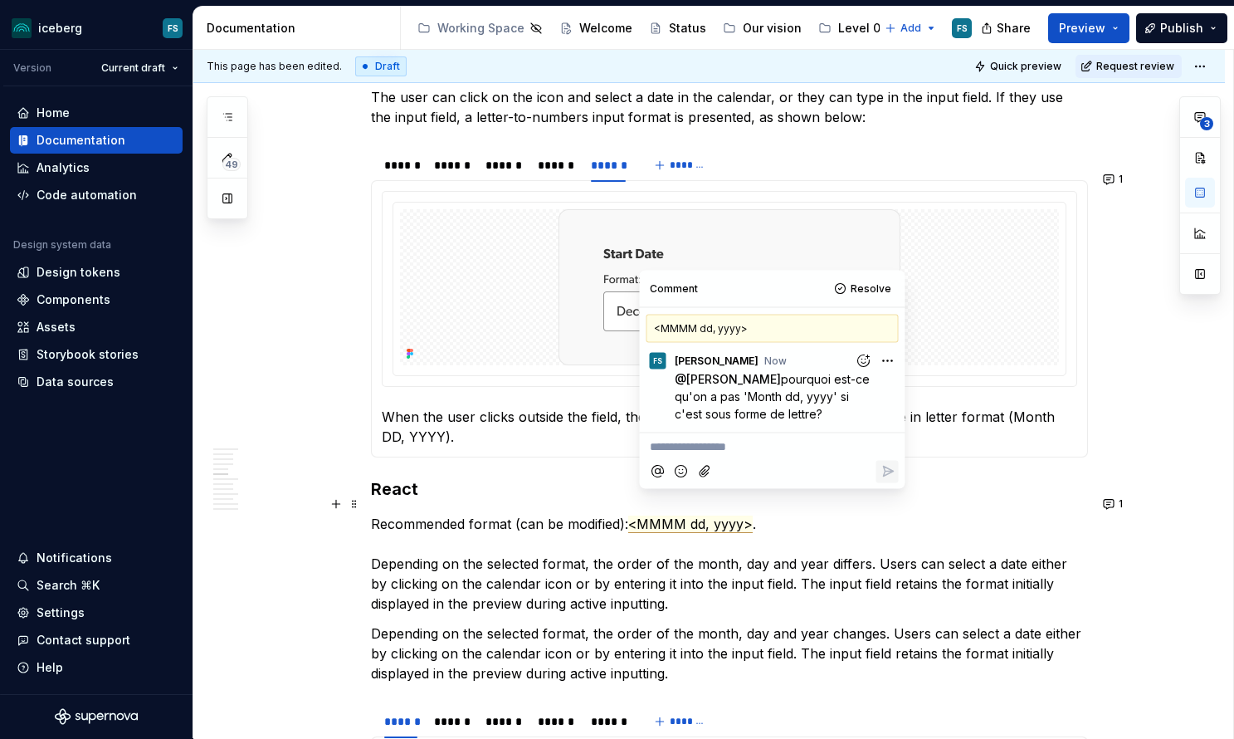
scroll to position [1665, 0]
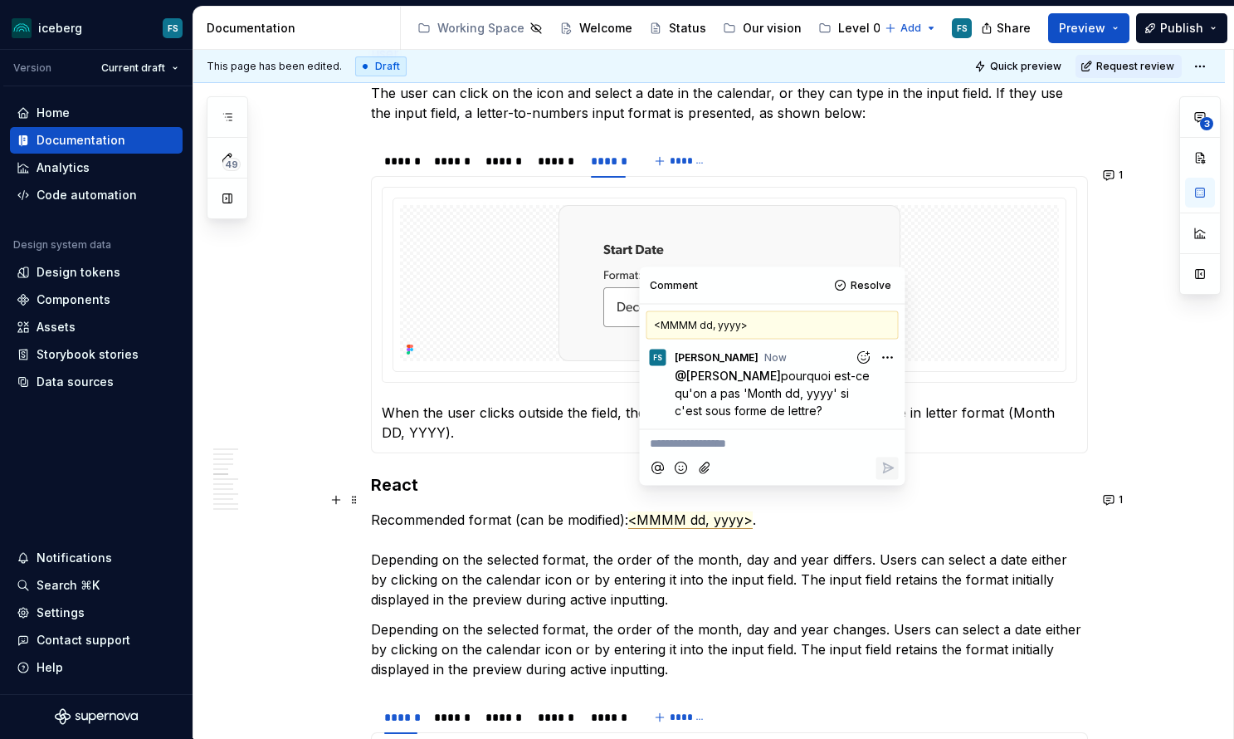
click at [902, 549] on p "Recommended format (can be modified): <MMMM dd, yyyy> . Depending on the select…" at bounding box center [729, 559] width 717 height 100
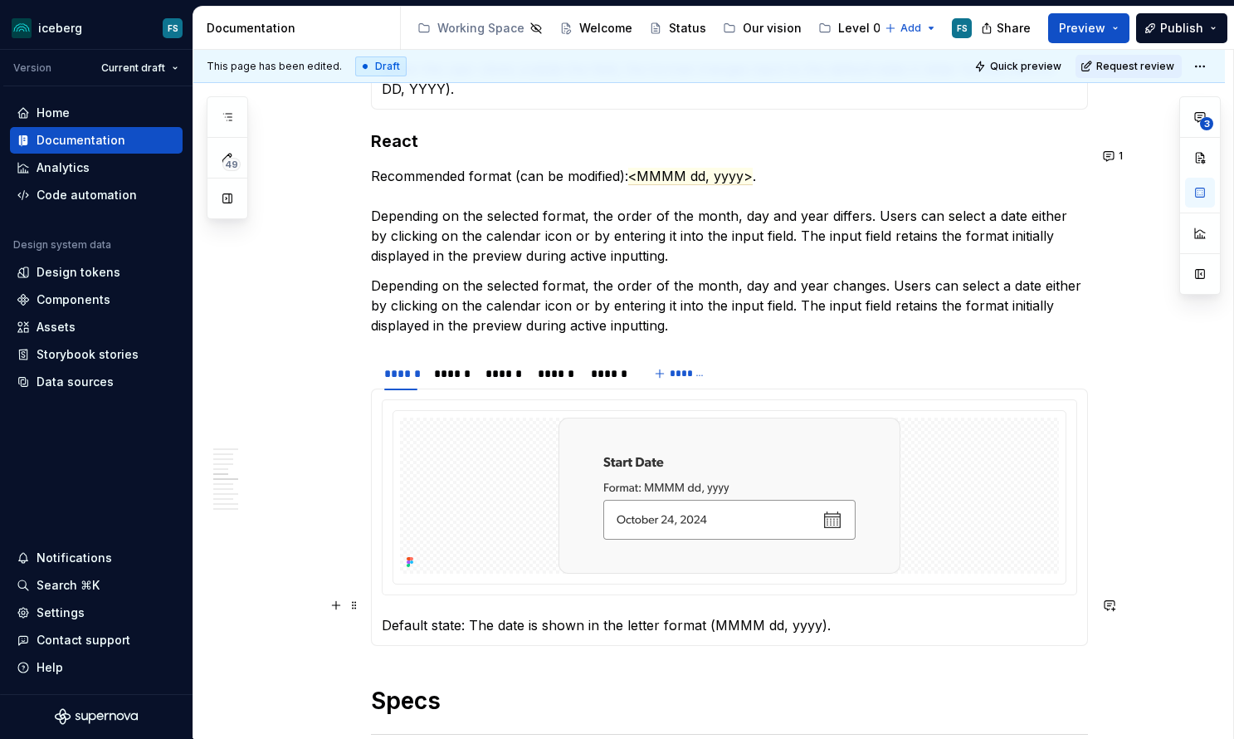
scroll to position [2011, 0]
click at [456, 363] on div "******" at bounding box center [452, 371] width 36 height 17
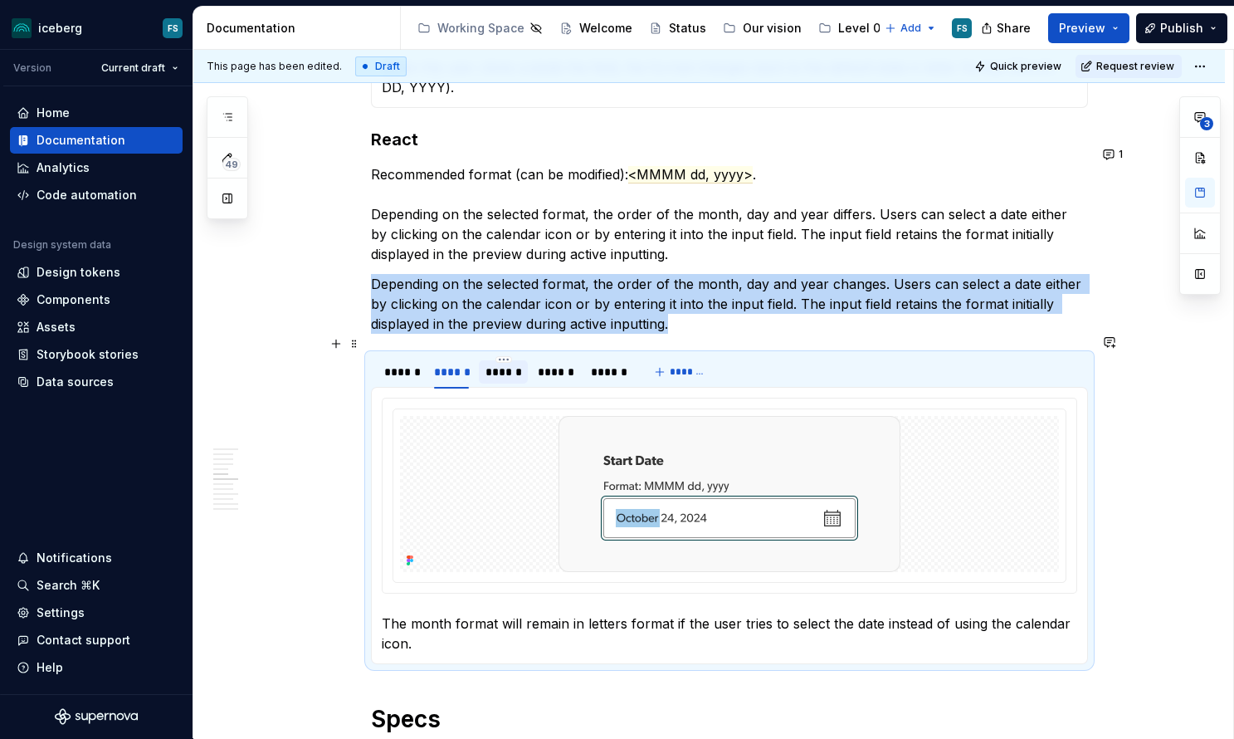
click at [512, 363] on div "******" at bounding box center [503, 371] width 36 height 17
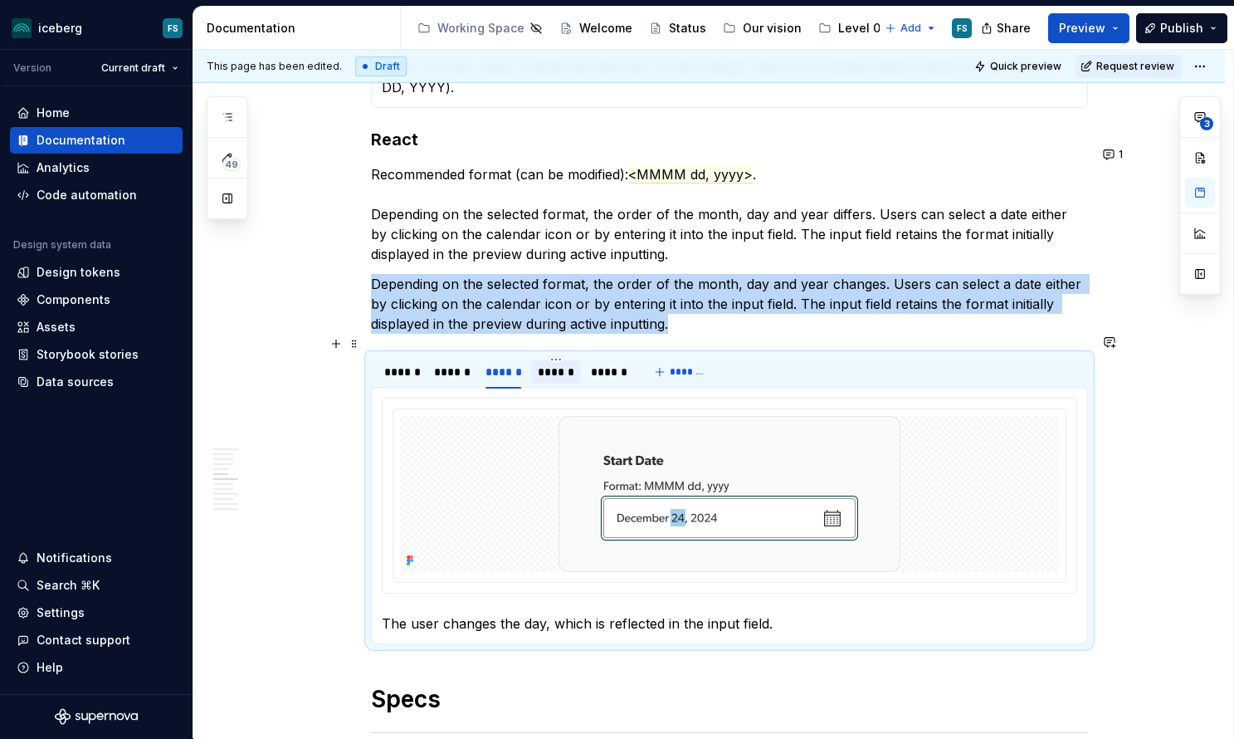
click at [554, 363] on div "******" at bounding box center [556, 371] width 36 height 17
click at [607, 363] on div "******" at bounding box center [609, 371] width 36 height 17
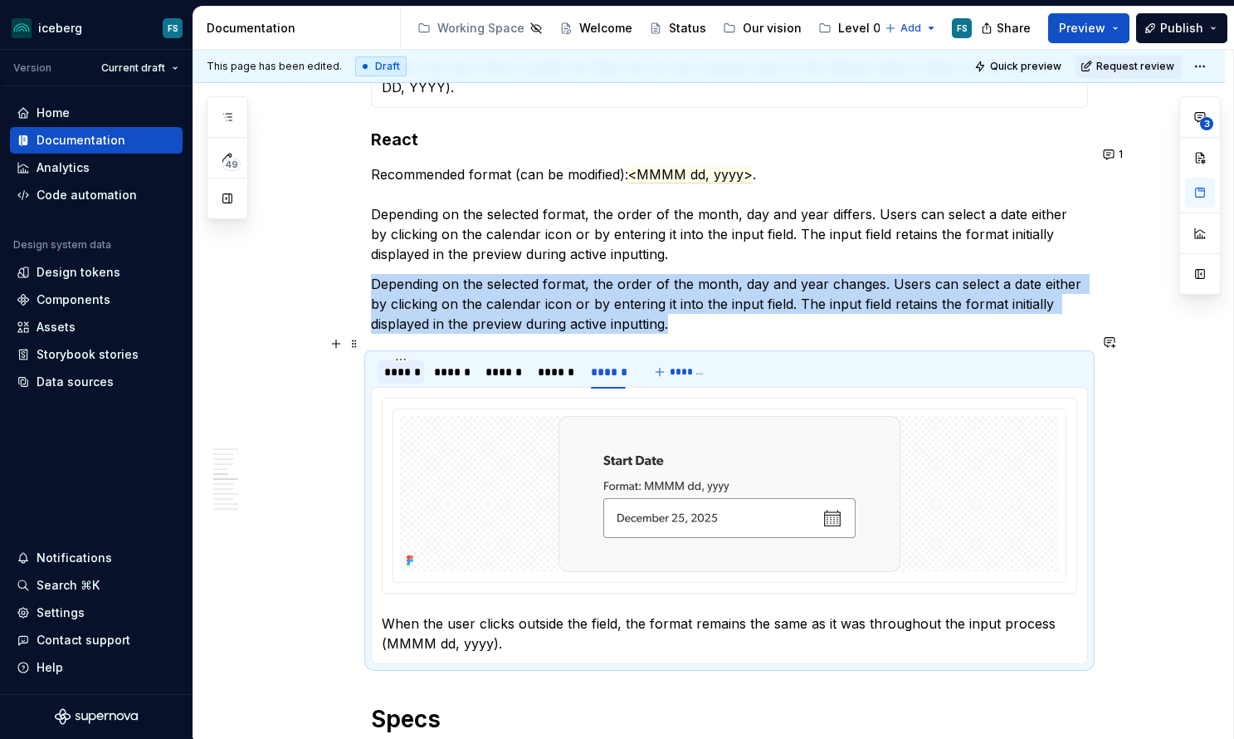
click at [409, 363] on div "******" at bounding box center [400, 371] width 33 height 17
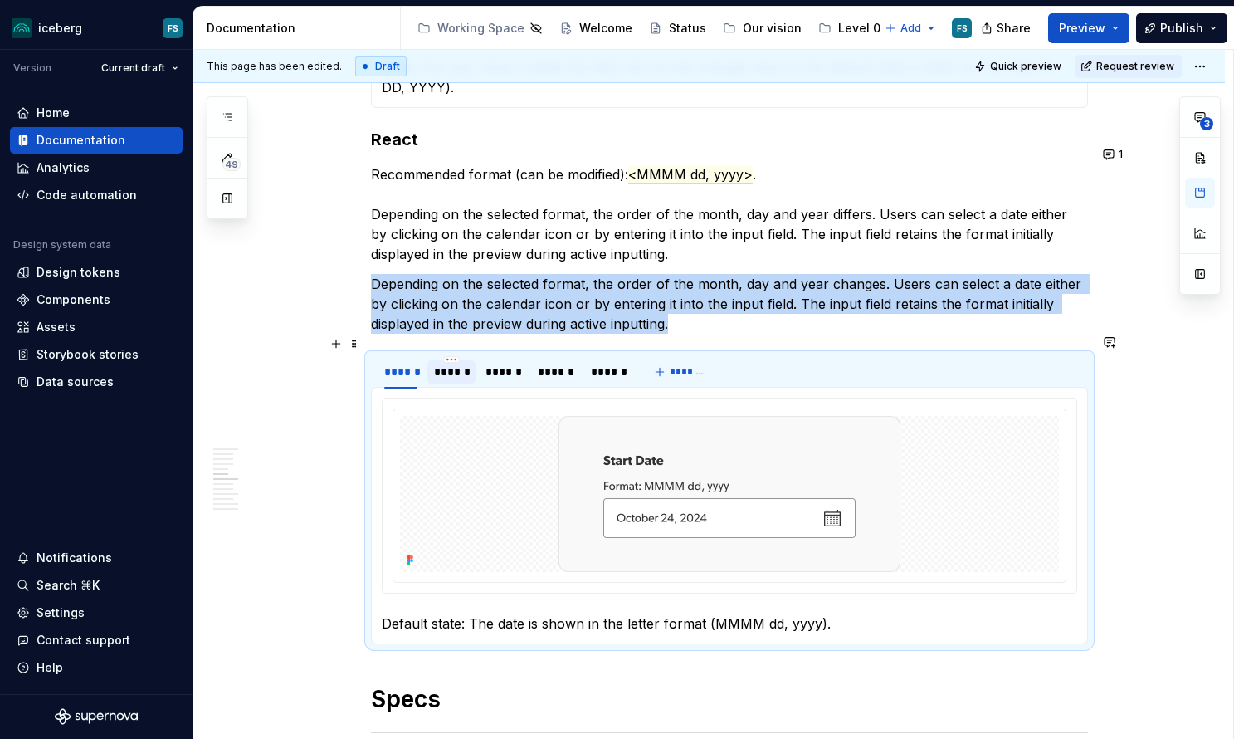
click at [441, 363] on div "******" at bounding box center [452, 371] width 36 height 17
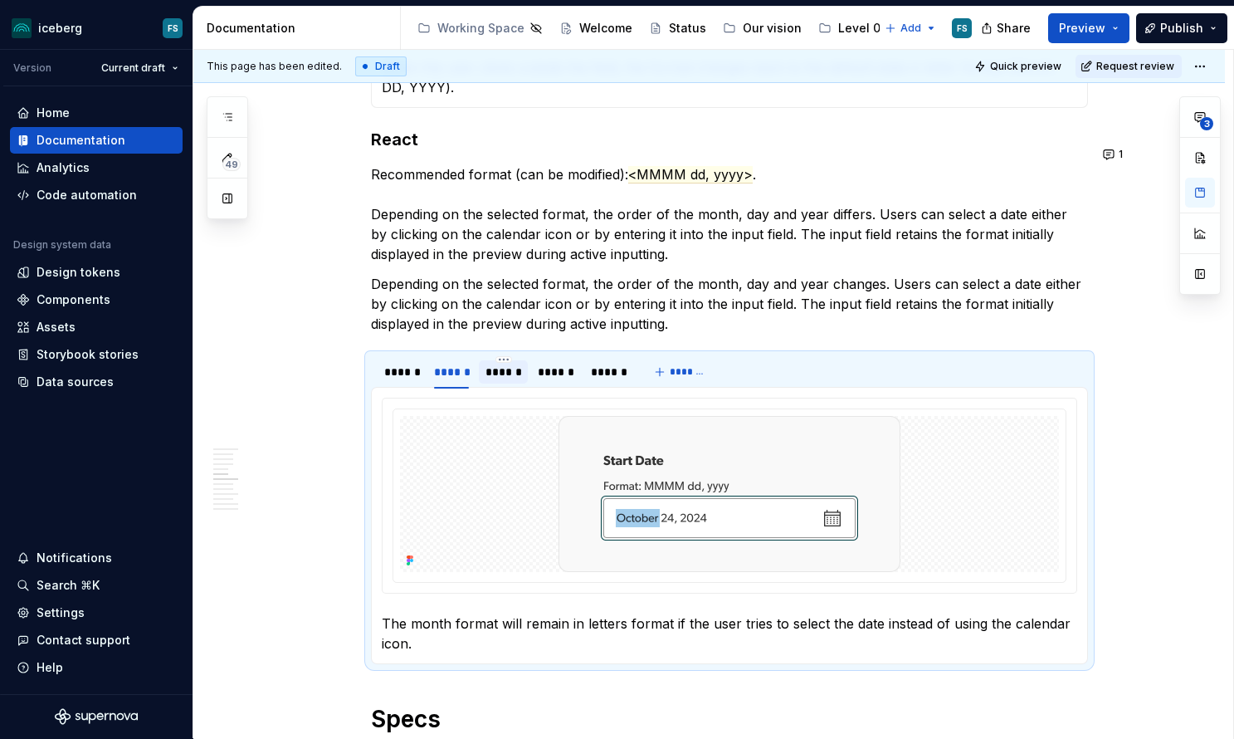
drag, startPoint x: 26, startPoint y: 607, endPoint x: 514, endPoint y: 349, distance: 553.1
click at [514, 363] on div "******" at bounding box center [503, 371] width 36 height 17
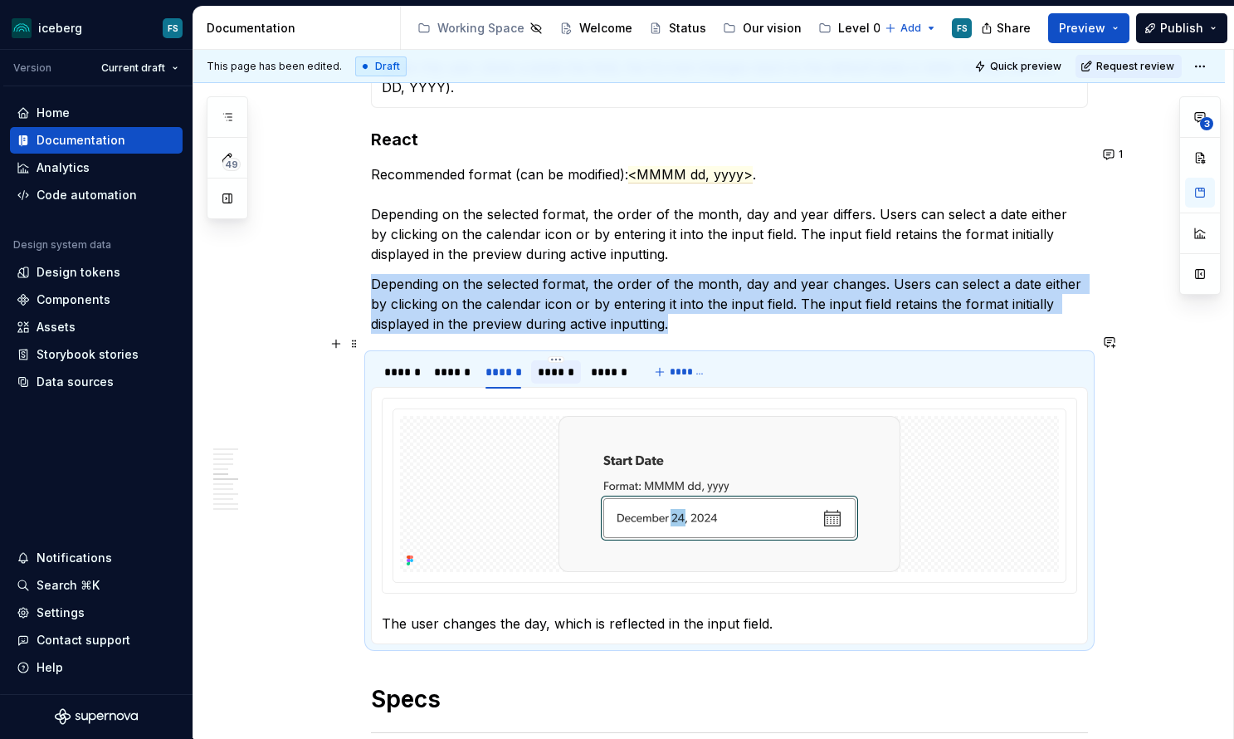
click at [552, 363] on div "******" at bounding box center [556, 371] width 36 height 17
click at [622, 363] on div "******" at bounding box center [609, 371] width 36 height 17
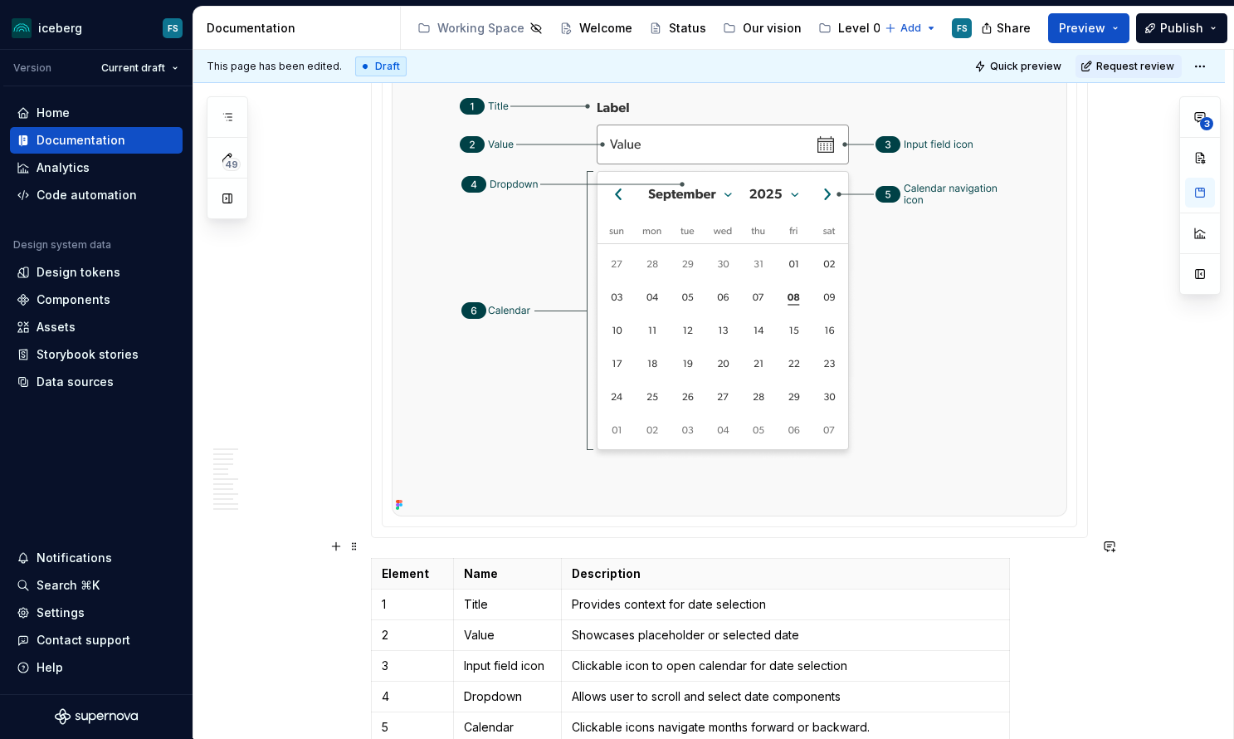
scroll to position [3803, 0]
click at [577, 656] on p "Clickable icon to open calendar for date selection" at bounding box center [785, 664] width 427 height 17
drag, startPoint x: 703, startPoint y: 646, endPoint x: 612, endPoint y: 645, distance: 91.3
click at [612, 656] on p "OpensClickable icon to open calendar for date selection" at bounding box center [785, 664] width 427 height 17
click at [800, 656] on p "Opens calendar for date selection" at bounding box center [785, 664] width 427 height 17
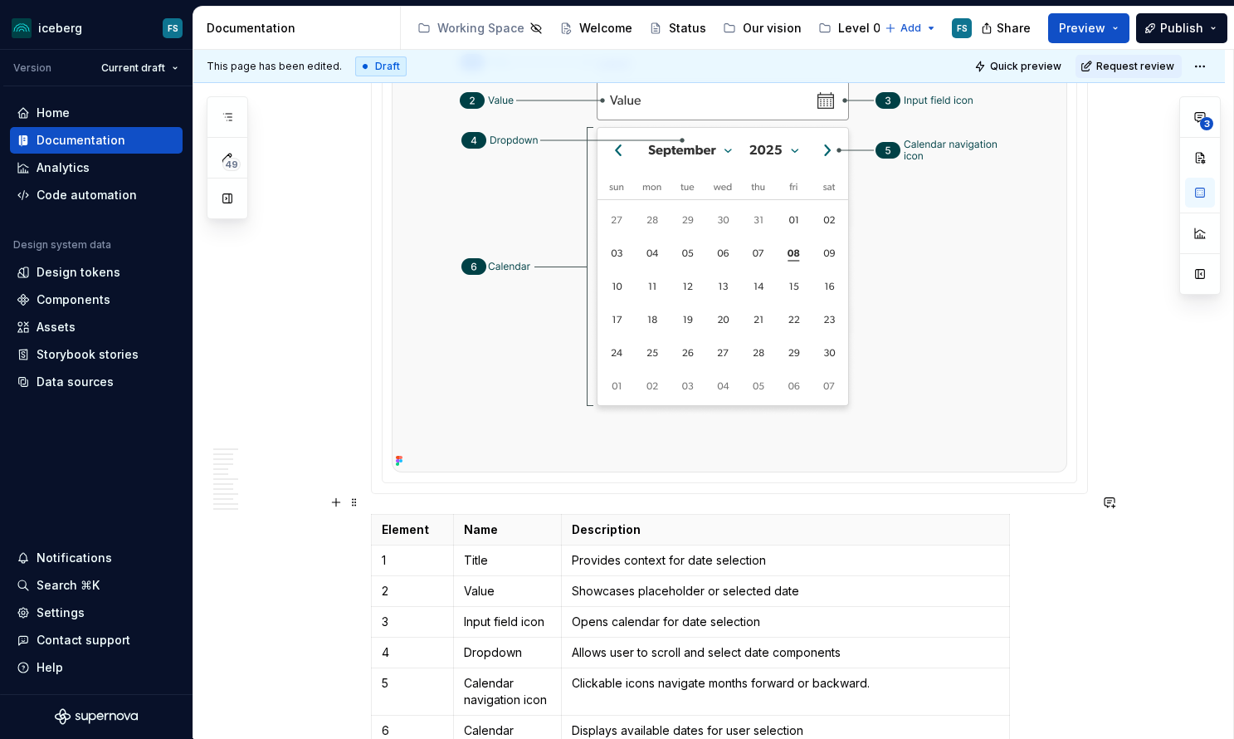
scroll to position [3856, 0]
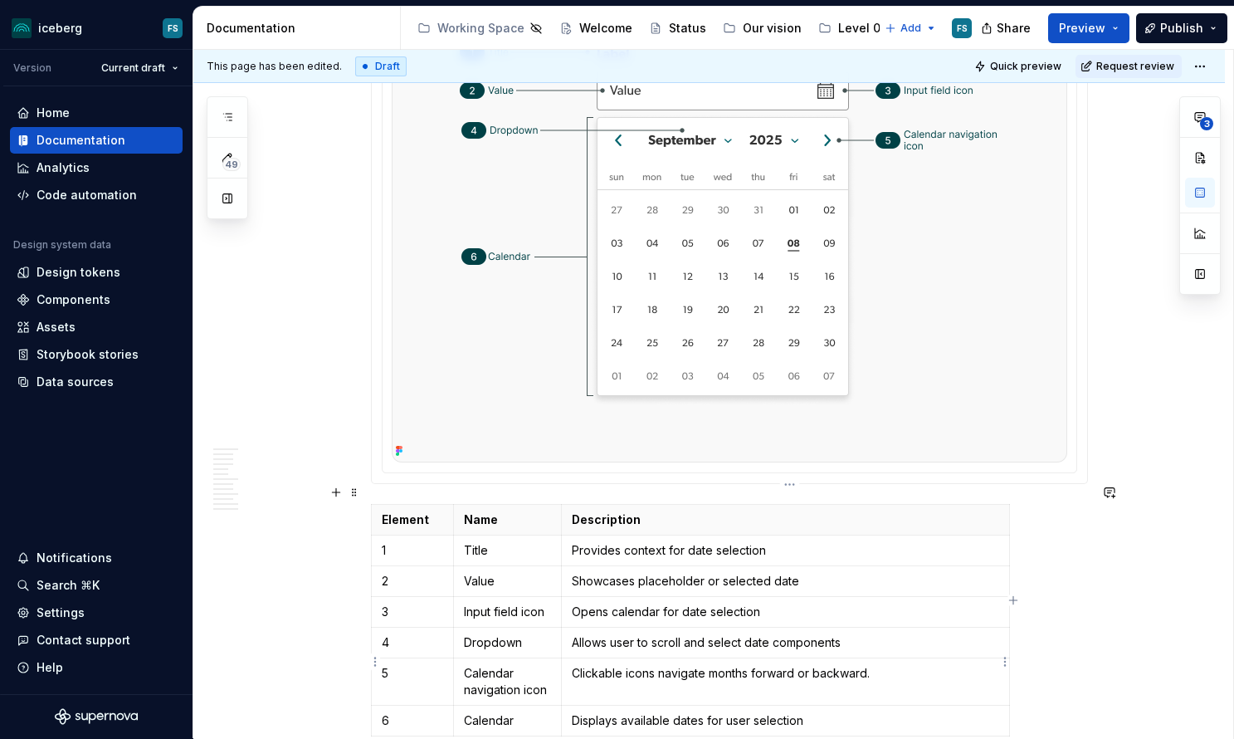
click at [917, 665] on p "Clickable icons navigate months forward or backward." at bounding box center [785, 673] width 427 height 17
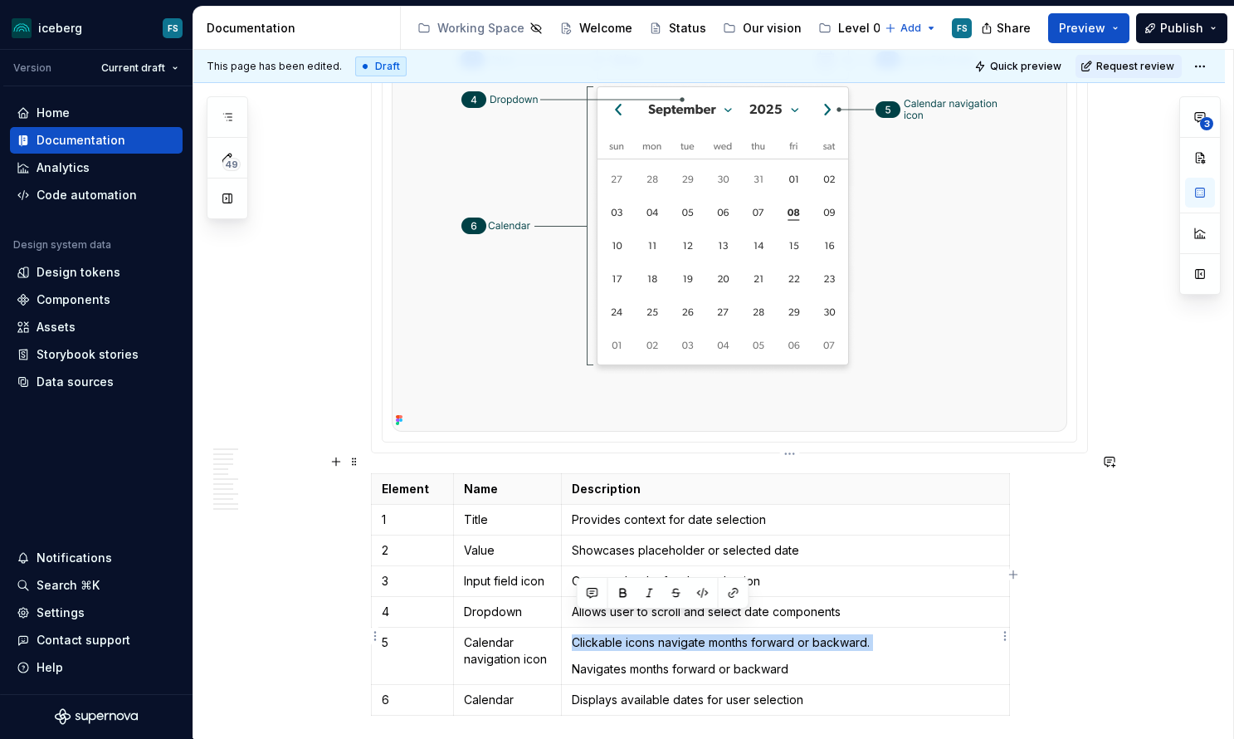
drag, startPoint x: 579, startPoint y: 647, endPoint x: 578, endPoint y: 626, distance: 21.6
click at [578, 626] on td "Clickable icons navigate months forward or backward. Navigates months forward o…" at bounding box center [785, 654] width 447 height 57
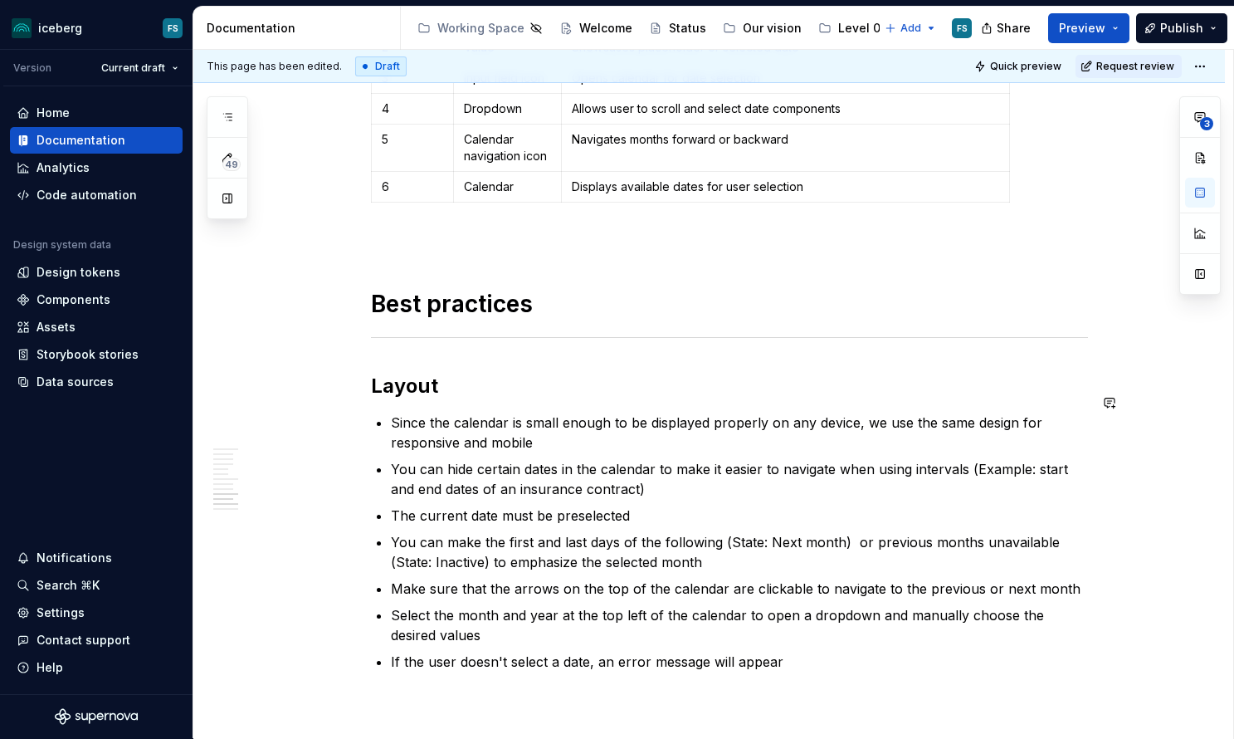
scroll to position [4391, 0]
click at [539, 504] on p "The current date must be preselected" at bounding box center [739, 514] width 697 height 20
click at [857, 530] on p "You can make the first and last days of the following (State: Next month) or pr…" at bounding box center [739, 550] width 697 height 40
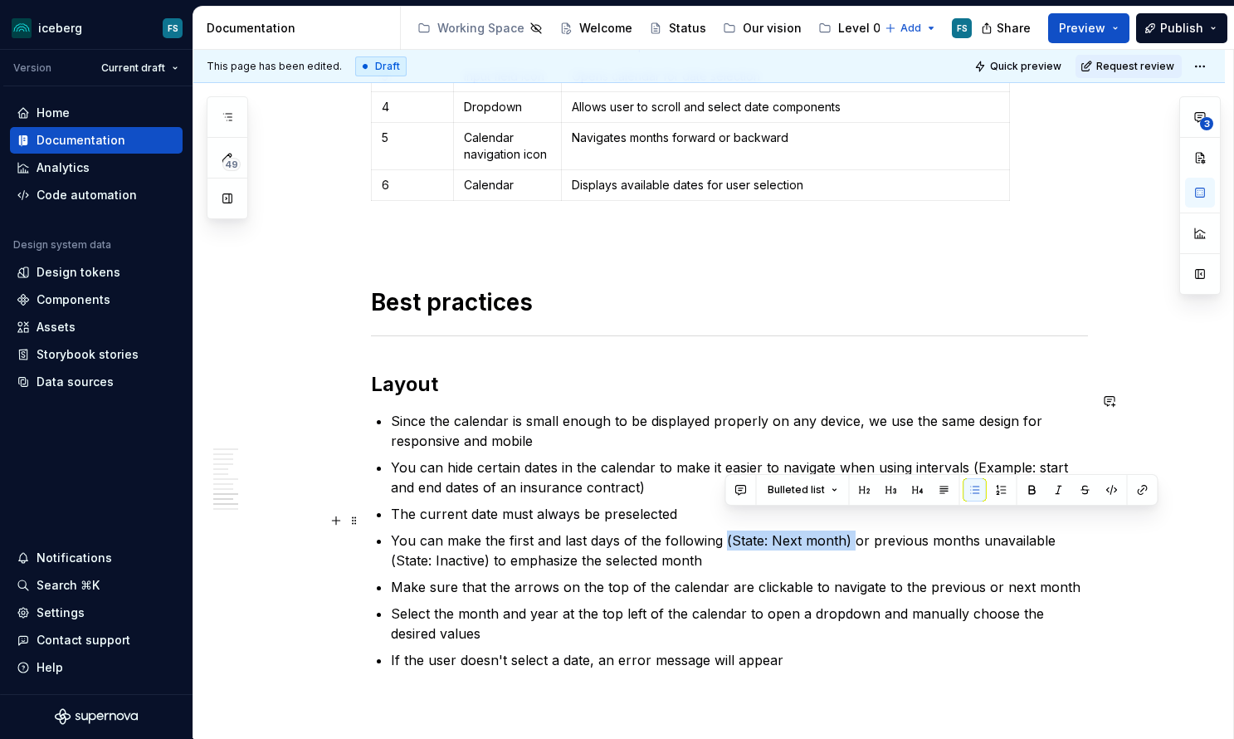
drag, startPoint x: 850, startPoint y: 517, endPoint x: 727, endPoint y: 514, distance: 122.8
click at [727, 530] on p "You can make the first and last days of the following (State: Next month) or pr…" at bounding box center [739, 550] width 697 height 40
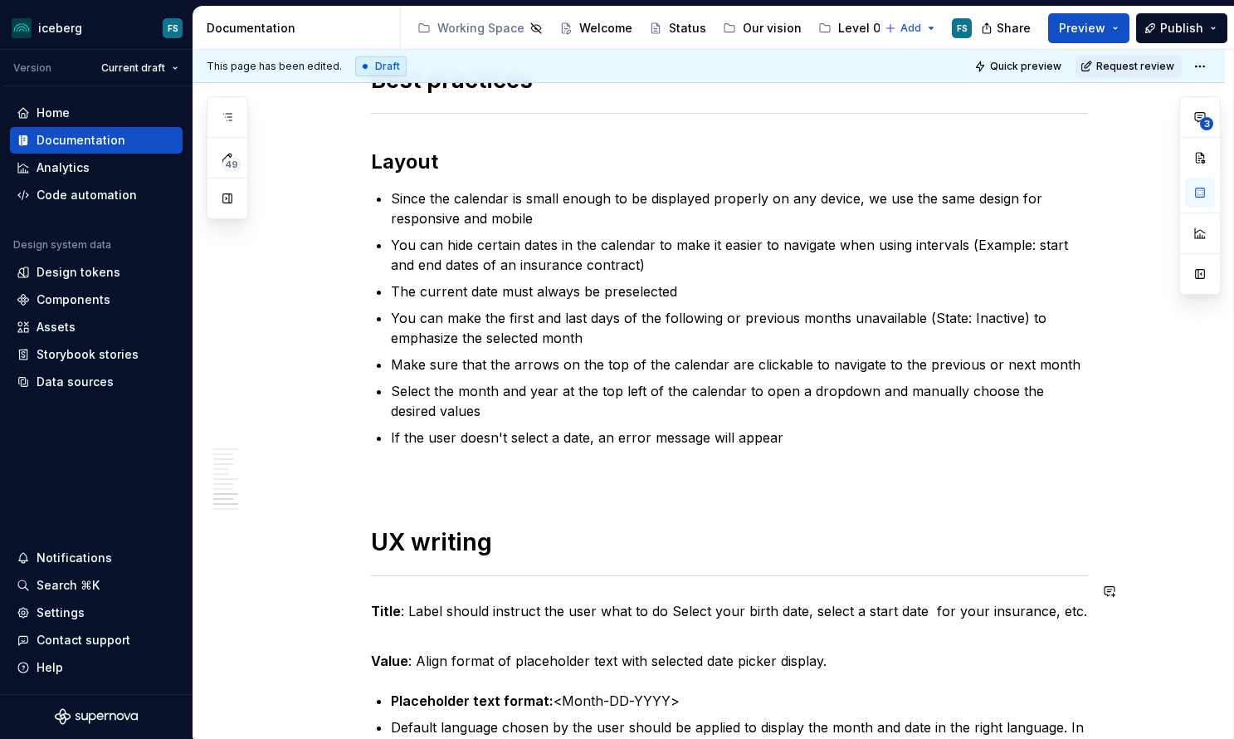
scroll to position [4594, 0]
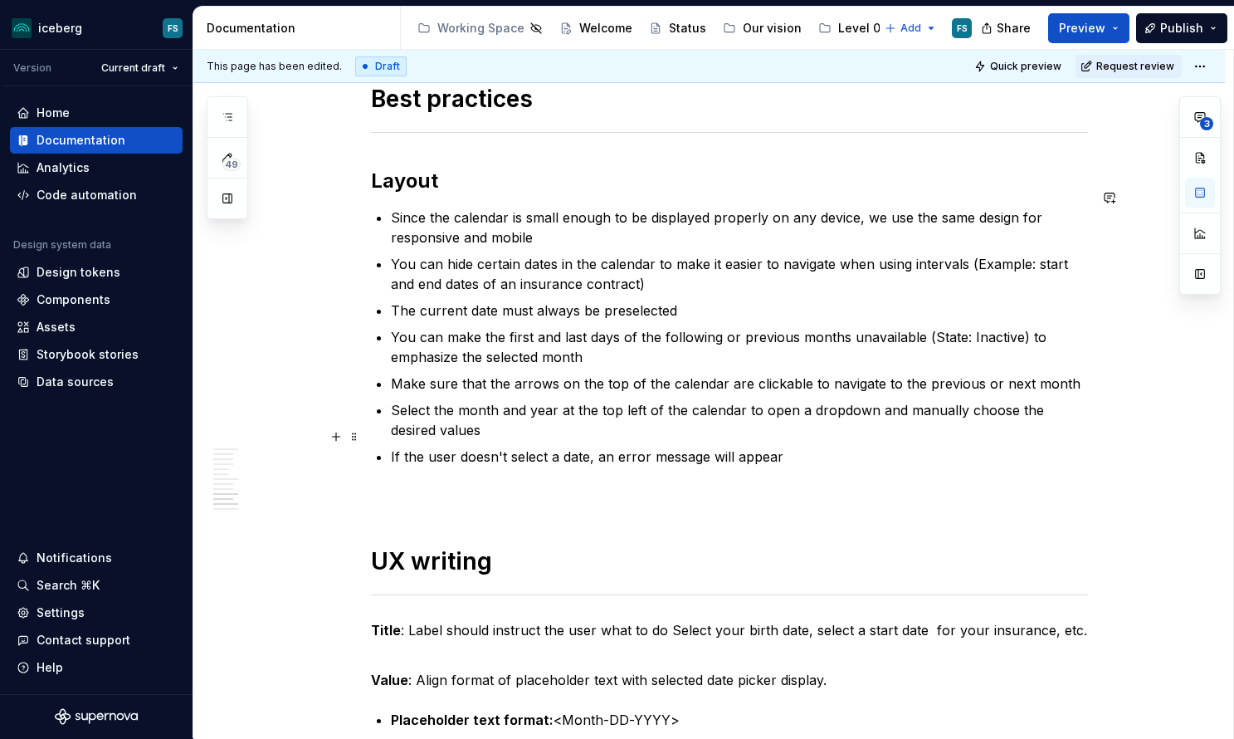
click at [395, 446] on p "If the user doesn't select a date, an error message will appear" at bounding box center [739, 456] width 697 height 20
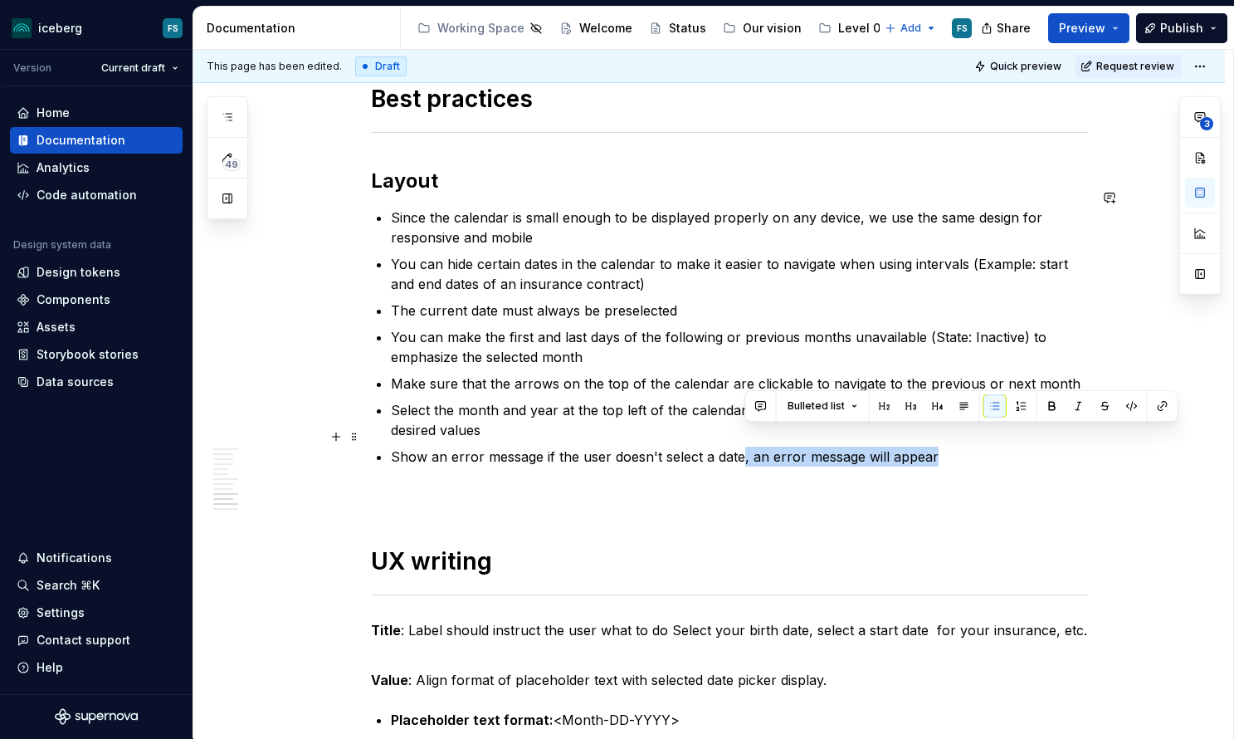
drag, startPoint x: 947, startPoint y: 437, endPoint x: 744, endPoint y: 439, distance: 202.5
click at [744, 446] on p "Show an error message if the user doesn't select a date, an error message will …" at bounding box center [739, 456] width 697 height 20
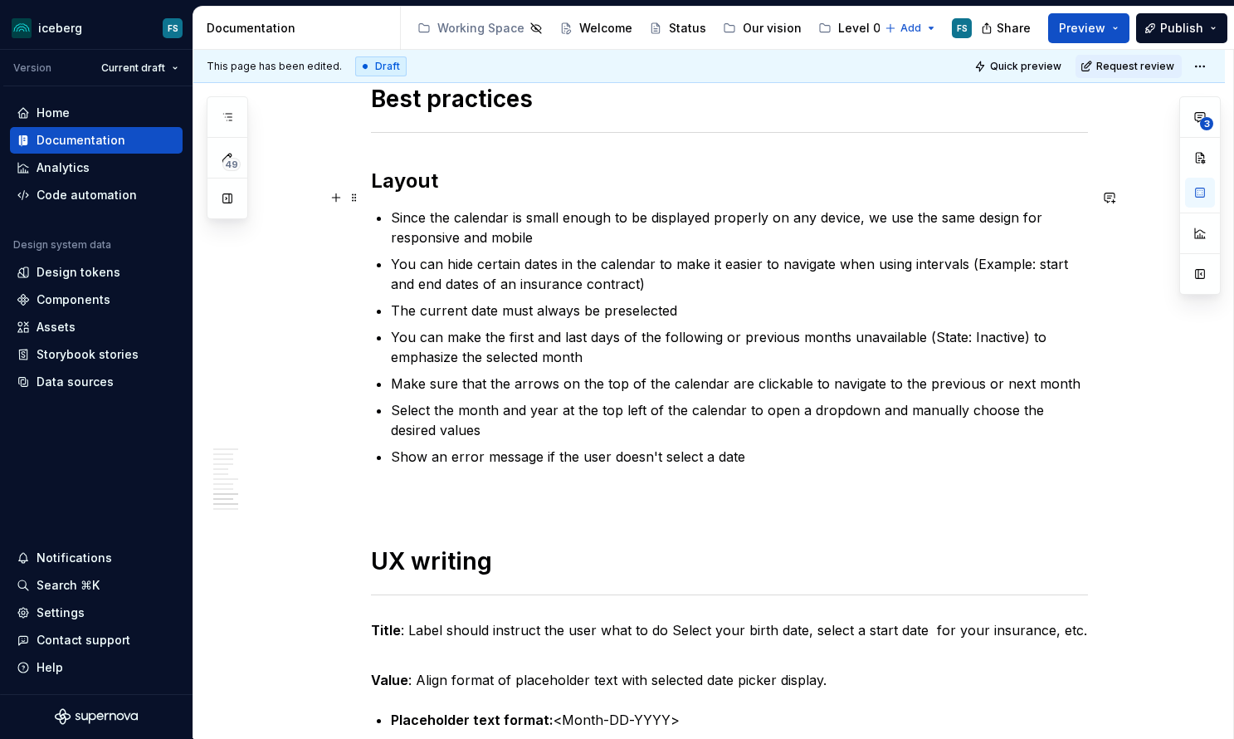
click at [399, 207] on p "Since the calendar is small enough to be displayed properly on any device, we u…" at bounding box center [739, 227] width 697 height 40
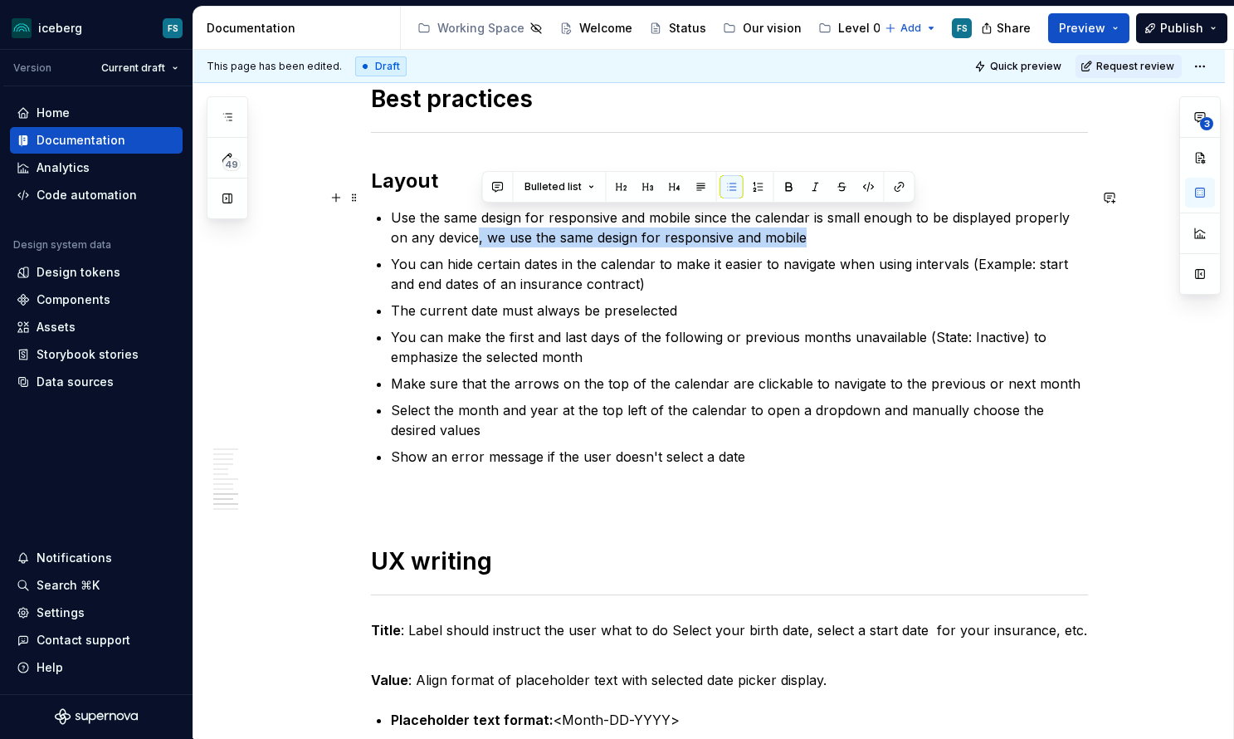
drag, startPoint x: 704, startPoint y: 215, endPoint x: 483, endPoint y: 218, distance: 220.7
click at [483, 218] on p "Use the same design for responsive and mobile since the calendar is small enoug…" at bounding box center [739, 227] width 697 height 40
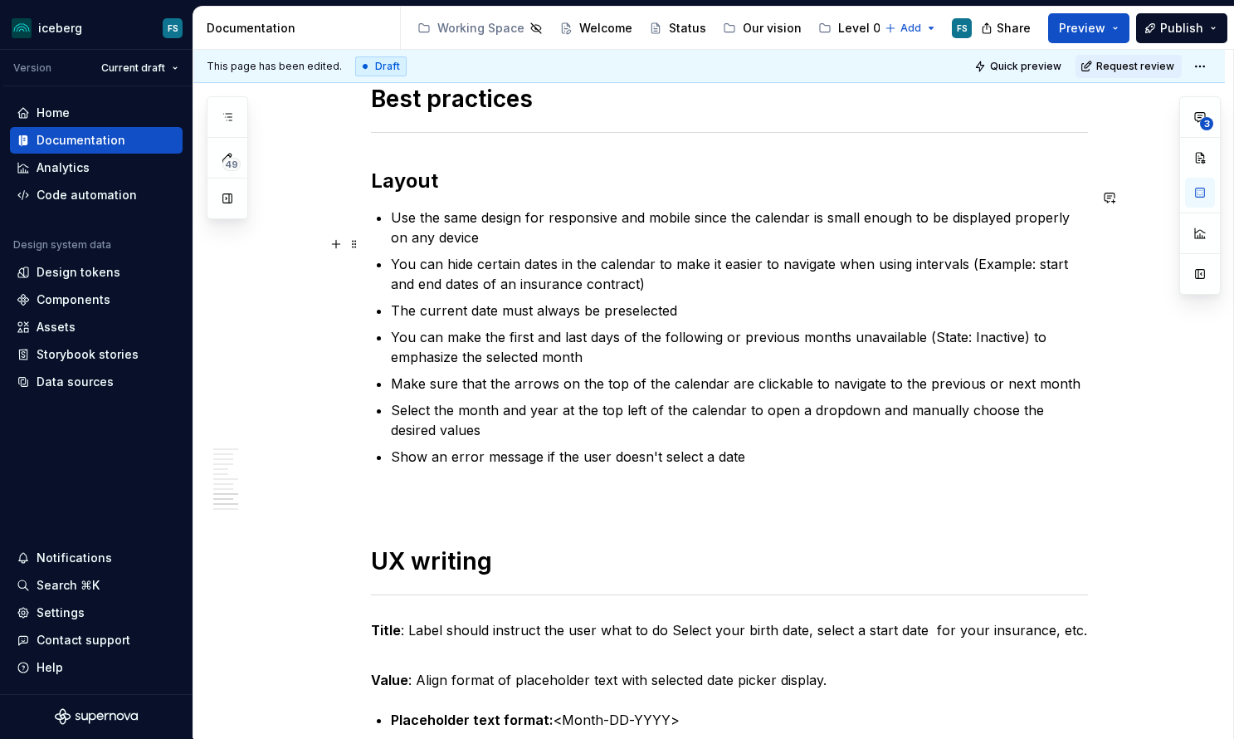
click at [398, 254] on p "You can hide certain dates in the calendar to make it easier to navigate when u…" at bounding box center [739, 274] width 697 height 40
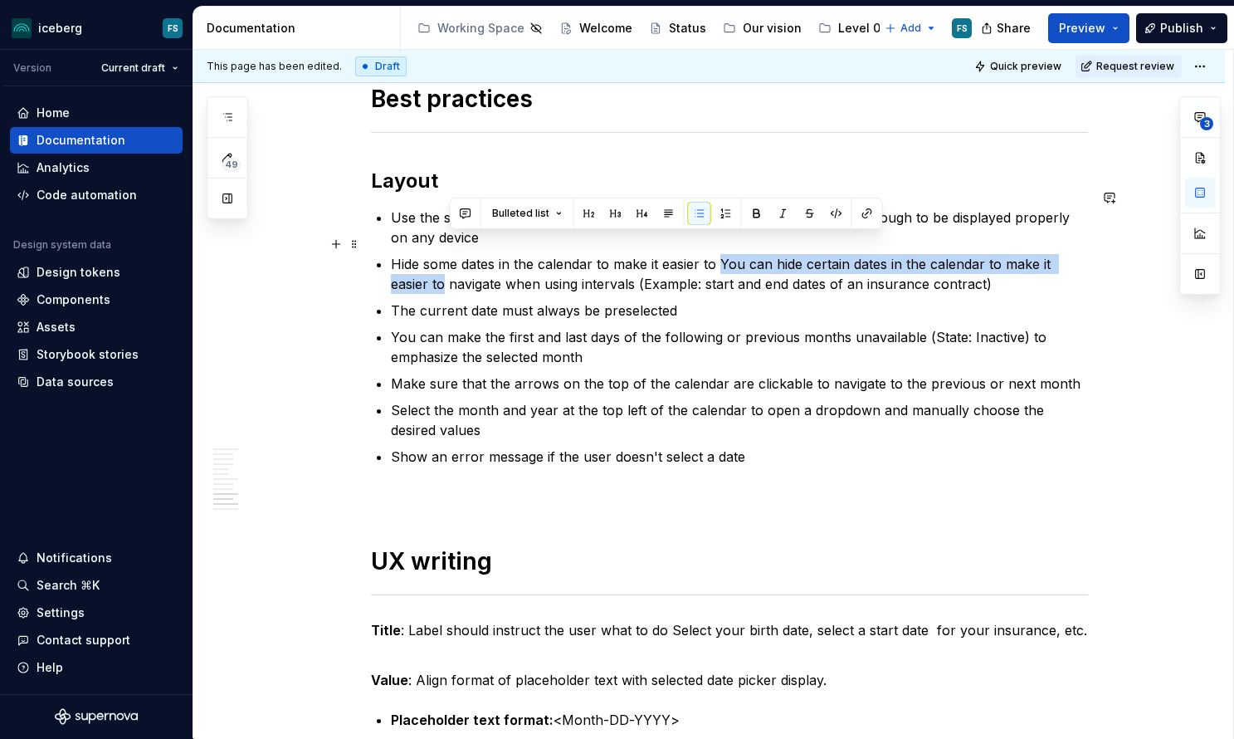
drag, startPoint x: 448, startPoint y: 267, endPoint x: 725, endPoint y: 247, distance: 277.9
click at [725, 254] on p "Hide some dates in the calendar to make it easier to You can hide certain dates…" at bounding box center [739, 274] width 697 height 40
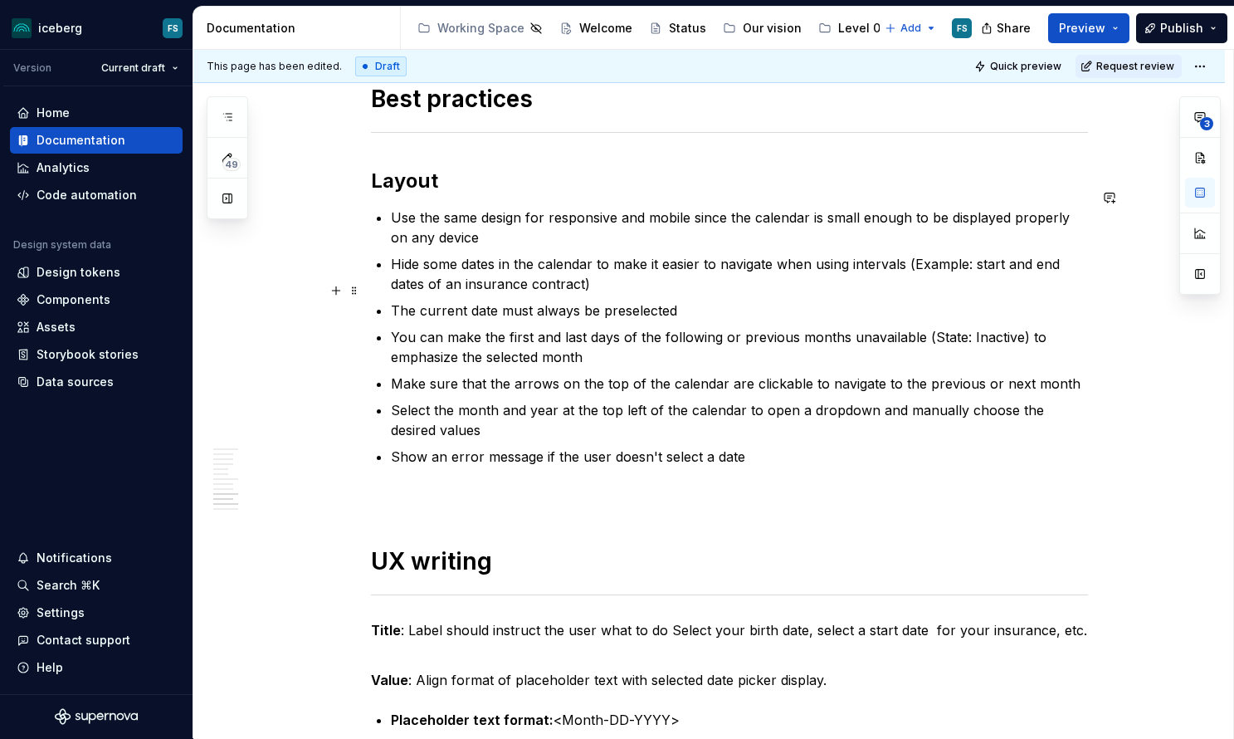
click at [396, 300] on p "The current date must always be preselected" at bounding box center [739, 310] width 697 height 20
click at [612, 300] on p "Always keep the current date must always be preselected" at bounding box center [739, 310] width 697 height 20
click at [773, 300] on p "Always keep the current date preselected" at bounding box center [739, 310] width 697 height 20
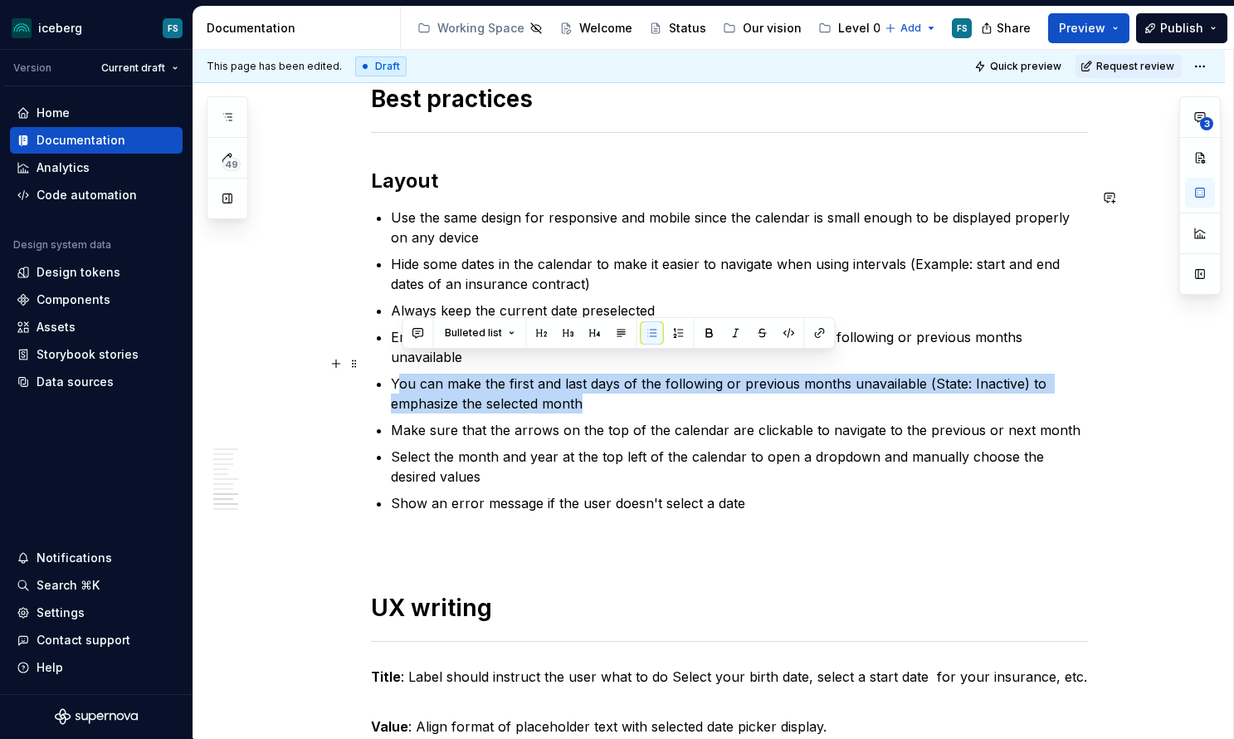
drag, startPoint x: 593, startPoint y: 387, endPoint x: 399, endPoint y: 366, distance: 195.3
click at [399, 373] on p "You can make the first and last days of the following or previous months unavai…" at bounding box center [739, 393] width 697 height 40
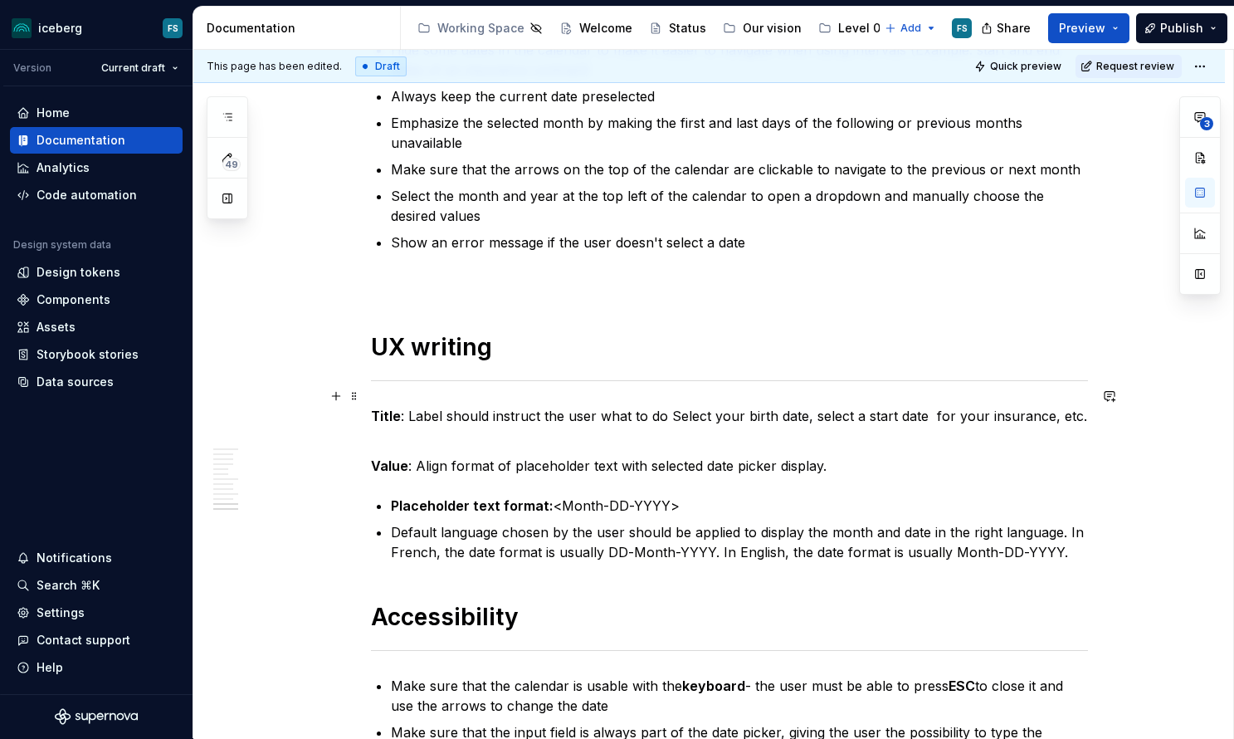
scroll to position [4814, 0]
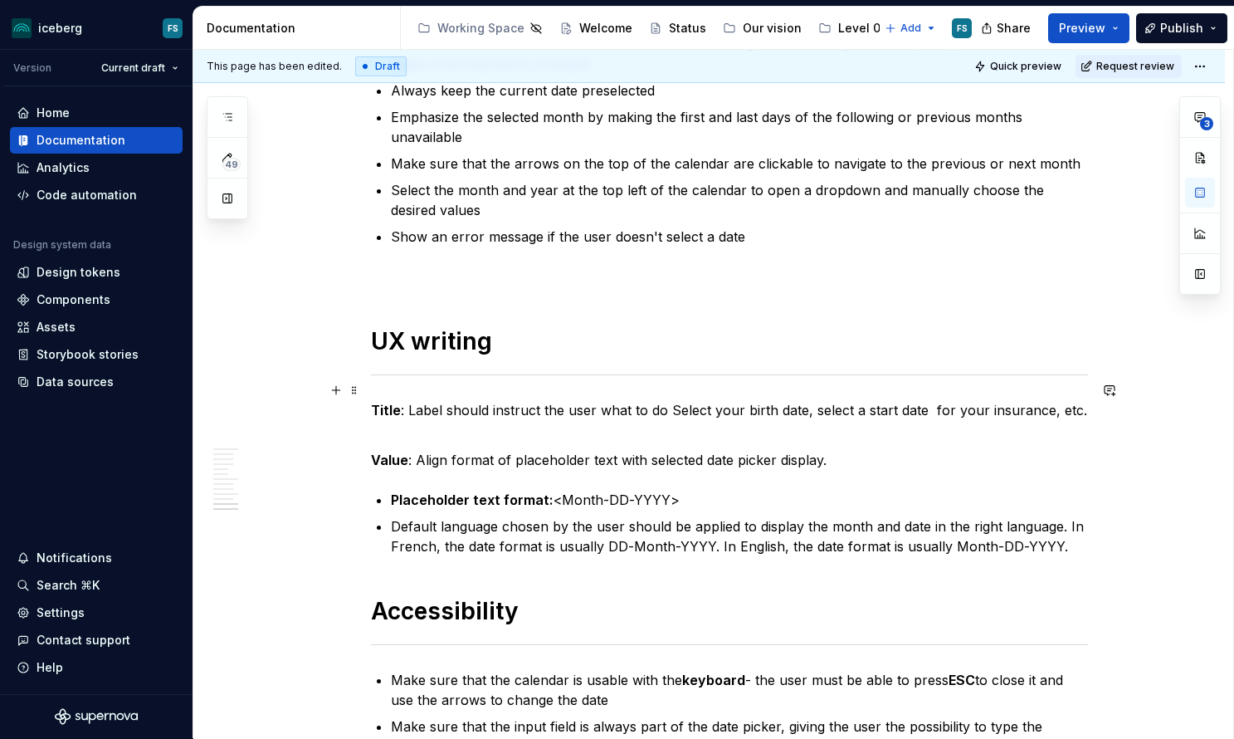
click at [673, 400] on p "Title : Label should instruct the user what to do Select your birth date, selec…" at bounding box center [729, 420] width 717 height 40
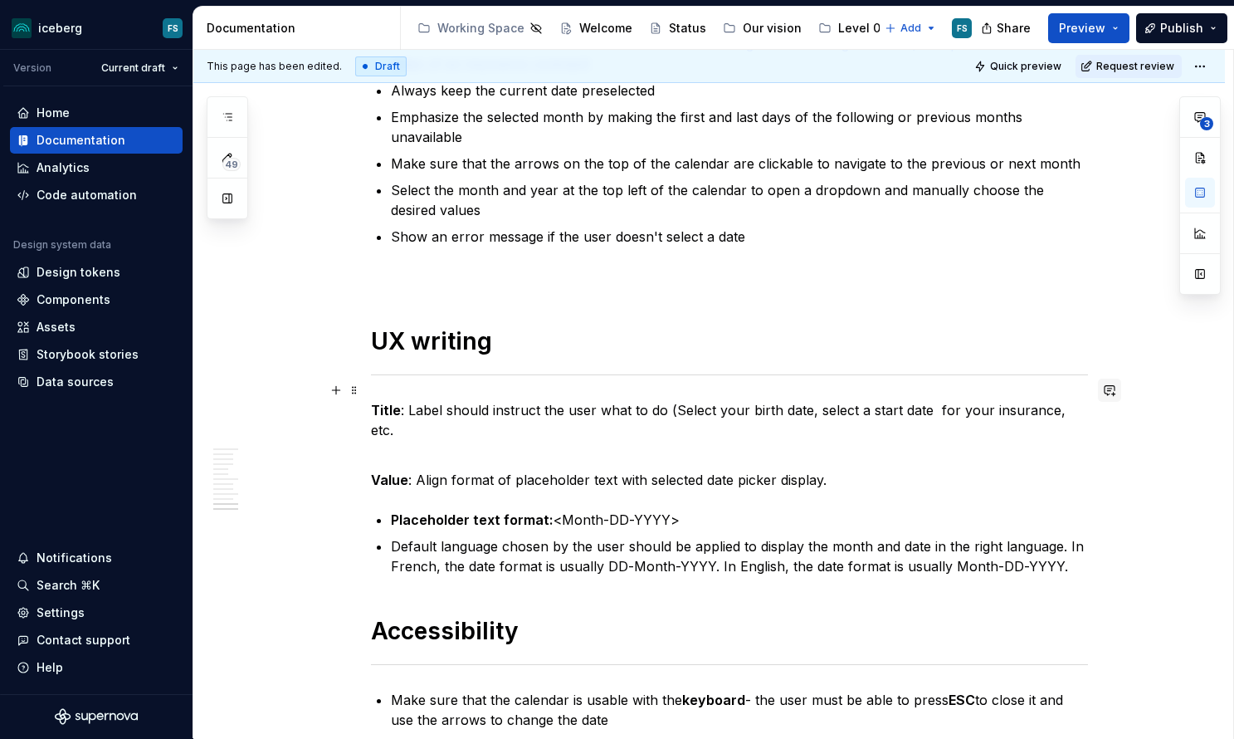
drag, startPoint x: 1080, startPoint y: 392, endPoint x: 1112, endPoint y: 396, distance: 32.5
click at [1080, 400] on p "Title : Label should instruct the user what to do (Select your birth date, sele…" at bounding box center [729, 430] width 717 height 60
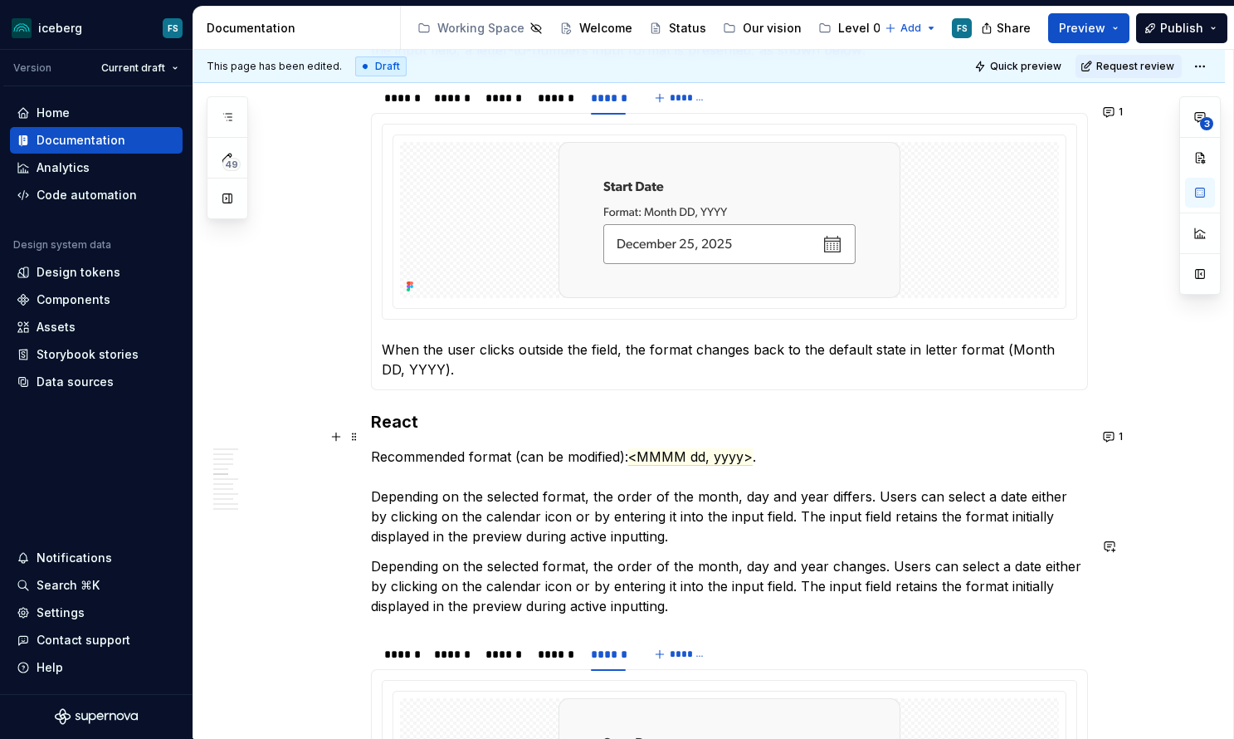
scroll to position [1708, 0]
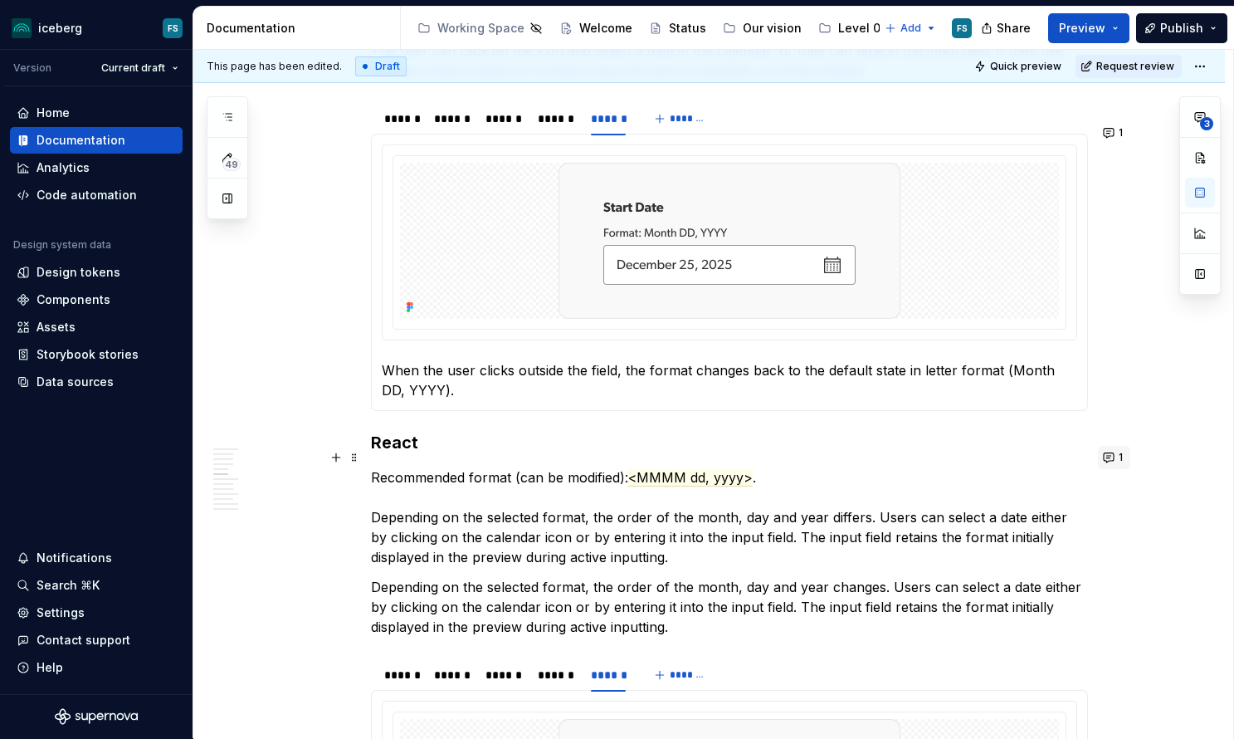
click at [1108, 457] on button "1" at bounding box center [1114, 457] width 32 height 23
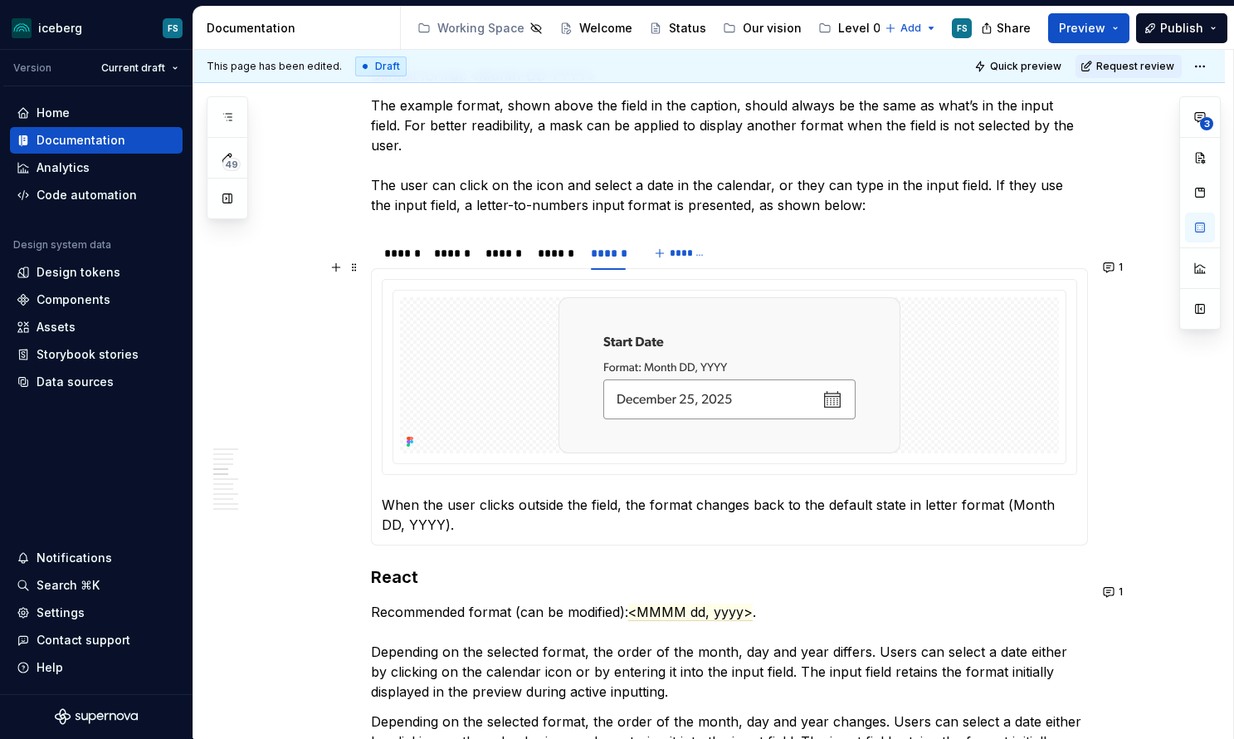
scroll to position [1572, 0]
click at [1107, 277] on button "1" at bounding box center [1114, 267] width 32 height 23
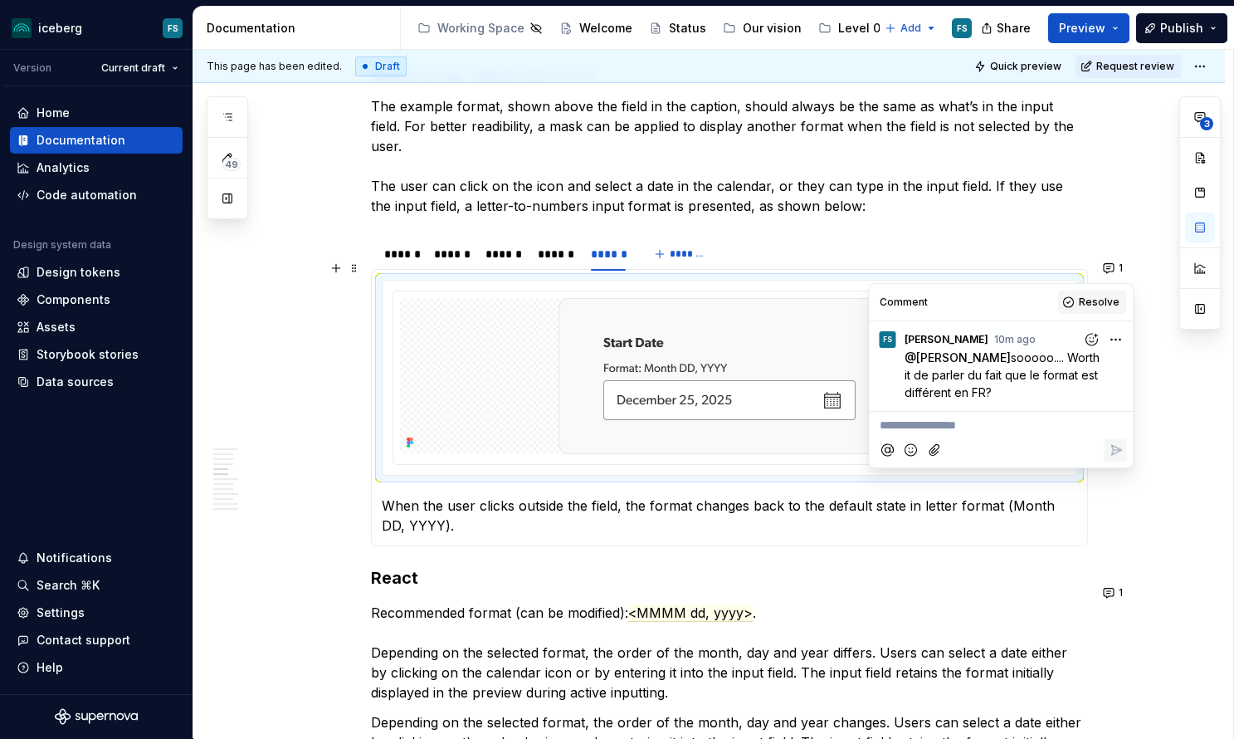
click at [1097, 305] on span "Resolve" at bounding box center [1099, 301] width 41 height 13
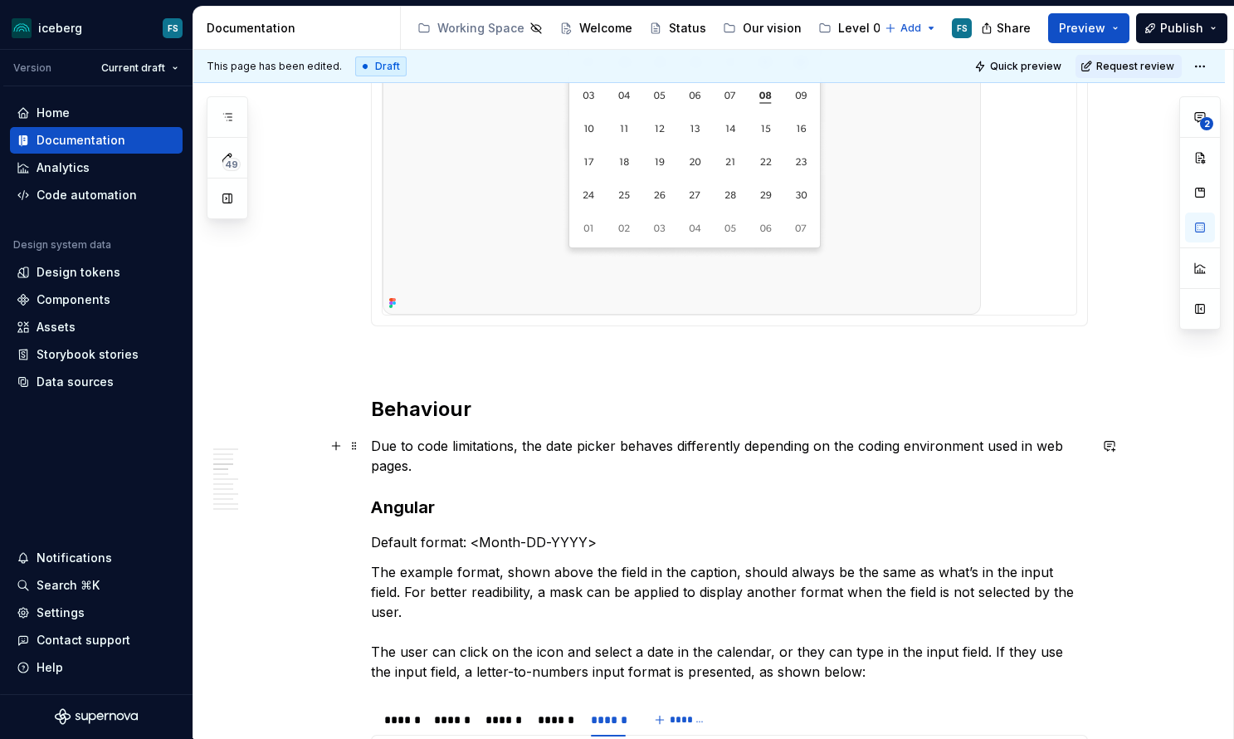
scroll to position [1083, 0]
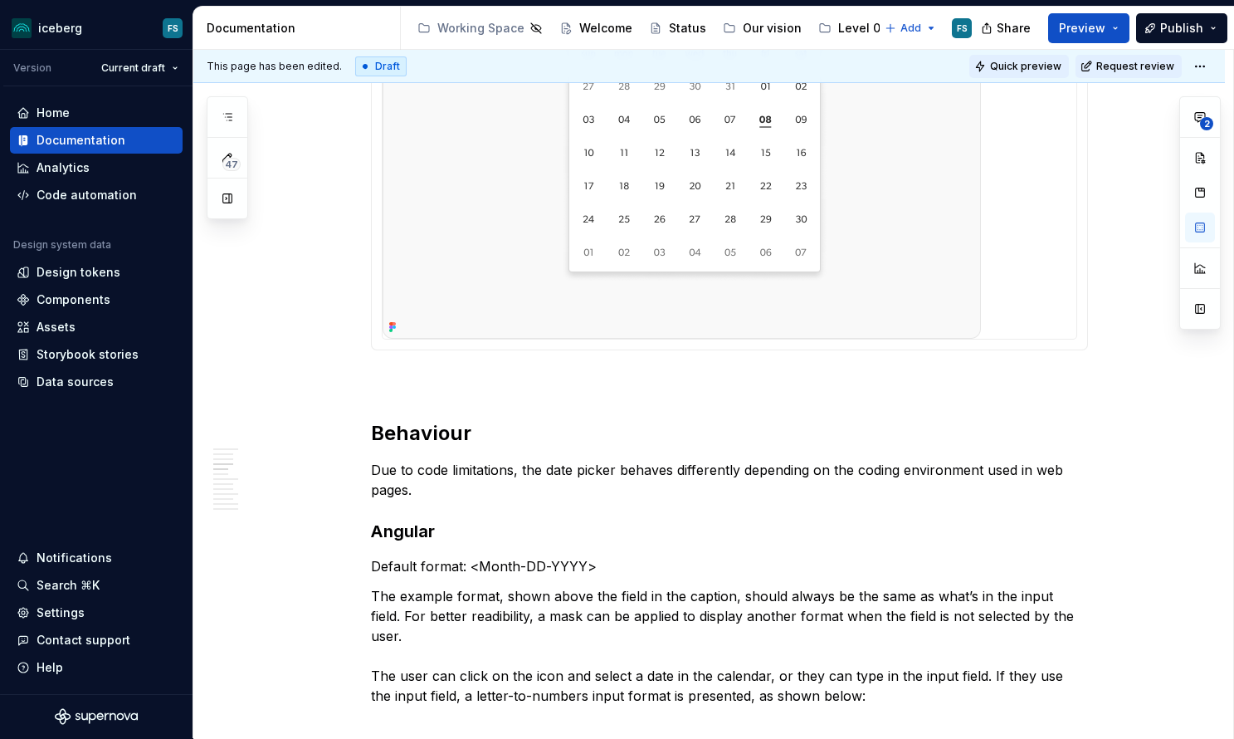
type textarea "*"
